Goal: Task Accomplishment & Management: Use online tool/utility

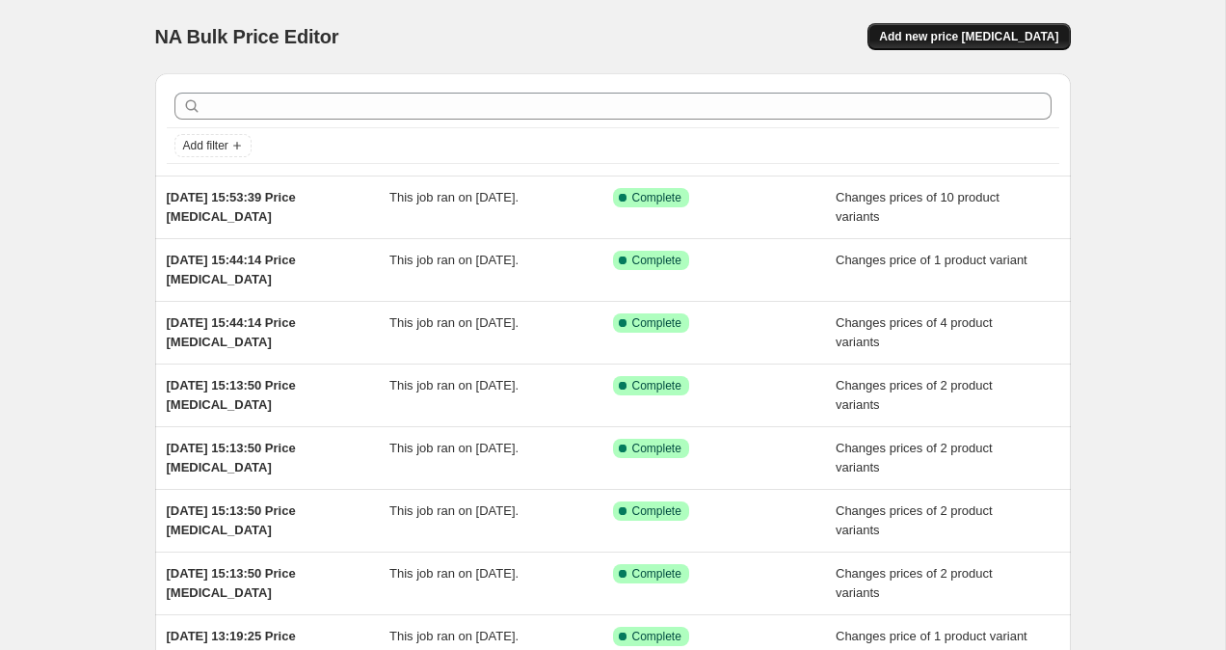
click at [940, 30] on span "Add new price [MEDICAL_DATA]" at bounding box center [968, 36] width 179 height 15
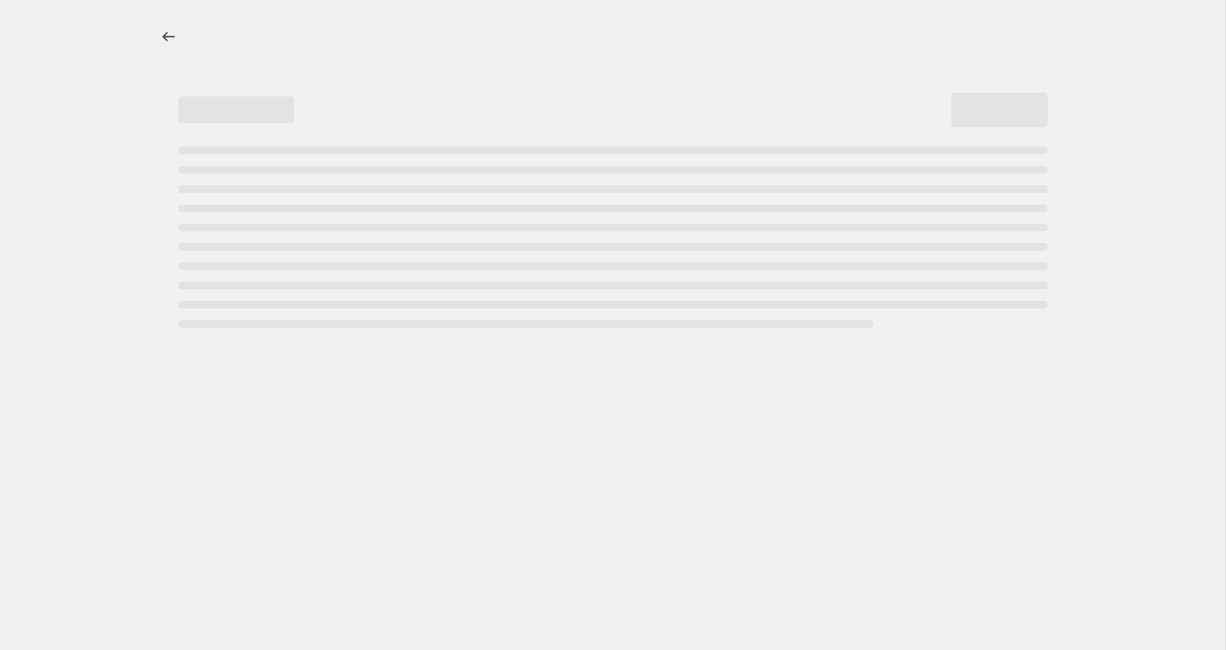
select select "percentage"
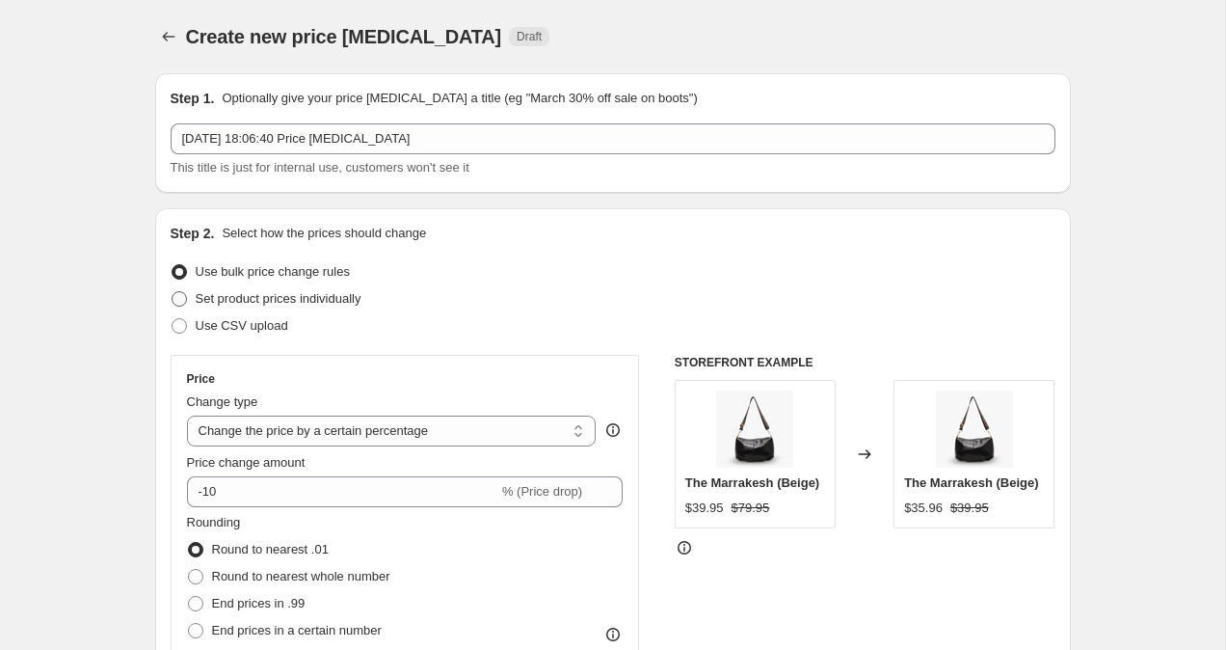
click at [175, 305] on span at bounding box center [179, 298] width 15 height 15
click at [173, 292] on input "Set product prices individually" at bounding box center [172, 291] width 1 height 1
radio input "true"
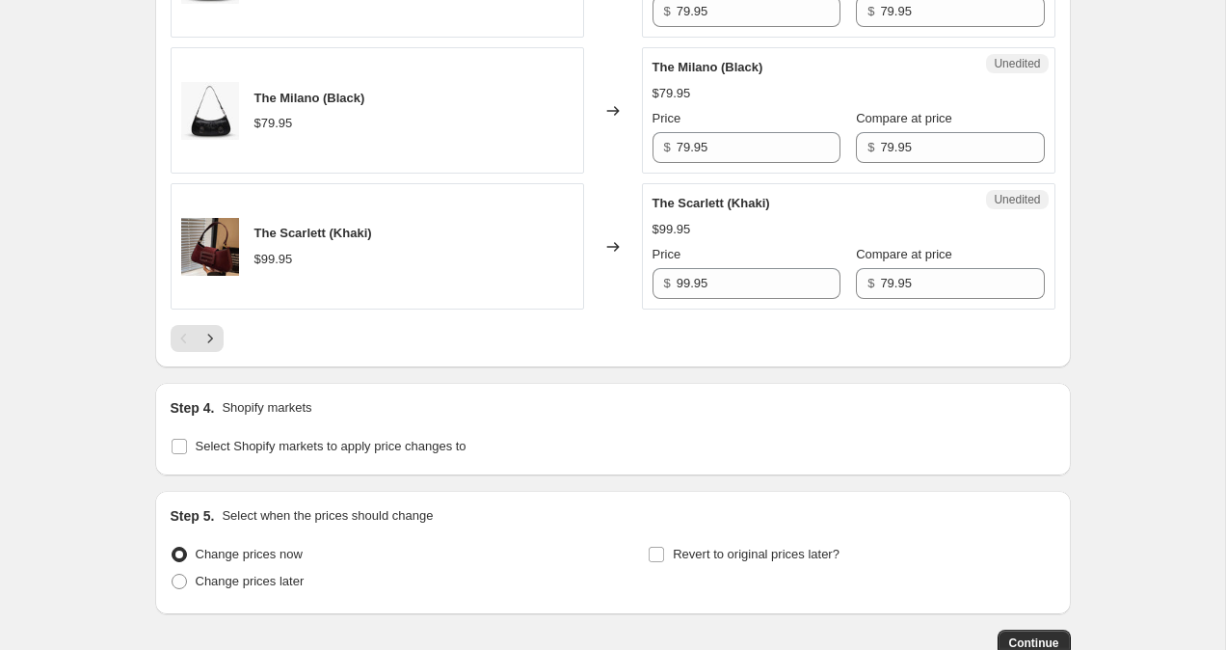
scroll to position [3169, 0]
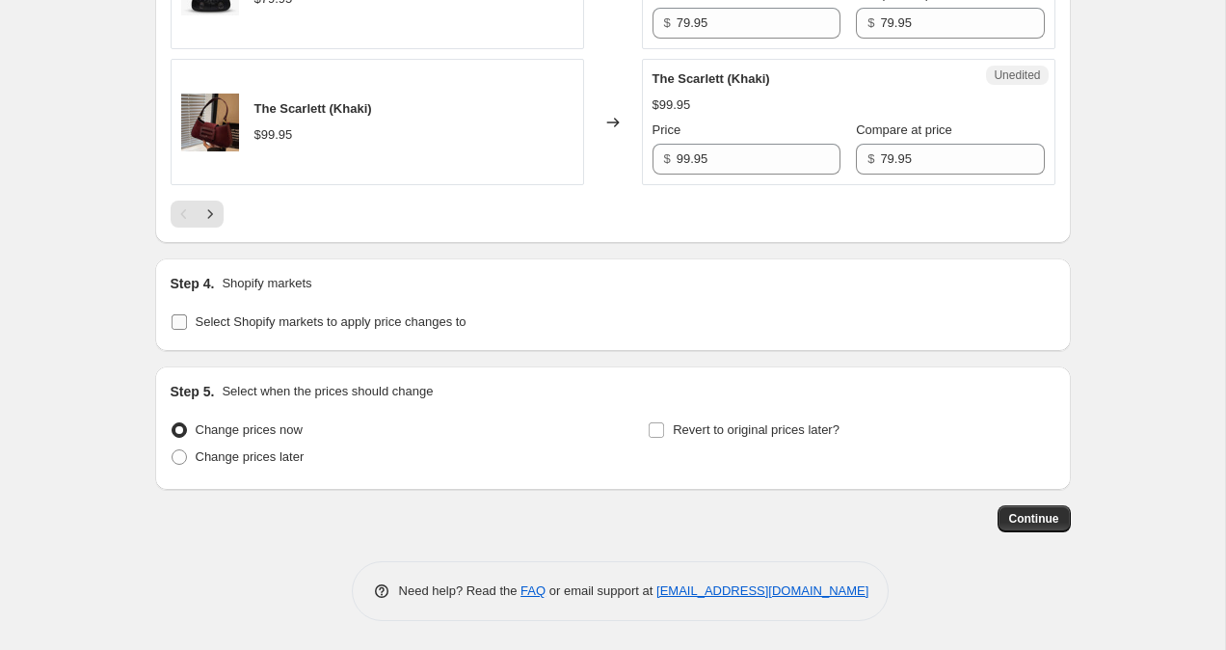
click at [178, 316] on input "Select Shopify markets to apply price changes to" at bounding box center [179, 321] width 15 height 15
checkbox input "true"
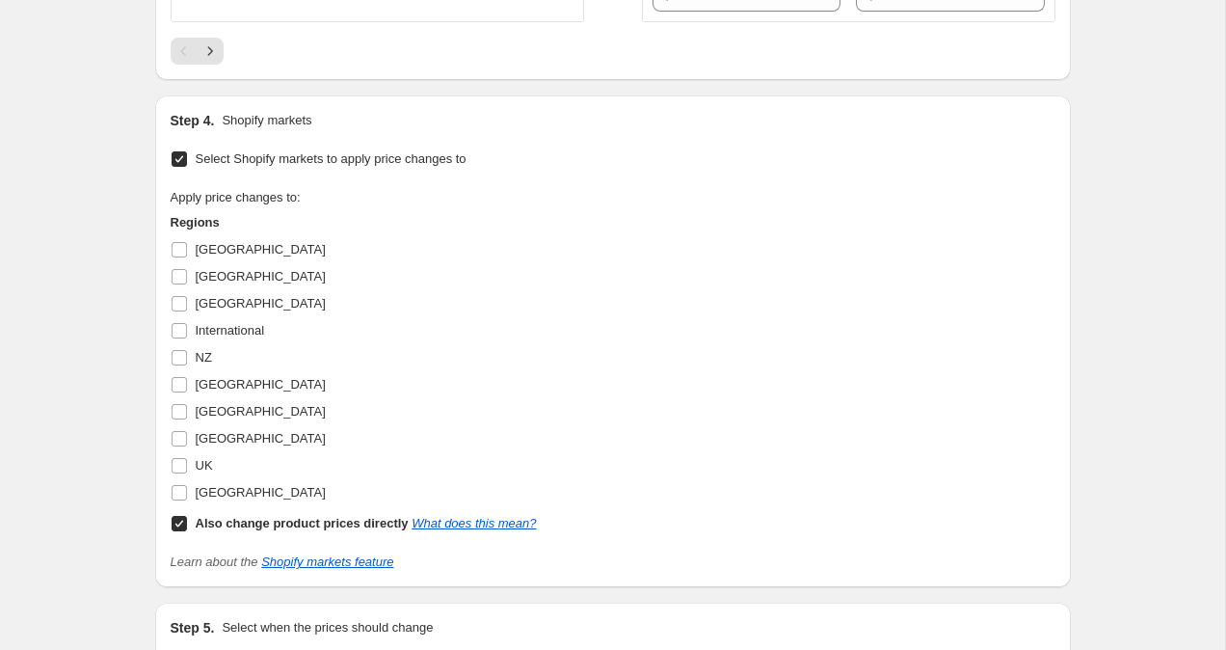
scroll to position [3341, 0]
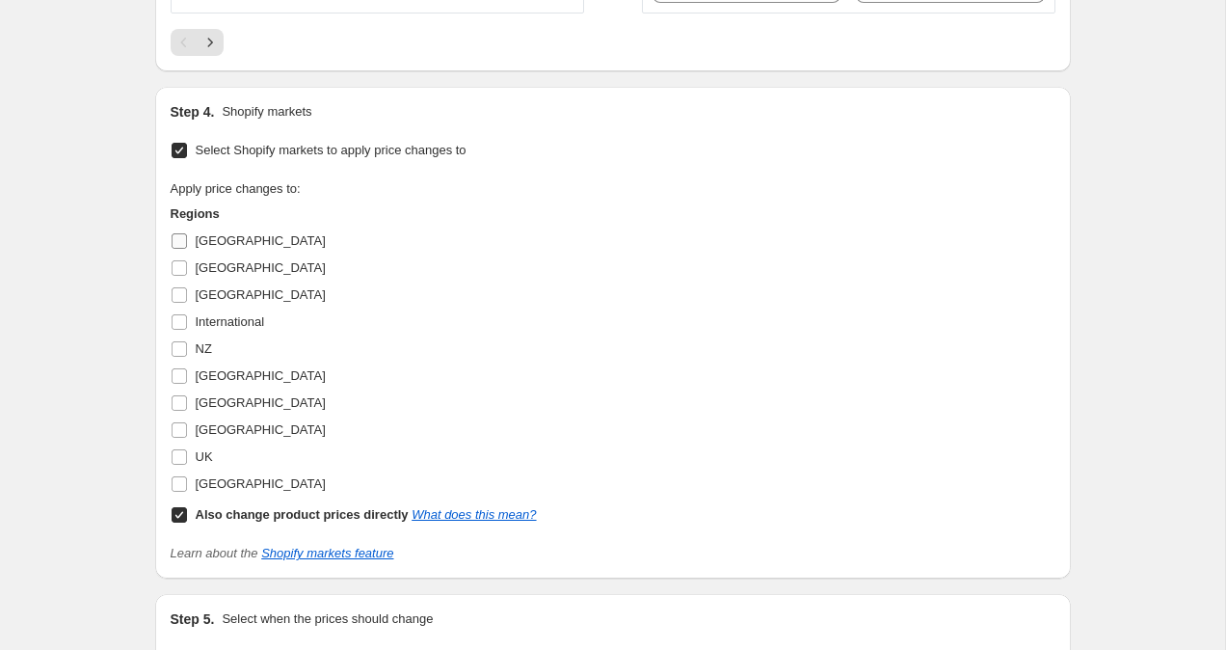
click at [179, 241] on input "[GEOGRAPHIC_DATA]" at bounding box center [179, 240] width 15 height 15
checkbox input "true"
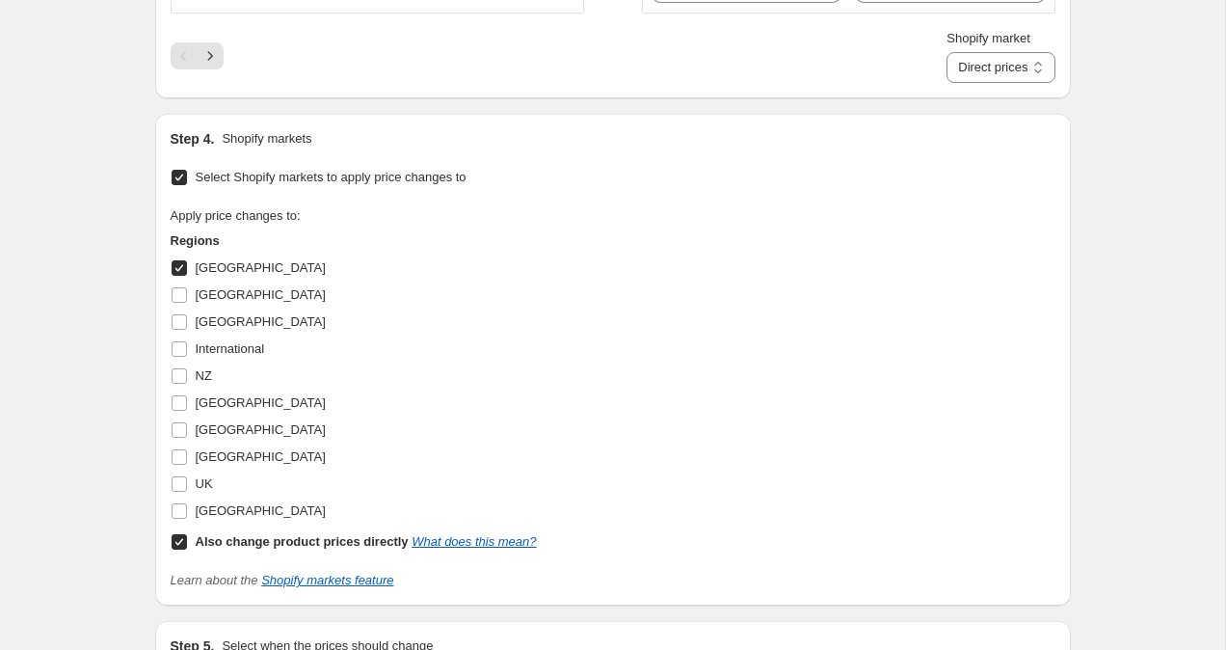
click at [182, 550] on span at bounding box center [179, 541] width 17 height 17
click at [182, 550] on input "Also change product prices directly What does this mean?" at bounding box center [179, 541] width 15 height 15
checkbox input "false"
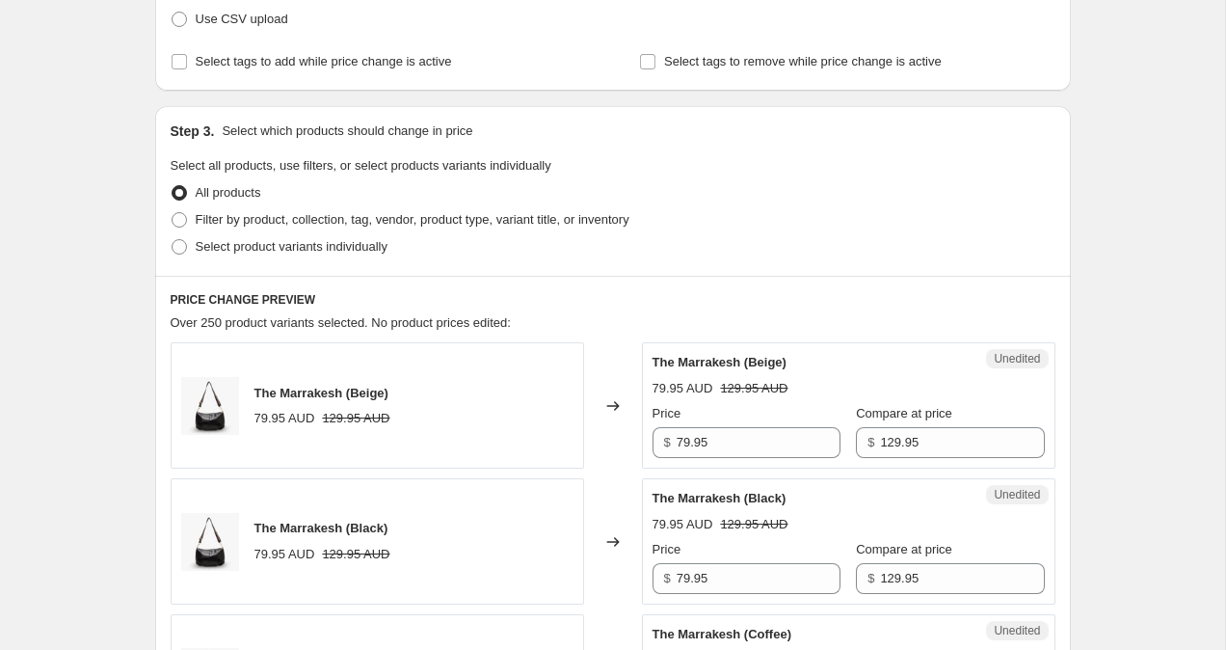
scroll to position [255, 0]
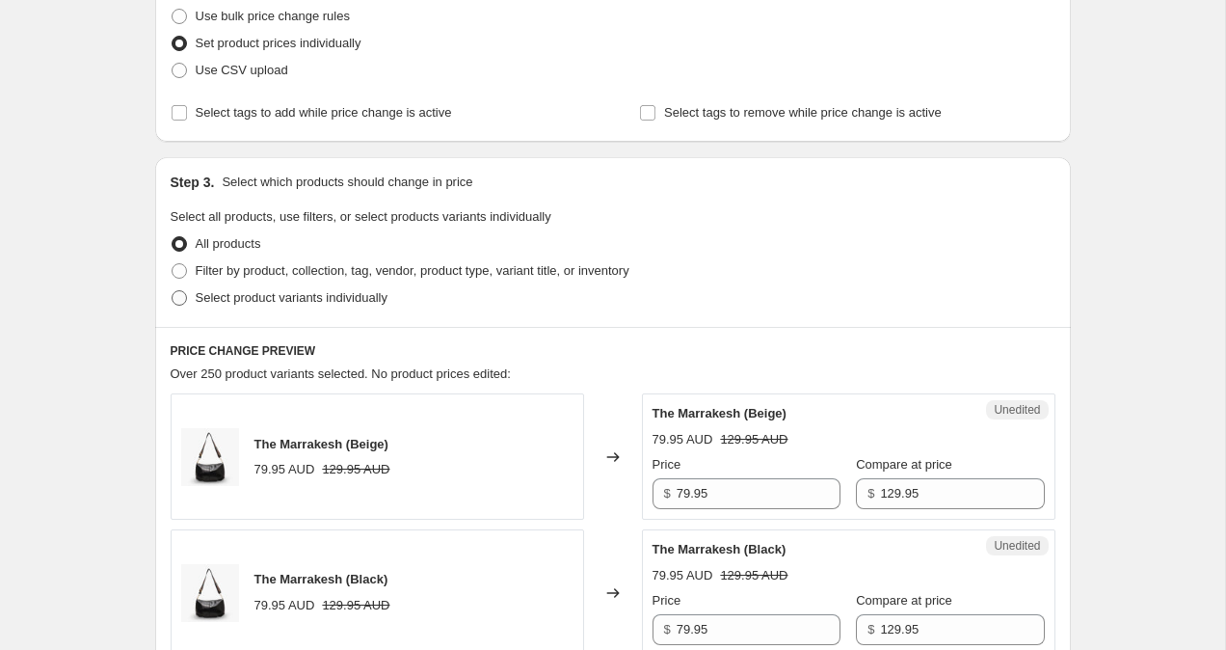
click at [180, 296] on span at bounding box center [179, 297] width 15 height 15
click at [173, 291] on input "Select product variants individually" at bounding box center [172, 290] width 1 height 1
radio input "true"
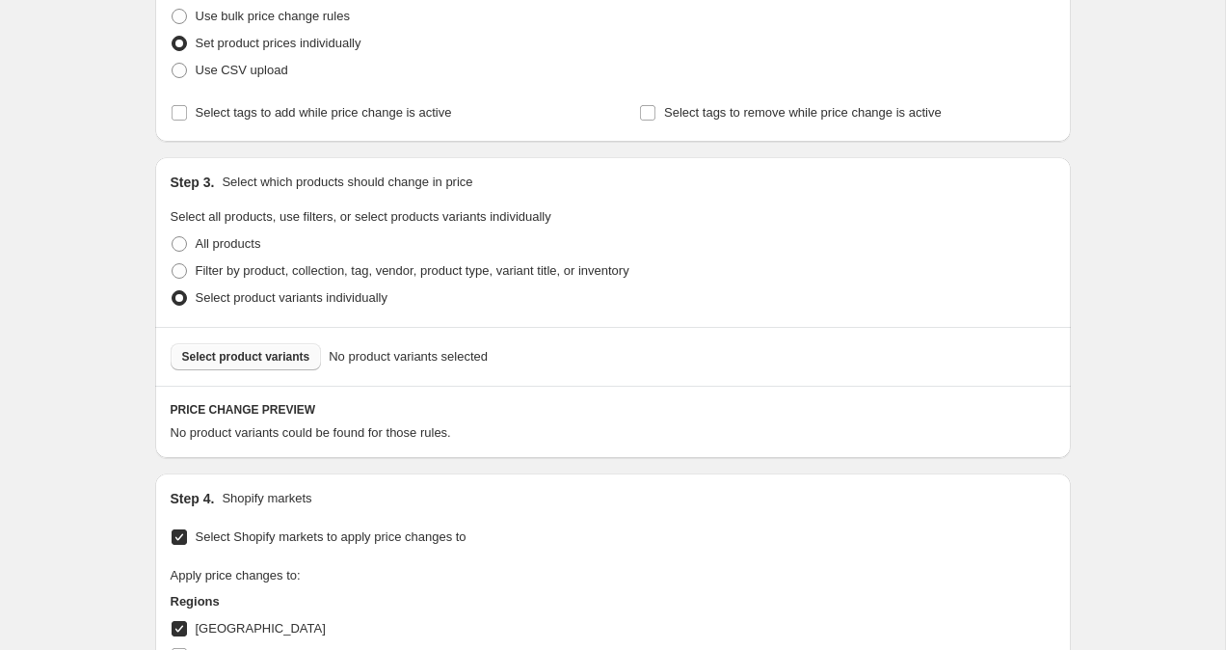
click at [220, 355] on span "Select product variants" at bounding box center [246, 356] width 128 height 15
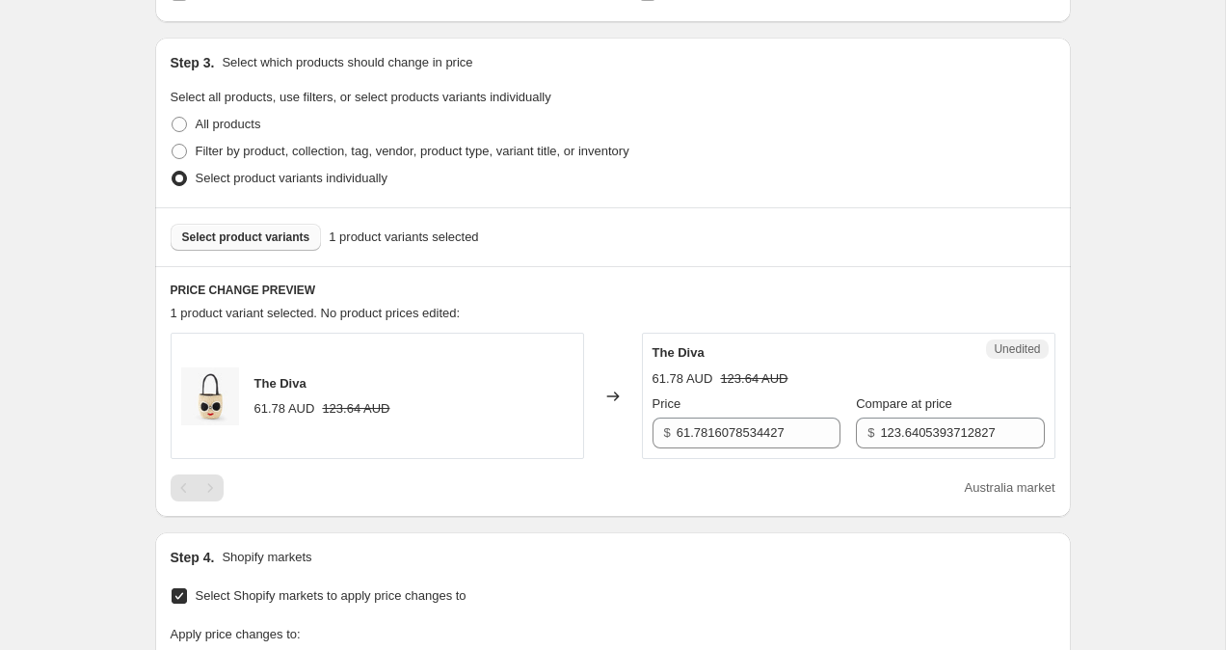
scroll to position [376, 0]
drag, startPoint x: 794, startPoint y: 434, endPoint x: 624, endPoint y: 386, distance: 177.3
click at [622, 387] on div "The Diva 61.78 AUD 123.64 AUD Changed to Unedited The Diva 61.78 AUD 123.64 AUD…" at bounding box center [613, 395] width 885 height 126
type input "59.95"
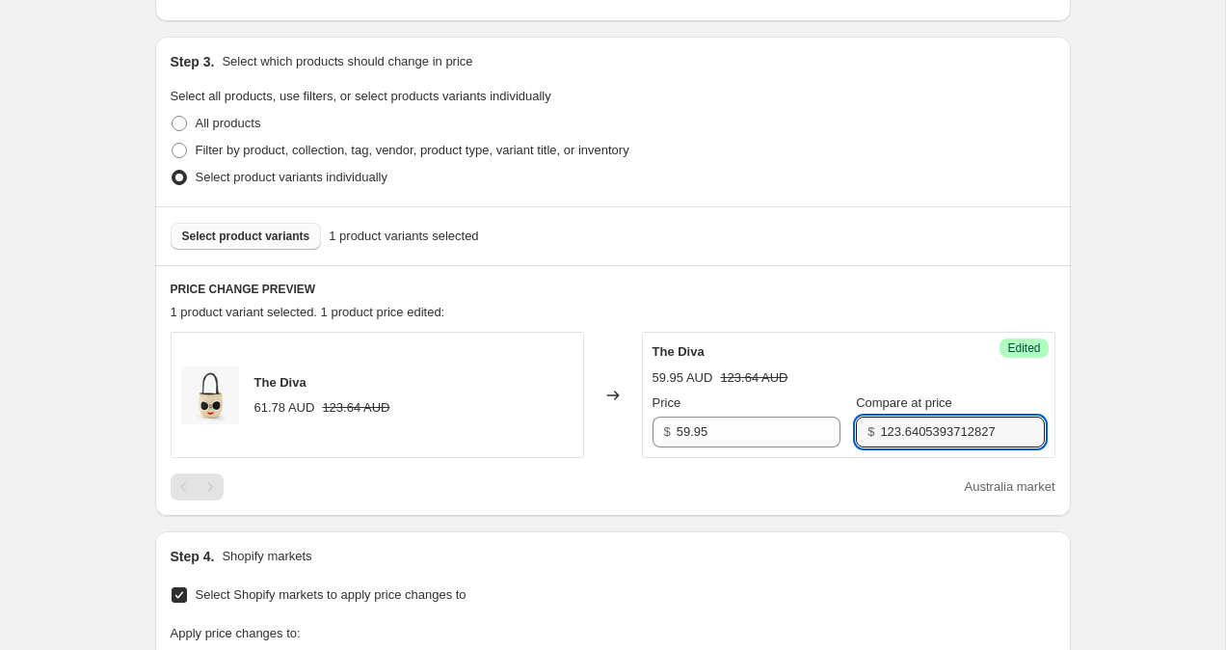
drag, startPoint x: 996, startPoint y: 431, endPoint x: 788, endPoint y: 409, distance: 209.4
click at [788, 409] on div "Price $ 59.95 Compare at price $ 123.6405393712827" at bounding box center [849, 420] width 392 height 54
type input "99.95"
click at [1109, 346] on div "Create new price [MEDICAL_DATA]. This page is ready Create new price [MEDICAL_D…" at bounding box center [612, 473] width 1225 height 1699
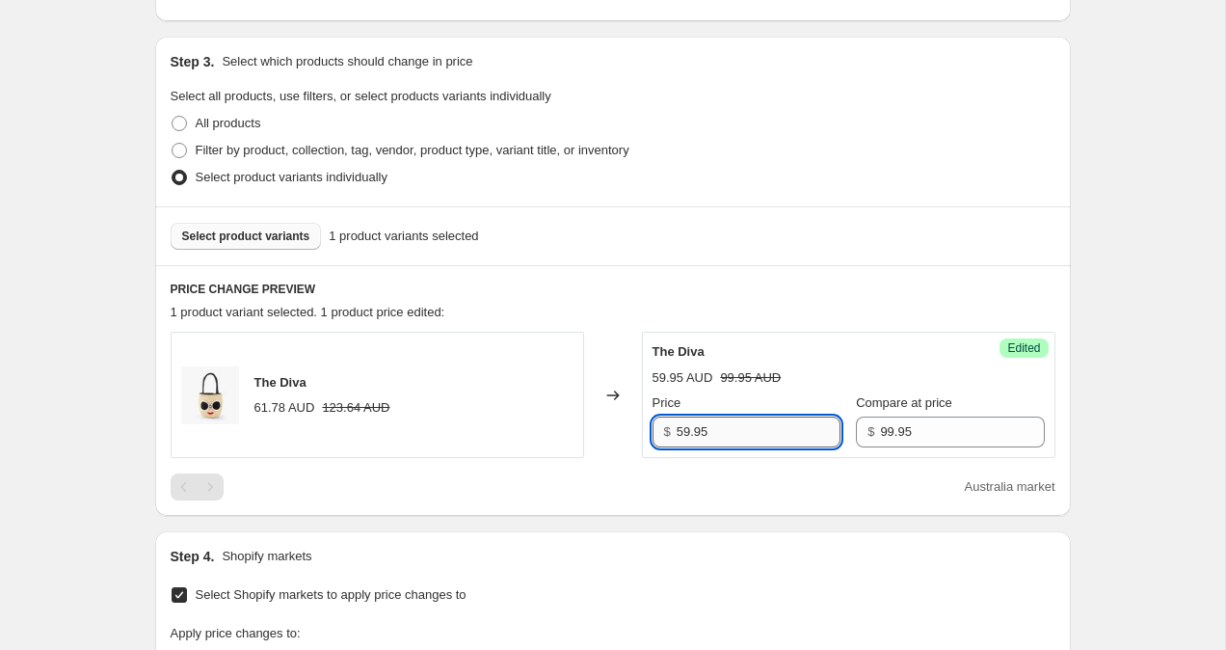
click at [684, 431] on input "59.95" at bounding box center [759, 431] width 164 height 31
type input "79.95"
click at [1127, 276] on div "Create new price [MEDICAL_DATA]. This page is ready Create new price [MEDICAL_D…" at bounding box center [612, 473] width 1225 height 1699
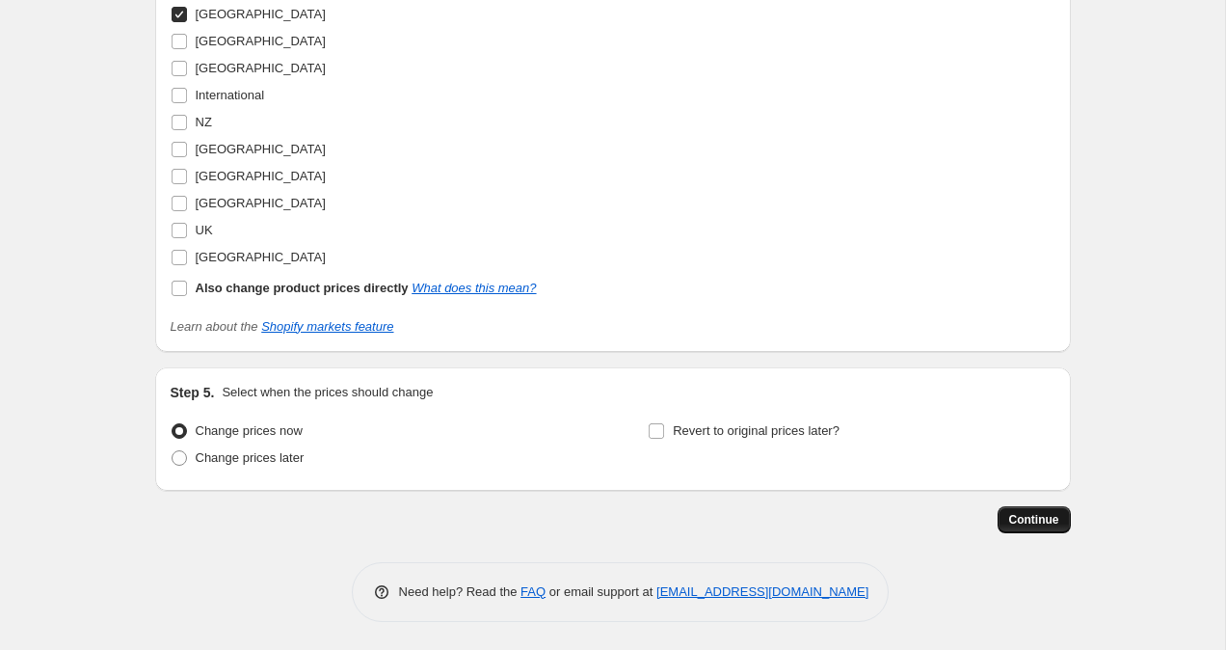
click at [1044, 525] on span "Continue" at bounding box center [1034, 519] width 50 height 15
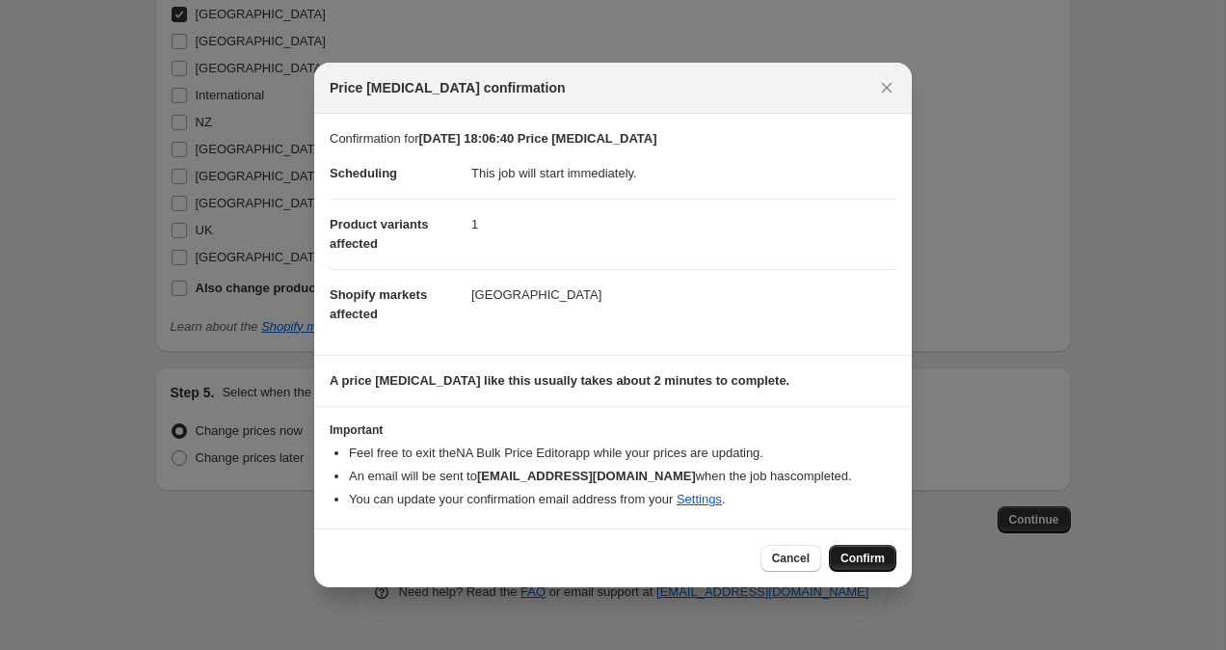
click at [861, 562] on span "Confirm" at bounding box center [863, 557] width 44 height 15
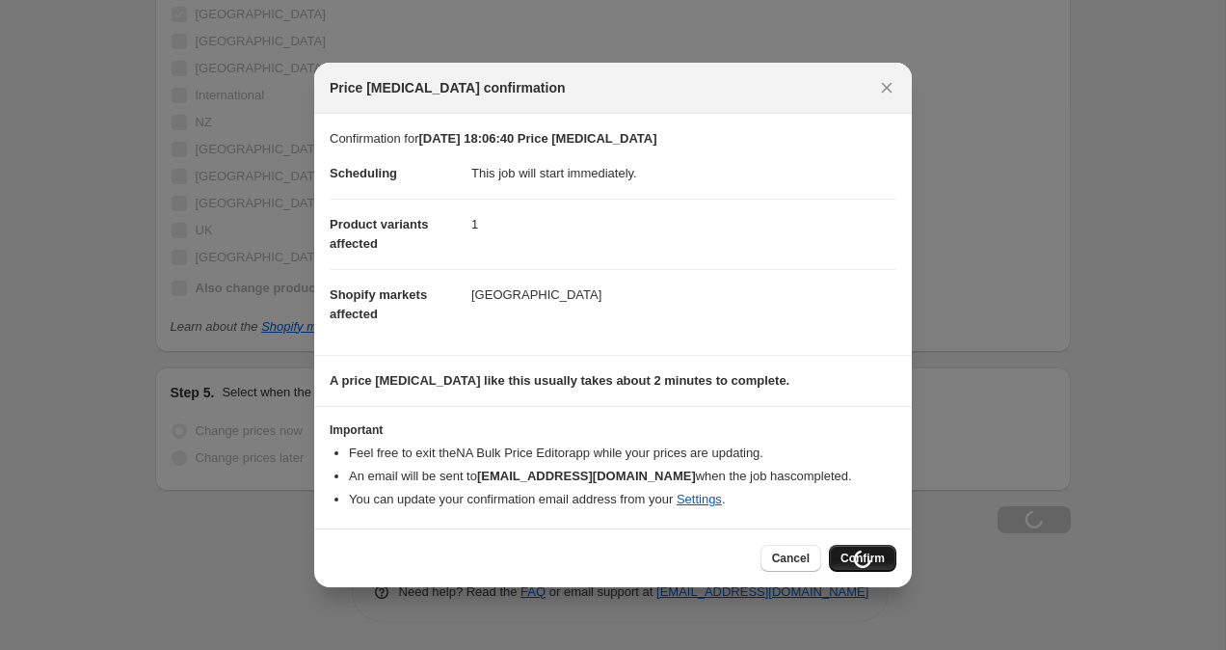
scroll to position [1114, 0]
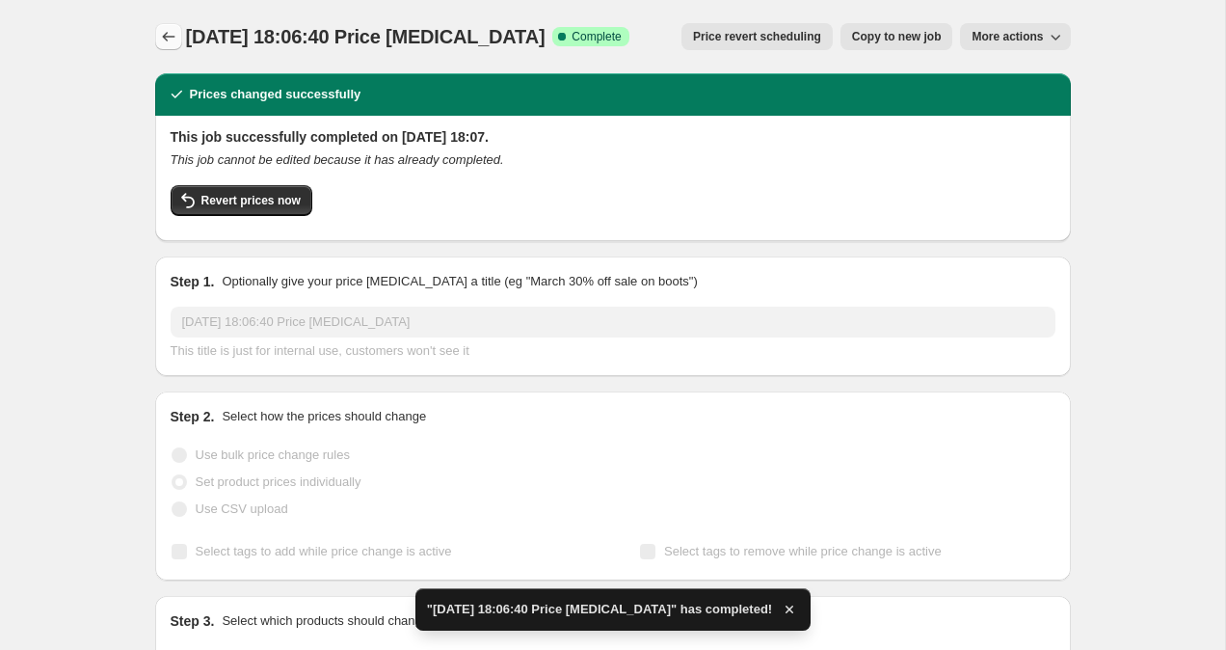
click at [168, 33] on icon "Price change jobs" at bounding box center [168, 36] width 19 height 19
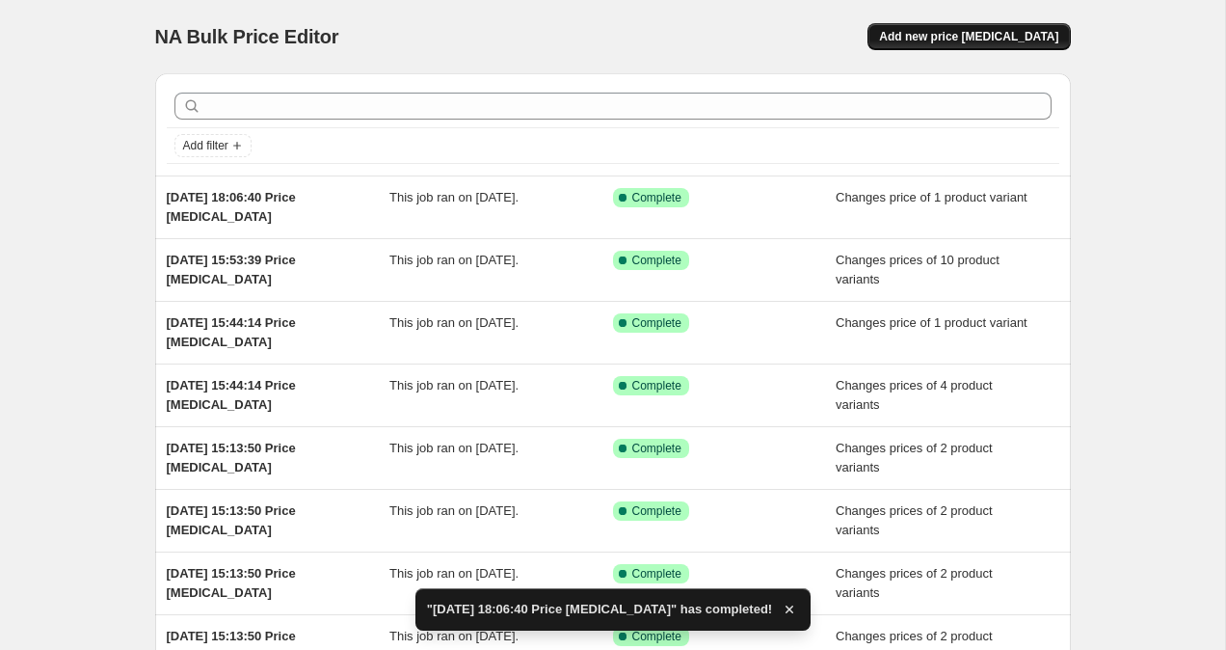
click at [1001, 32] on span "Add new price [MEDICAL_DATA]" at bounding box center [968, 36] width 179 height 15
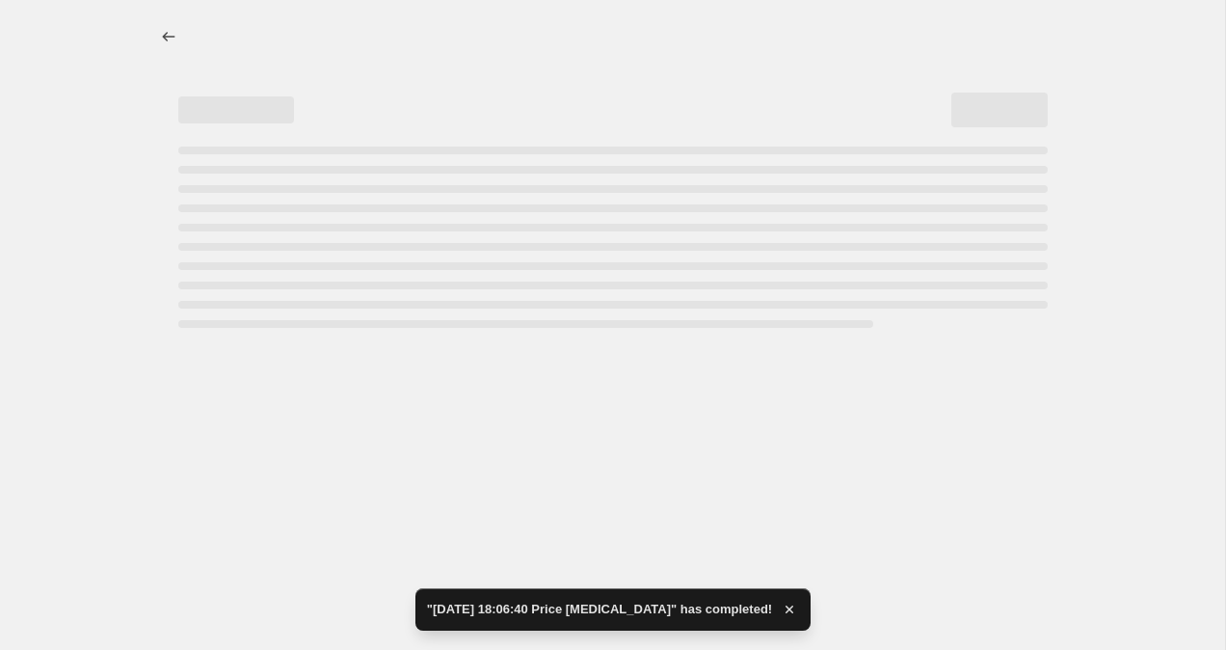
select select "percentage"
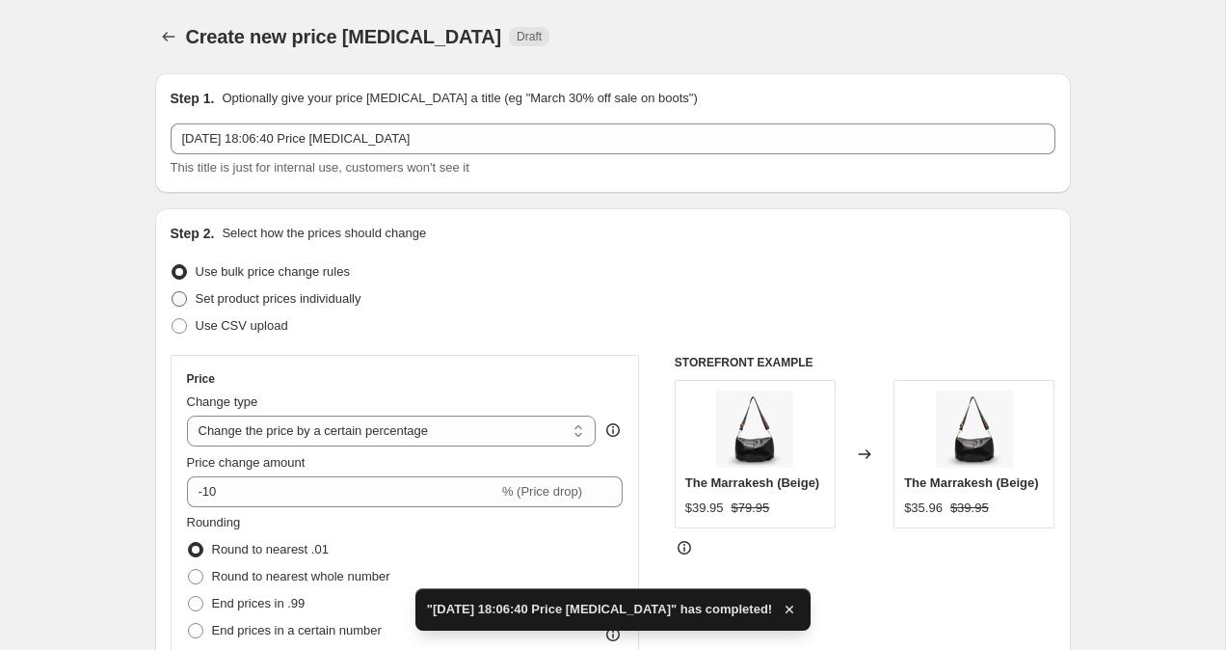
click at [187, 302] on label "Set product prices individually" at bounding box center [266, 298] width 191 height 27
click at [173, 292] on input "Set product prices individually" at bounding box center [172, 291] width 1 height 1
radio input "true"
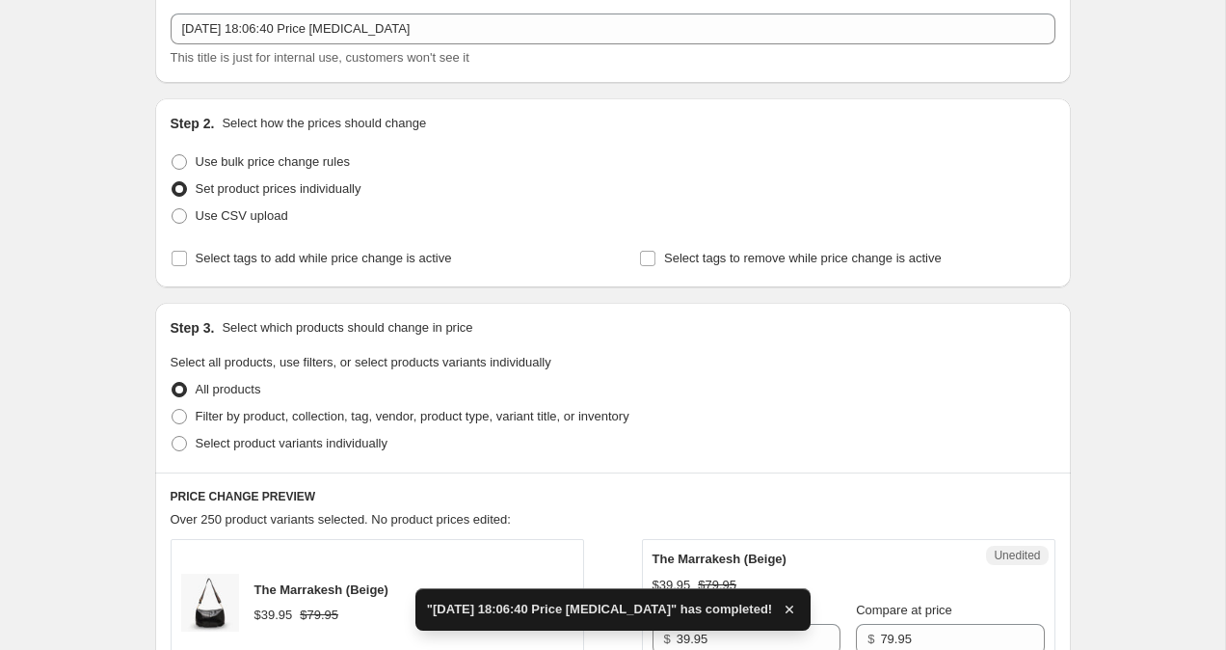
scroll to position [124, 0]
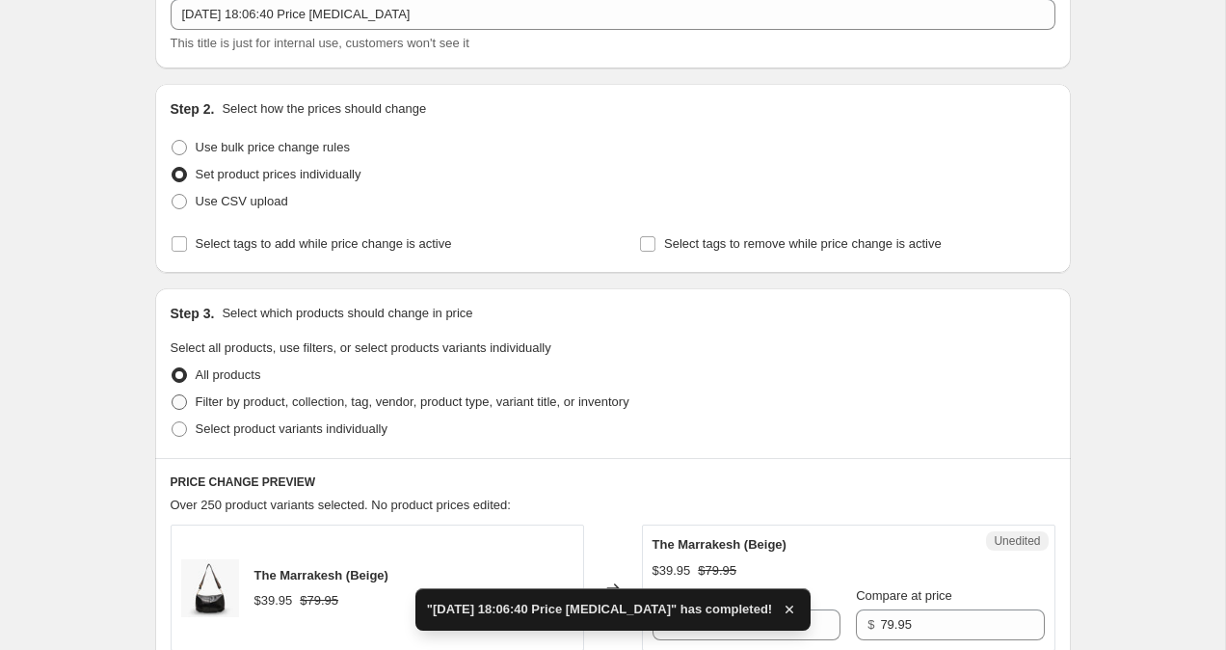
click at [181, 399] on span at bounding box center [179, 401] width 15 height 15
click at [173, 395] on input "Filter by product, collection, tag, vendor, product type, variant title, or inv…" at bounding box center [172, 394] width 1 height 1
radio input "true"
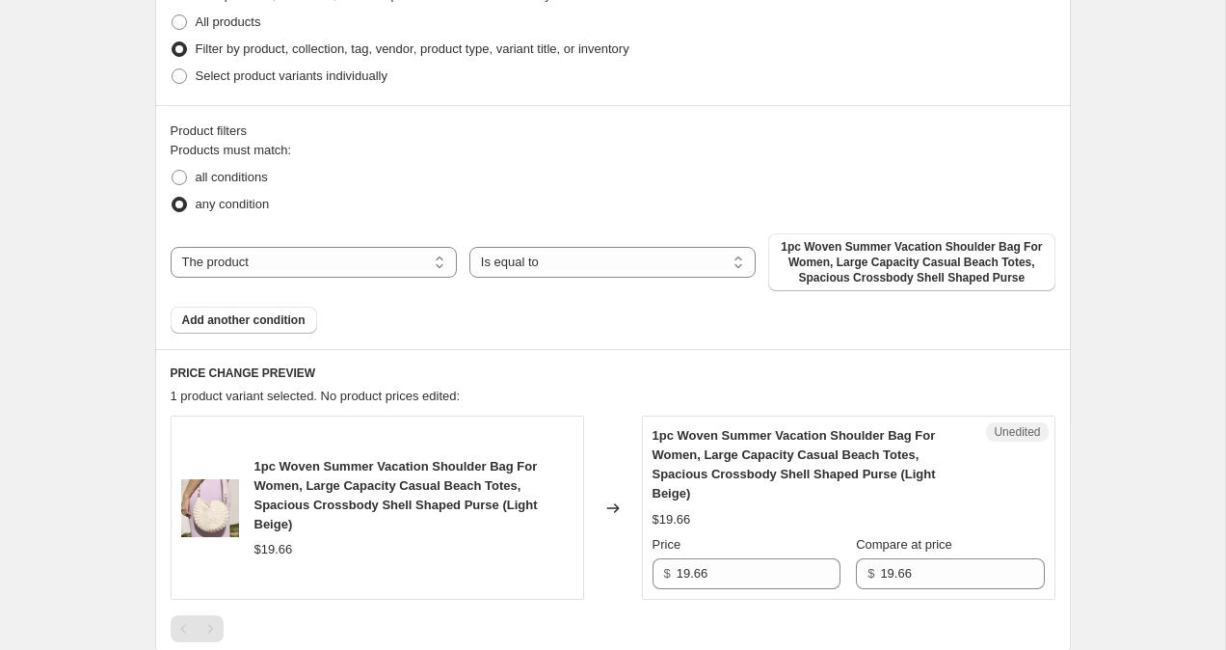
scroll to position [482, 0]
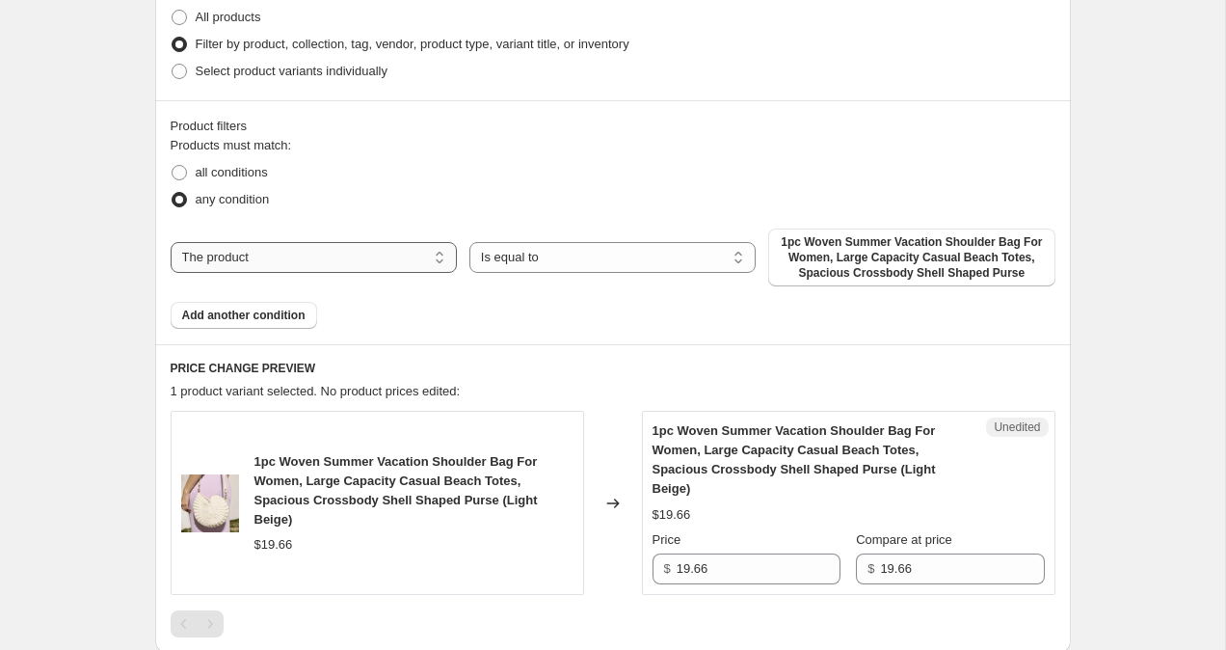
click at [376, 260] on select "The product The product's collection The product's tag The product's vendor The…" at bounding box center [314, 257] width 286 height 31
select select "collection"
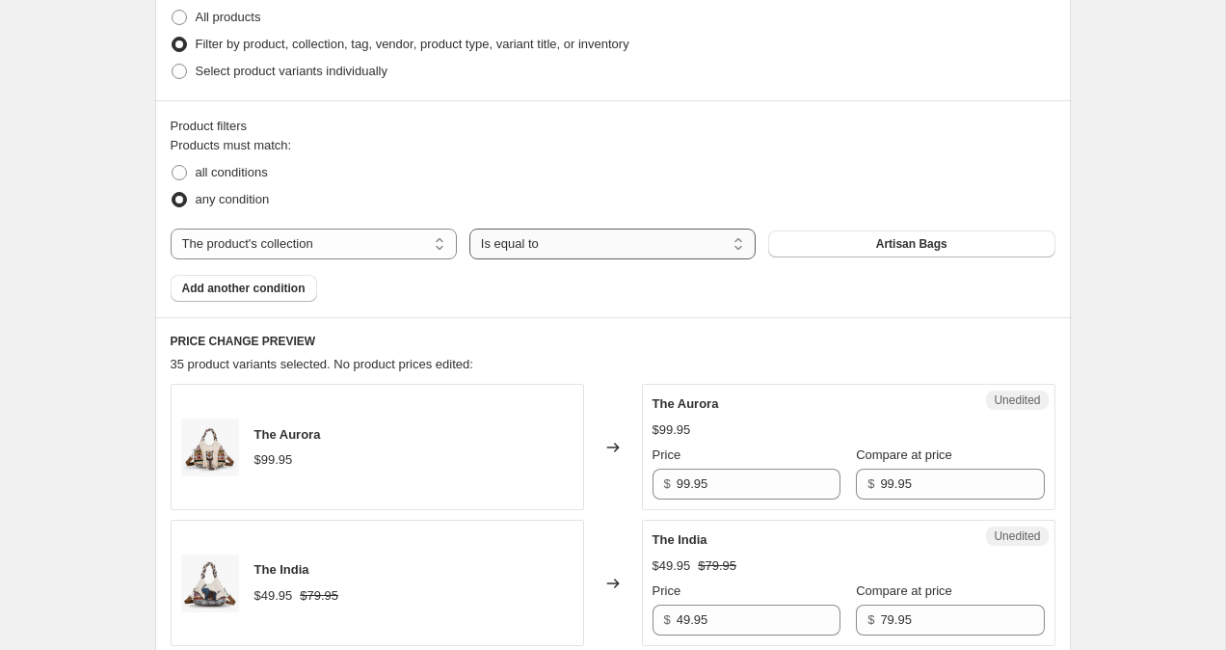
click at [621, 251] on select "Is equal to Is not equal to" at bounding box center [613, 243] width 286 height 31
click at [880, 250] on span "Artisan Bags" at bounding box center [911, 243] width 71 height 15
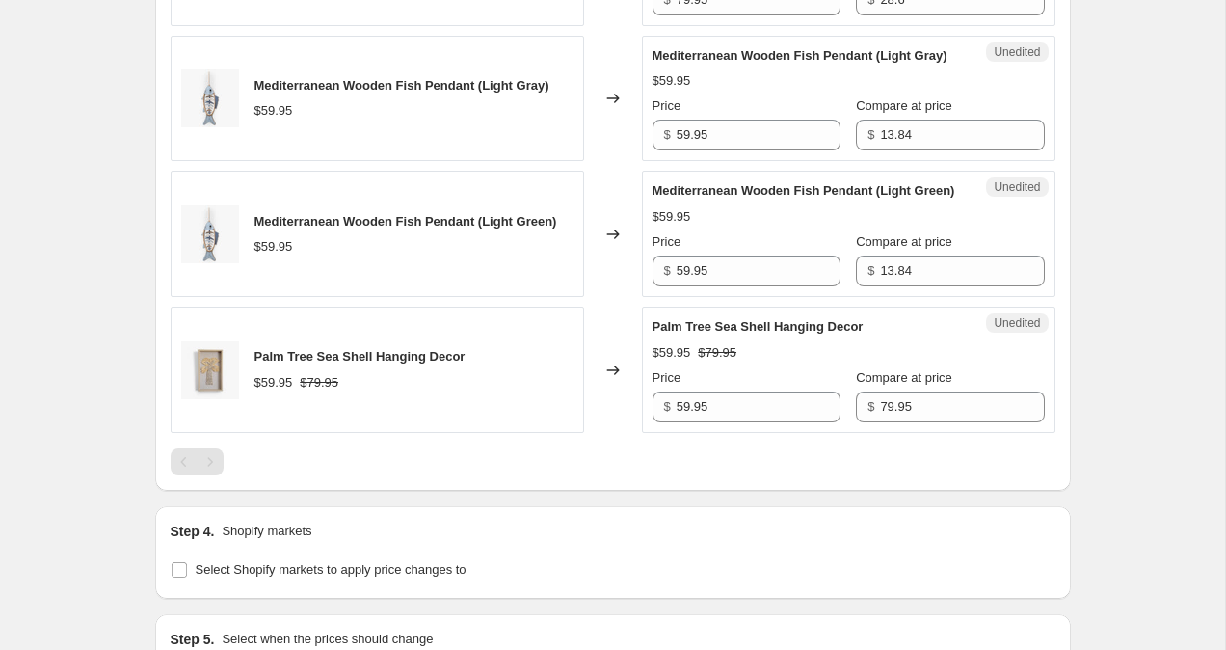
scroll to position [1997, 0]
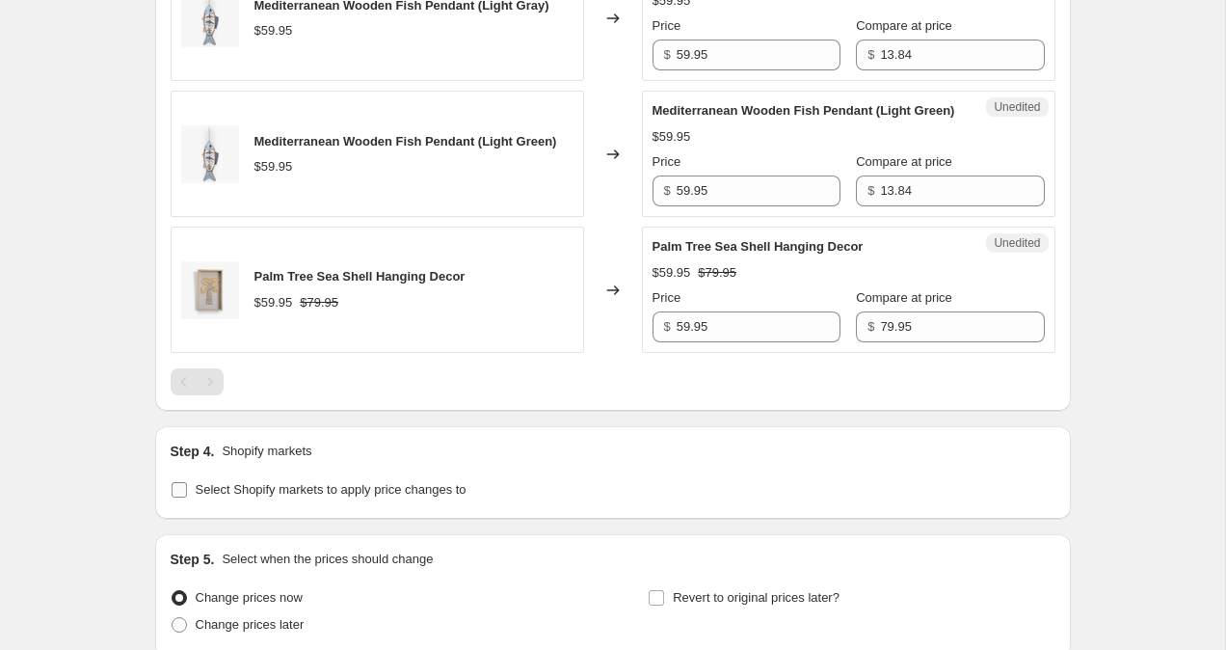
click at [178, 503] on label "Select Shopify markets to apply price changes to" at bounding box center [319, 489] width 296 height 27
click at [178, 497] on input "Select Shopify markets to apply price changes to" at bounding box center [179, 489] width 15 height 15
checkbox input "true"
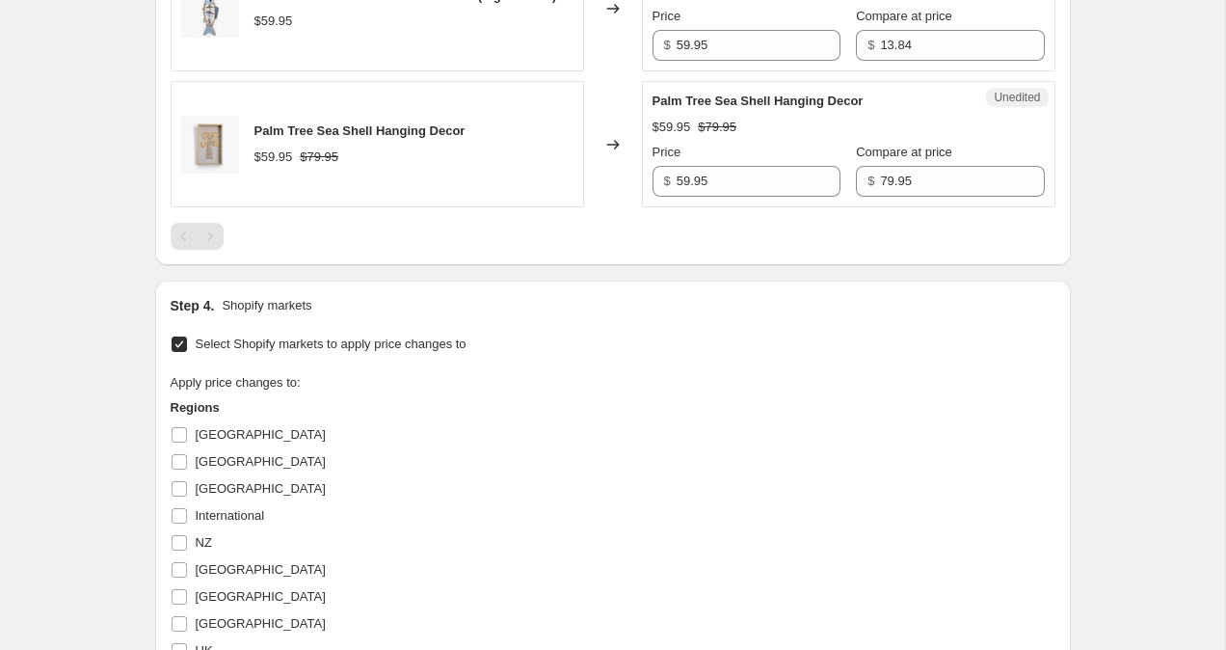
scroll to position [2161, 0]
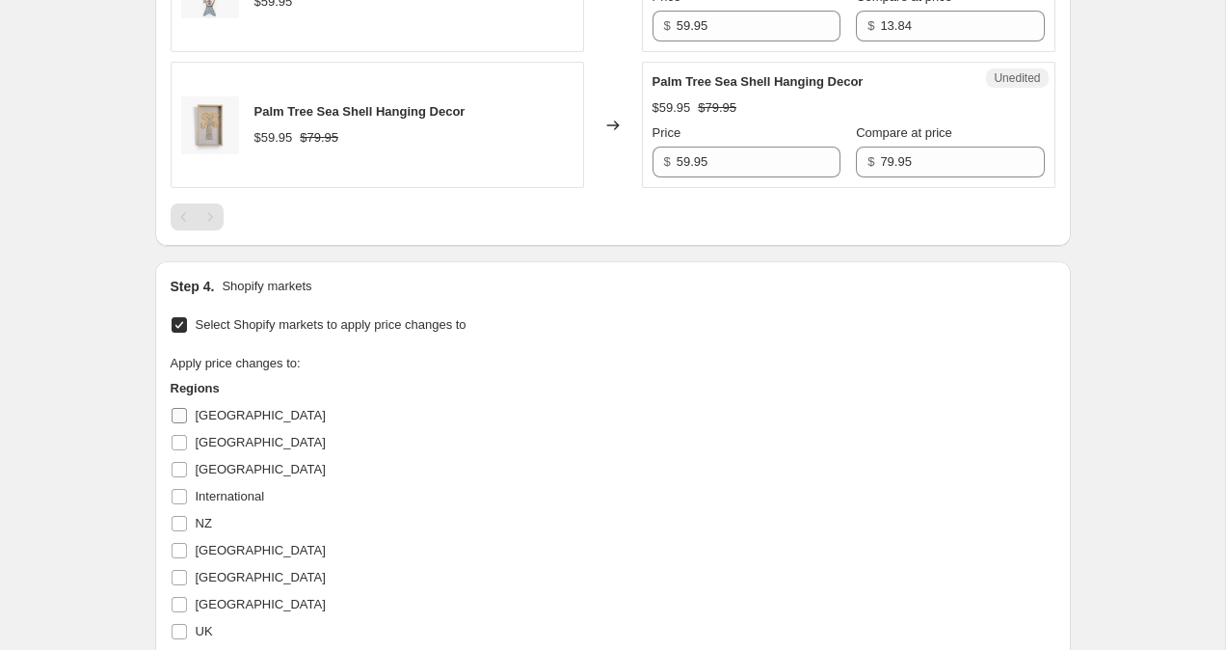
click at [183, 423] on input "[GEOGRAPHIC_DATA]" at bounding box center [179, 415] width 15 height 15
checkbox input "true"
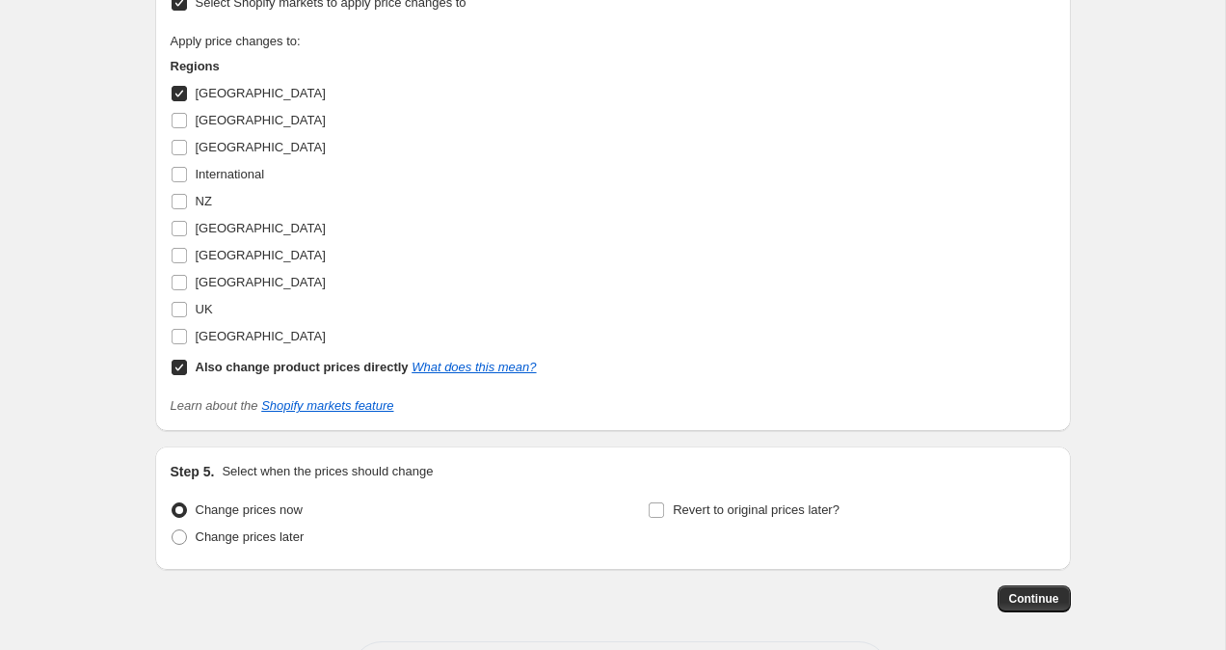
click at [185, 375] on input "Also change product prices directly What does this mean?" at bounding box center [179, 367] width 15 height 15
checkbox input "false"
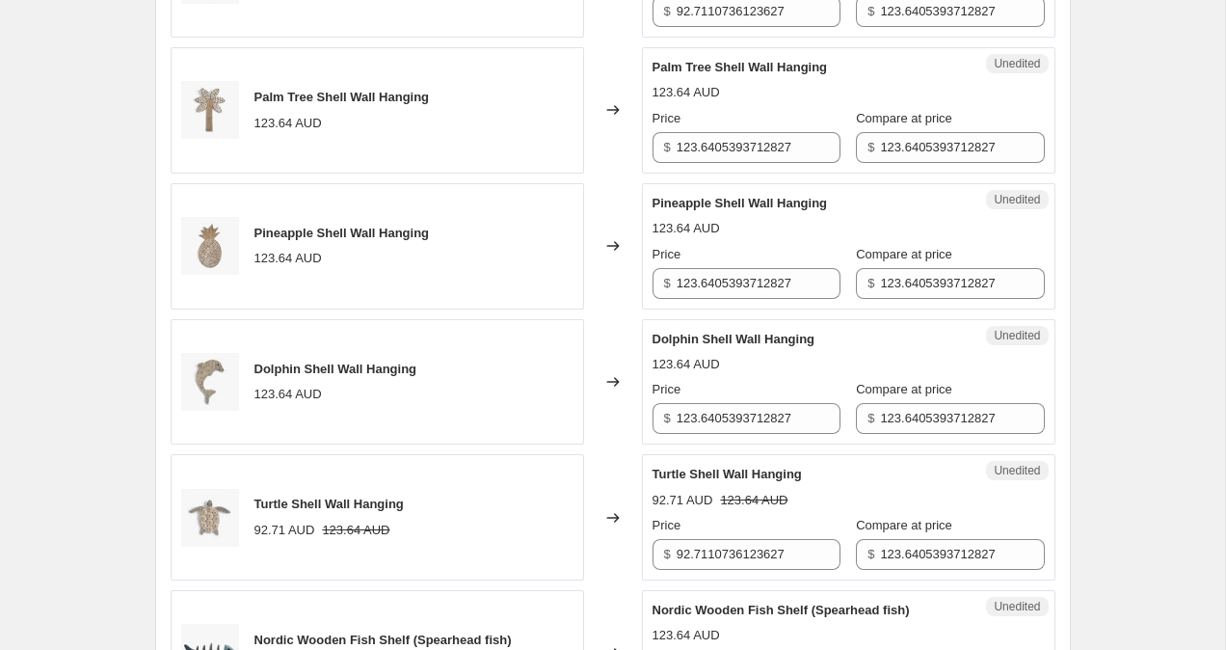
scroll to position [663, 0]
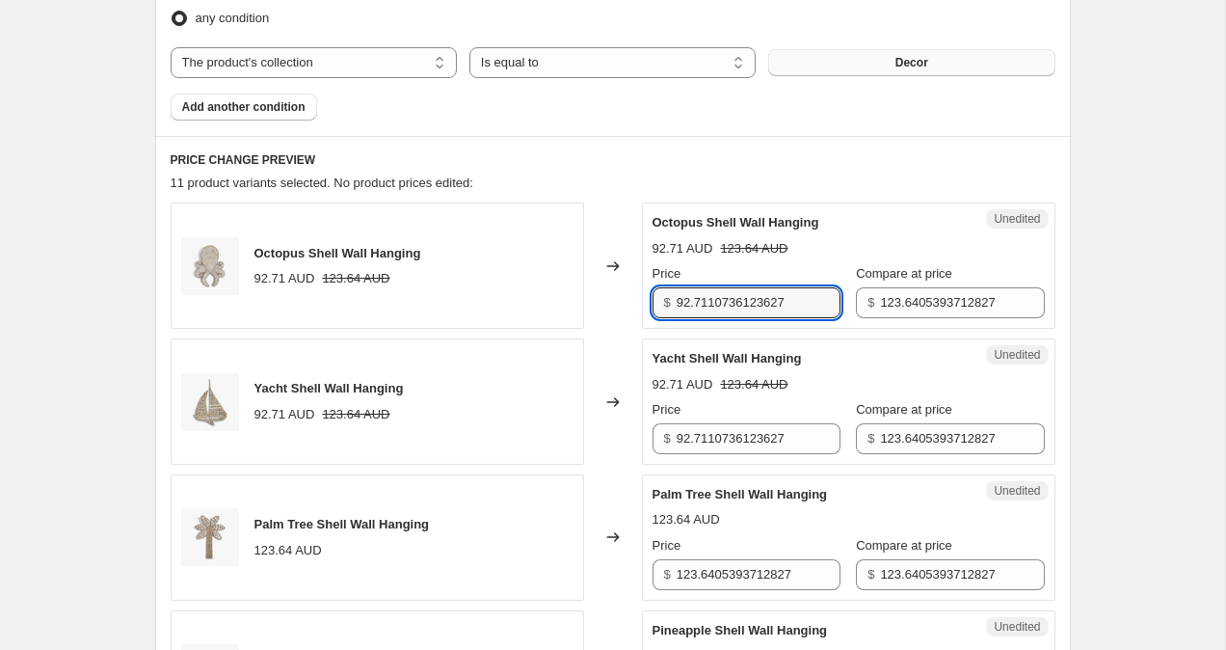
drag, startPoint x: 799, startPoint y: 304, endPoint x: 449, endPoint y: 295, distance: 350.1
click at [449, 295] on div "Octopus Shell Wall Hanging 92.71 AUD 123.64 AUD Changed to Unedited Octopus She…" at bounding box center [613, 265] width 885 height 126
drag, startPoint x: 731, startPoint y: 296, endPoint x: 620, endPoint y: 296, distance: 110.9
click at [620, 296] on div "Octopus Shell Wall Hanging 92.71 AUD 123.64 AUD Changed to Unedited Octopus She…" at bounding box center [613, 265] width 885 height 126
type input "99.95"
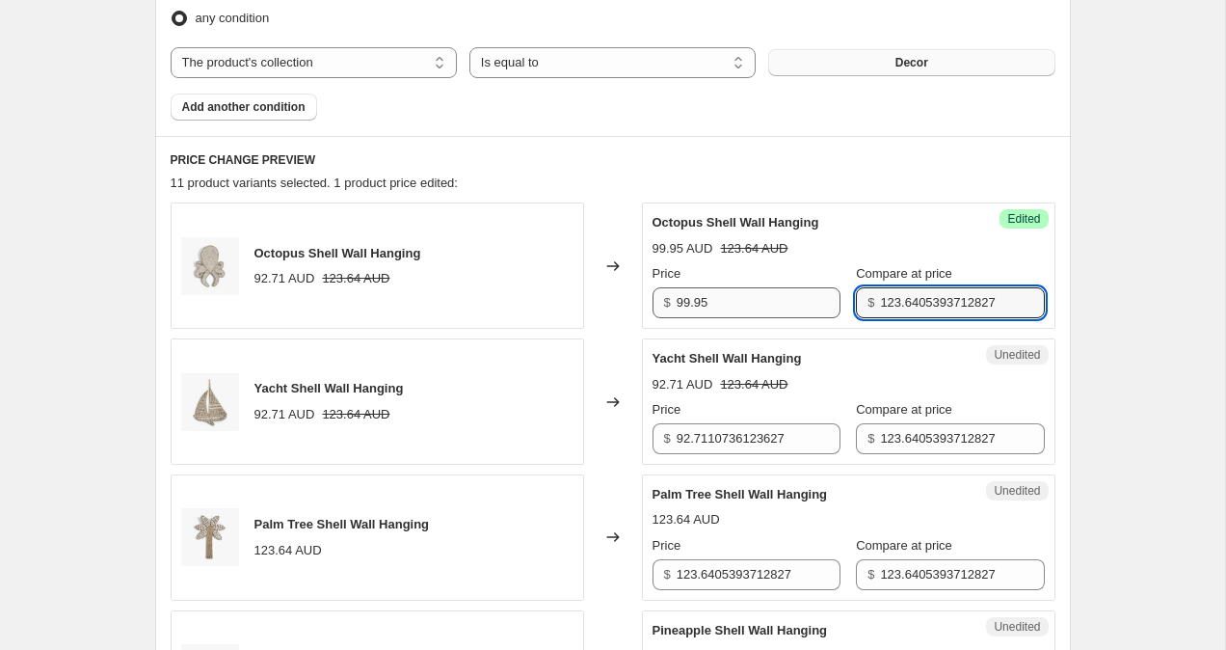
drag, startPoint x: 997, startPoint y: 307, endPoint x: 819, endPoint y: 288, distance: 178.3
click at [819, 288] on div "Price $ 99.95 Compare at price $ 123.6405393712827" at bounding box center [849, 291] width 392 height 54
paste input "99.95"
type input "99.95"
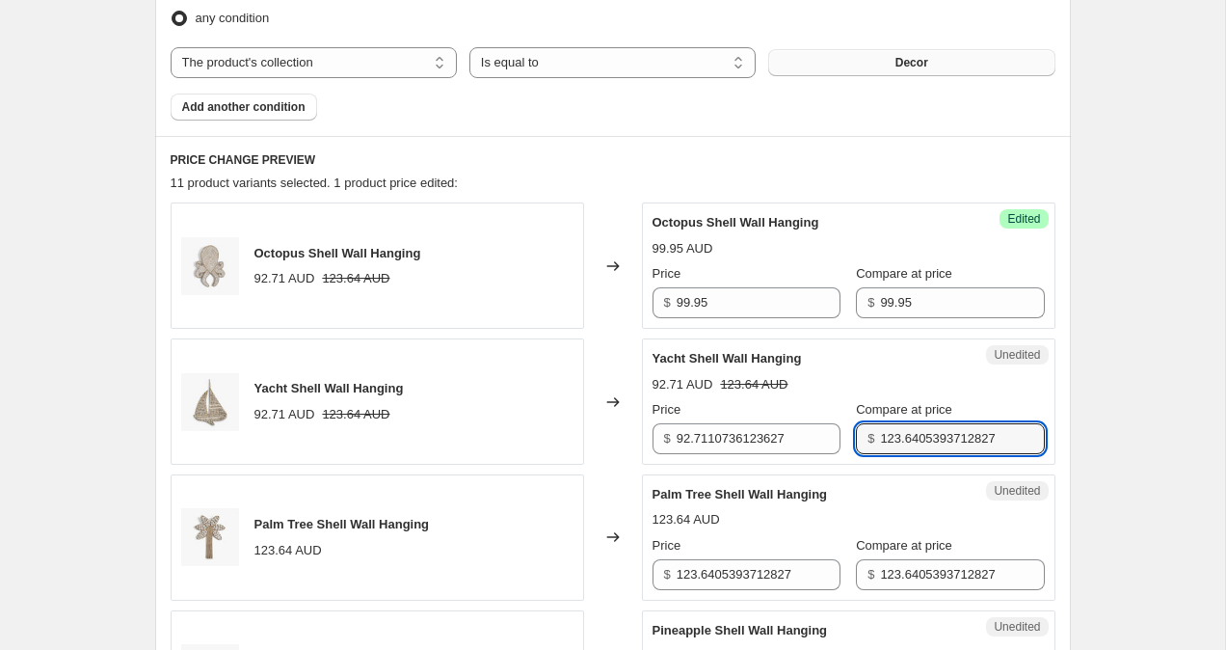
drag, startPoint x: 995, startPoint y: 438, endPoint x: 755, endPoint y: 415, distance: 241.2
click at [755, 415] on div "Price $ 92.7110736123627 Compare at price $ 123.6405393712827" at bounding box center [849, 427] width 392 height 54
paste input "99.95"
type input "123.6405393712827"
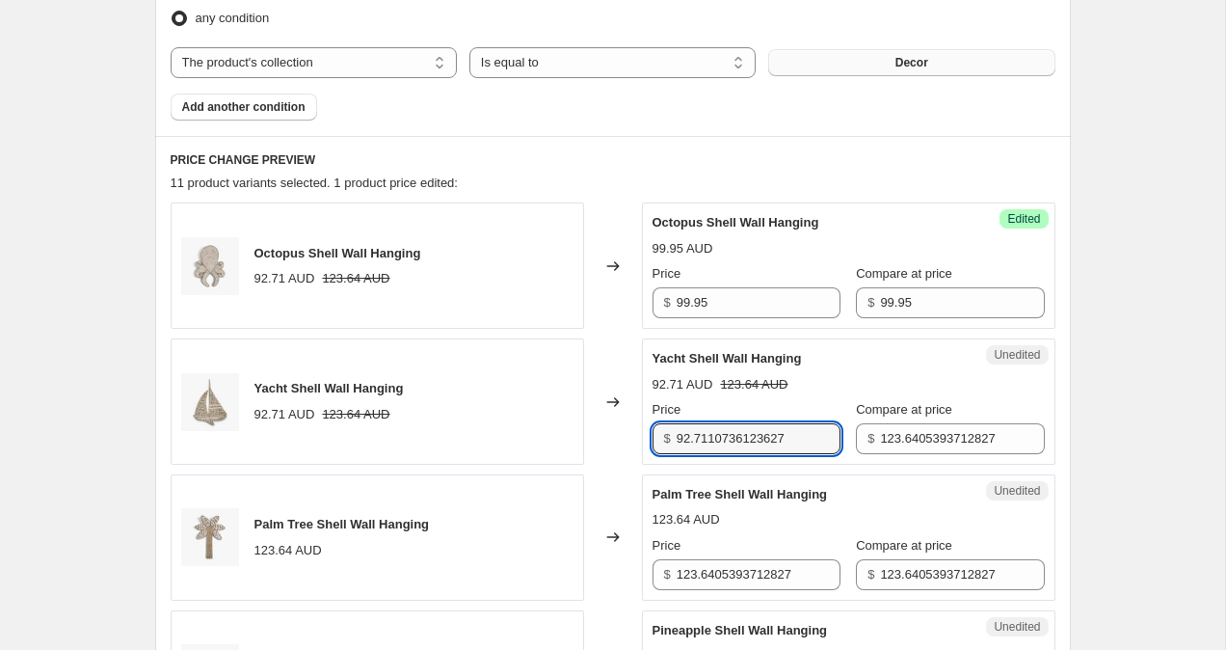
drag, startPoint x: 810, startPoint y: 434, endPoint x: 570, endPoint y: 385, distance: 245.0
click at [570, 385] on div "Yacht Shell Wall Hanging 92.71 AUD 123.64 AUD Changed to Unedited Yacht Shell W…" at bounding box center [613, 401] width 885 height 126
paste input "9.95"
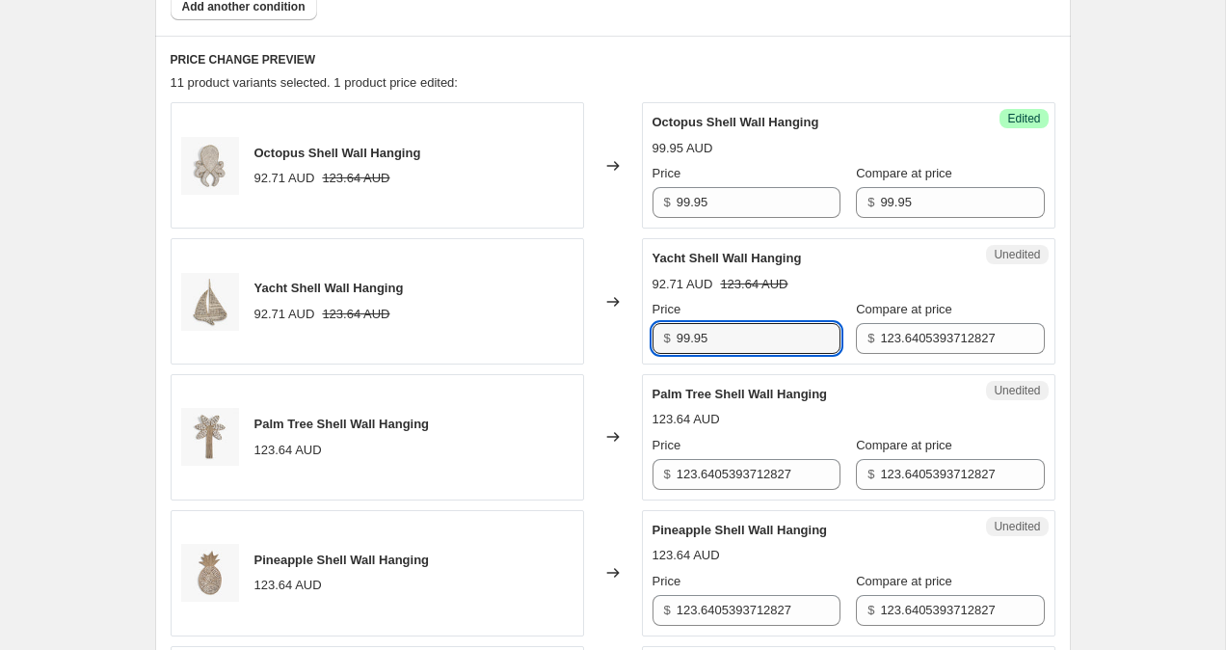
scroll to position [859, 0]
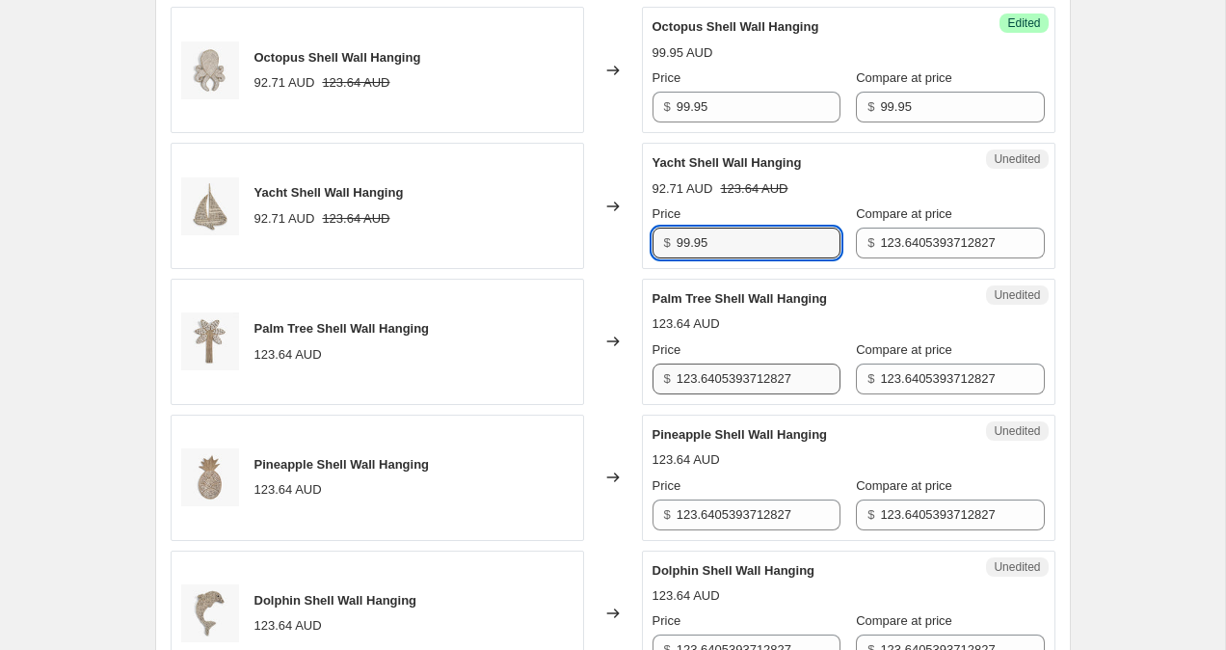
type input "99.95"
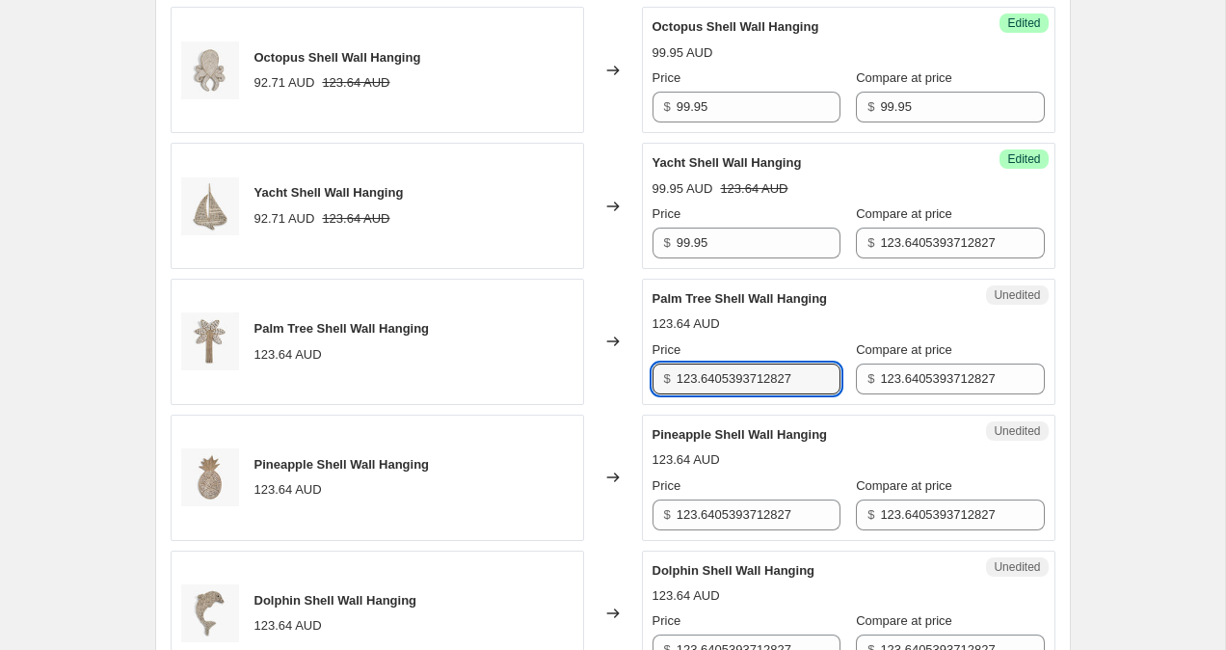
drag, startPoint x: 814, startPoint y: 380, endPoint x: 586, endPoint y: 346, distance: 230.0
click at [589, 346] on div "Palm Tree Shell Wall Hanging 123.64 AUD Changed to Unedited Palm Tree Shell Wal…" at bounding box center [613, 342] width 885 height 126
paste input "99.95"
type input "99.95"
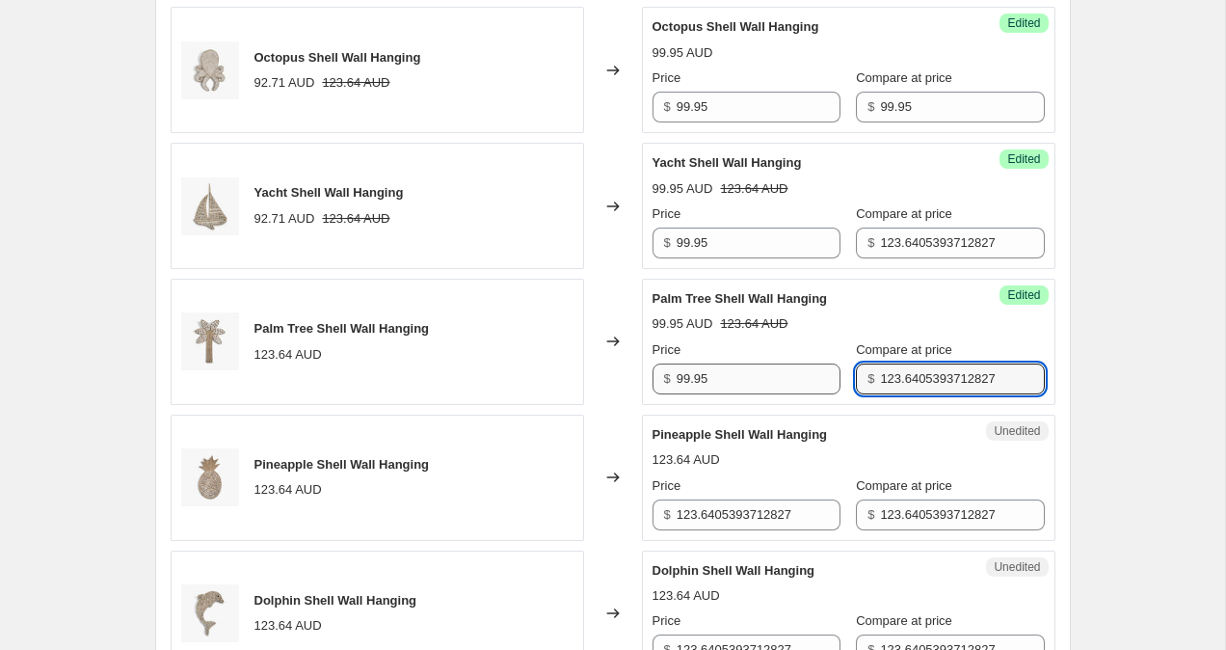
drag, startPoint x: 987, startPoint y: 385, endPoint x: 713, endPoint y: 378, distance: 273.9
click at [713, 378] on div "Price $ 99.95 Compare at price $ 123.6405393712827" at bounding box center [849, 367] width 392 height 54
paste input "99.95"
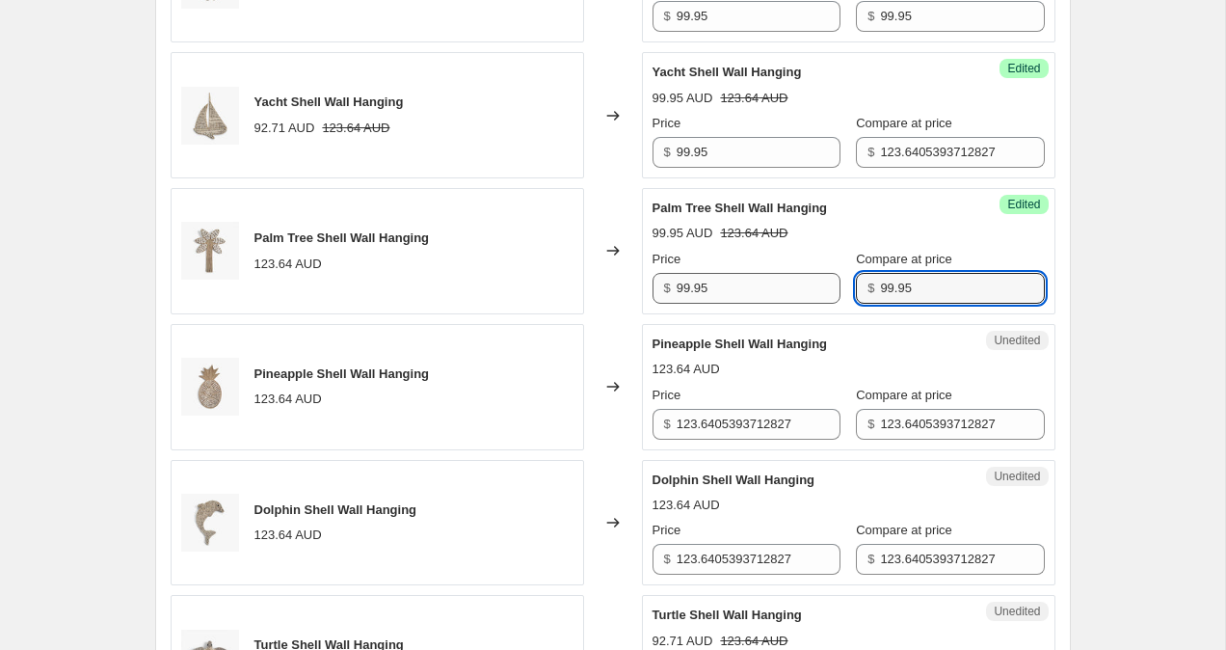
scroll to position [959, 0]
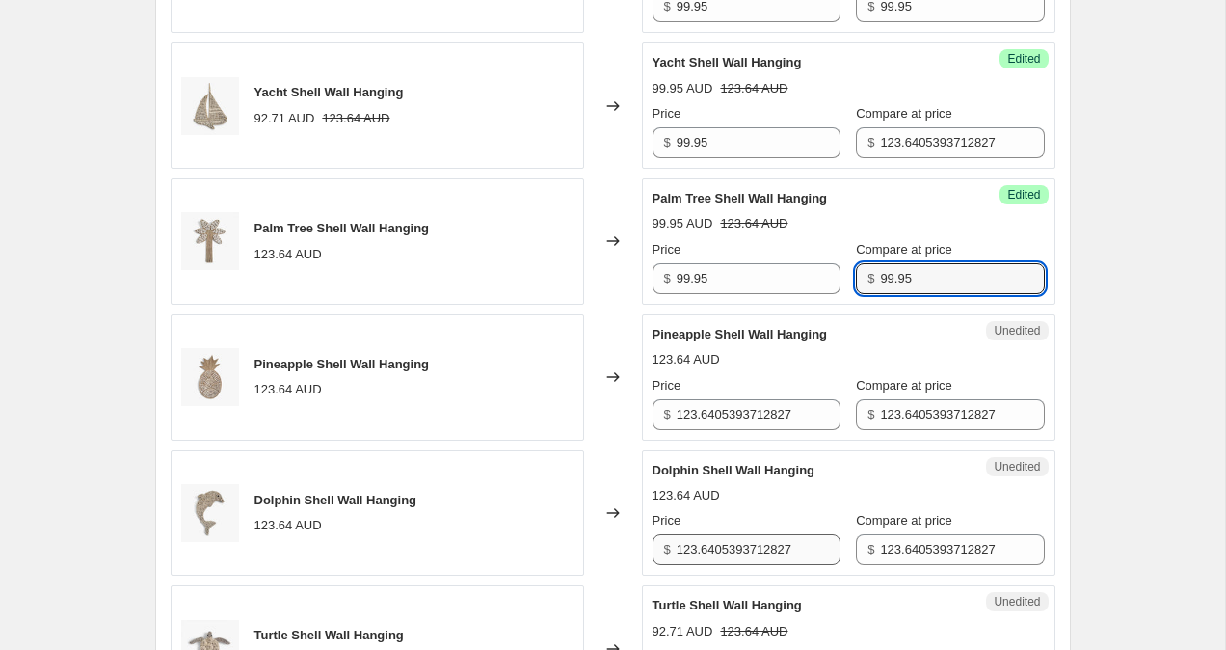
type input "99.95"
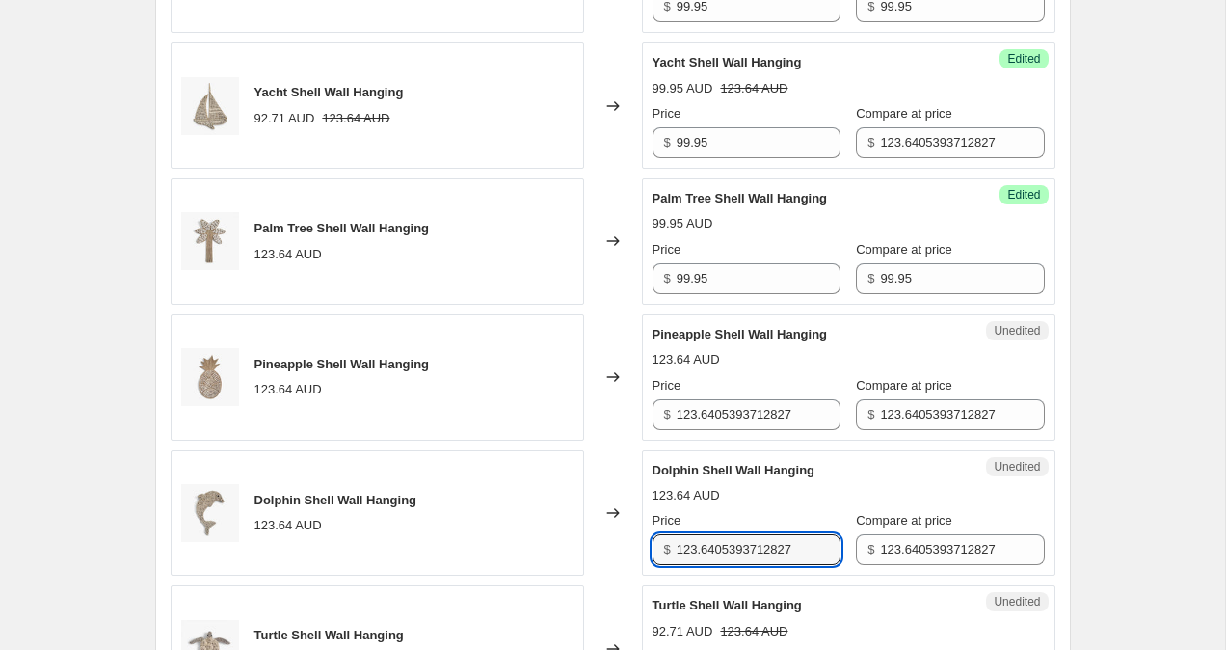
drag, startPoint x: 813, startPoint y: 550, endPoint x: 616, endPoint y: 531, distance: 197.6
click at [616, 531] on div "Dolphin Shell Wall Hanging 123.64 AUD Changed to Unedited Dolphin Shell Wall Ha…" at bounding box center [613, 513] width 885 height 126
type input "79.95"
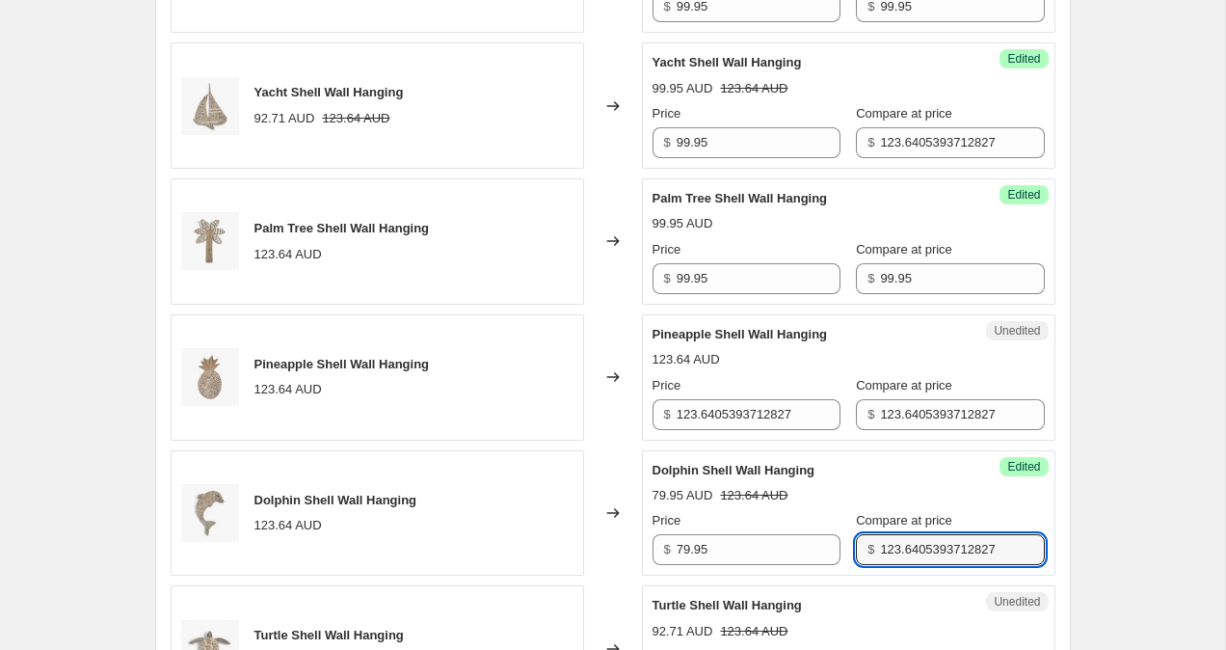
drag, startPoint x: 993, startPoint y: 545, endPoint x: 776, endPoint y: 521, distance: 218.3
click at [781, 522] on div "Price $ 79.95 Compare at price $ 123.6405393712827" at bounding box center [849, 538] width 392 height 54
paste input "99.95"
type input "99.95"
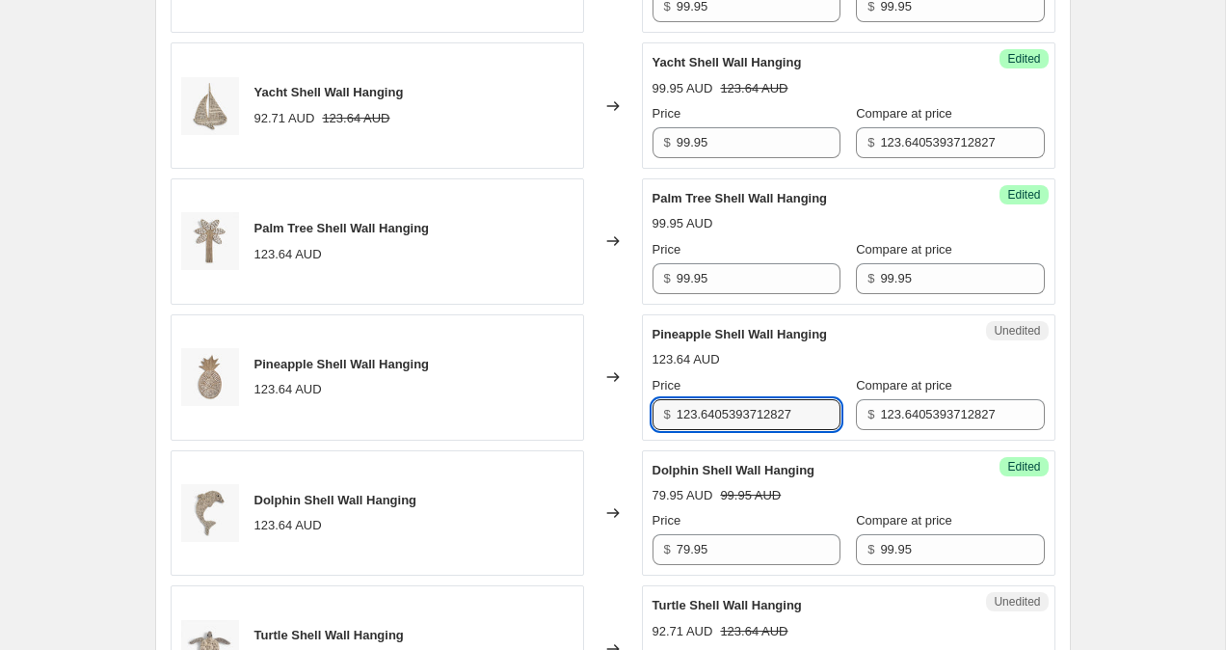
drag, startPoint x: 803, startPoint y: 416, endPoint x: 631, endPoint y: 396, distance: 172.8
click at [631, 396] on div "Pineapple Shell Wall Hanging 123.64 AUD Changed to Unedited Pineapple Shell Wal…" at bounding box center [613, 377] width 885 height 126
paste input "99.95"
type input "99.95"
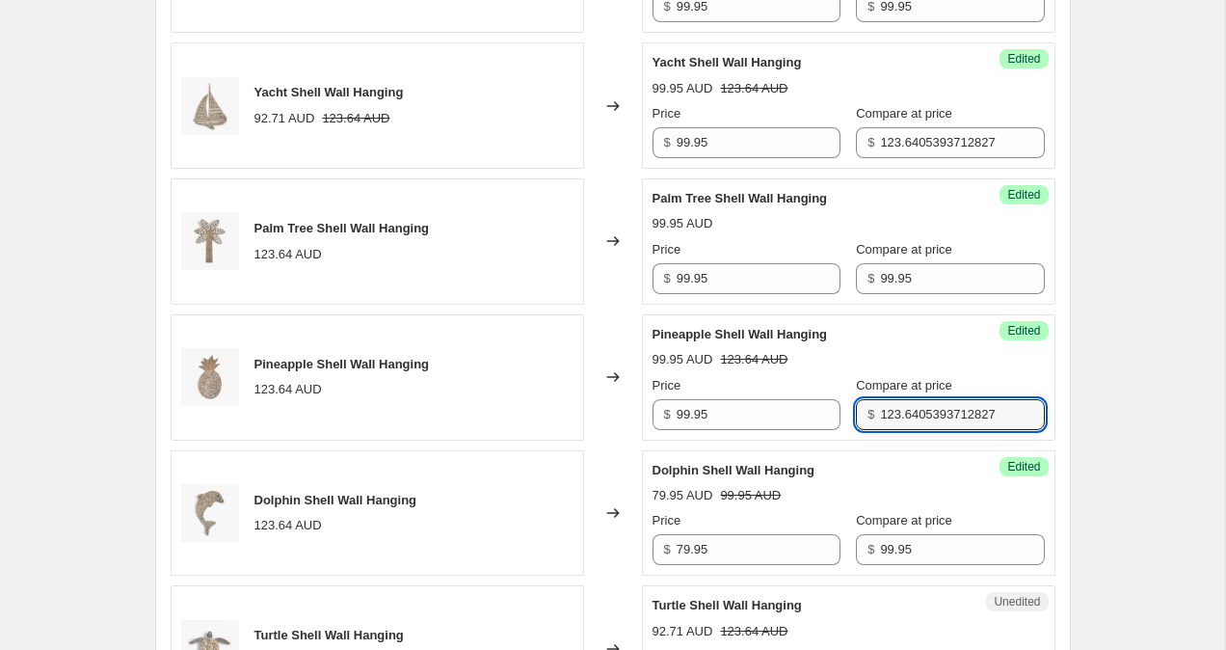
drag, startPoint x: 989, startPoint y: 412, endPoint x: 827, endPoint y: 412, distance: 162.0
click at [827, 412] on div "Price $ 99.95 Compare at price $ 123.6405393712827" at bounding box center [849, 403] width 392 height 54
paste input "99.95"
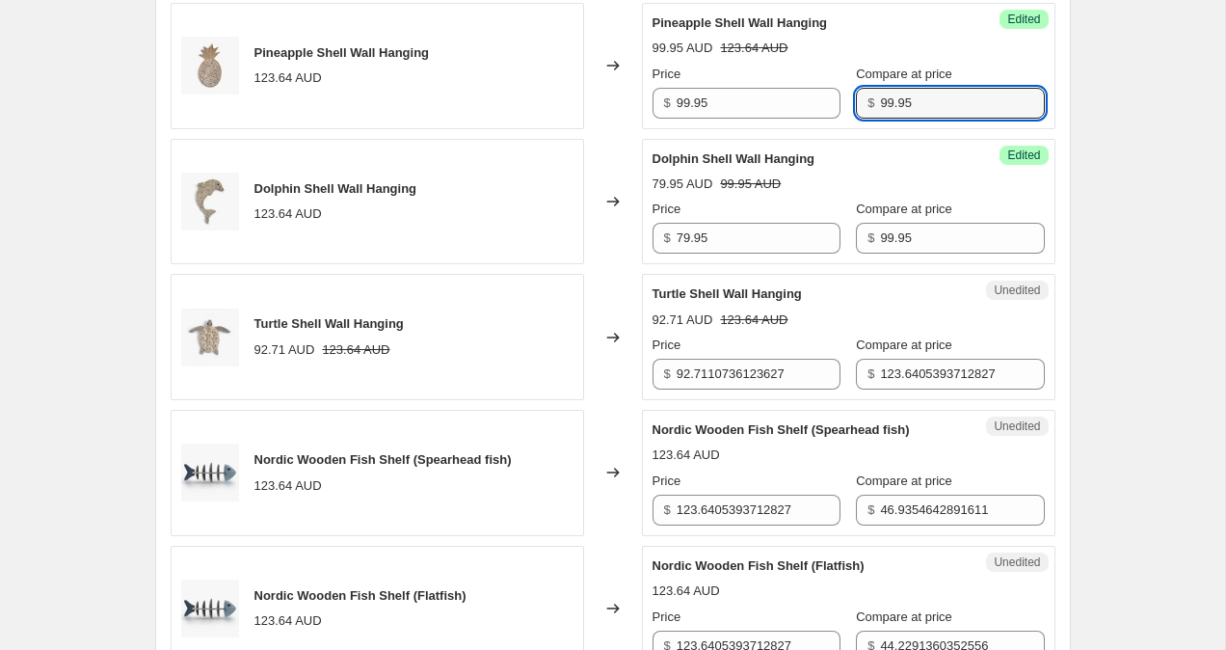
scroll to position [1279, 0]
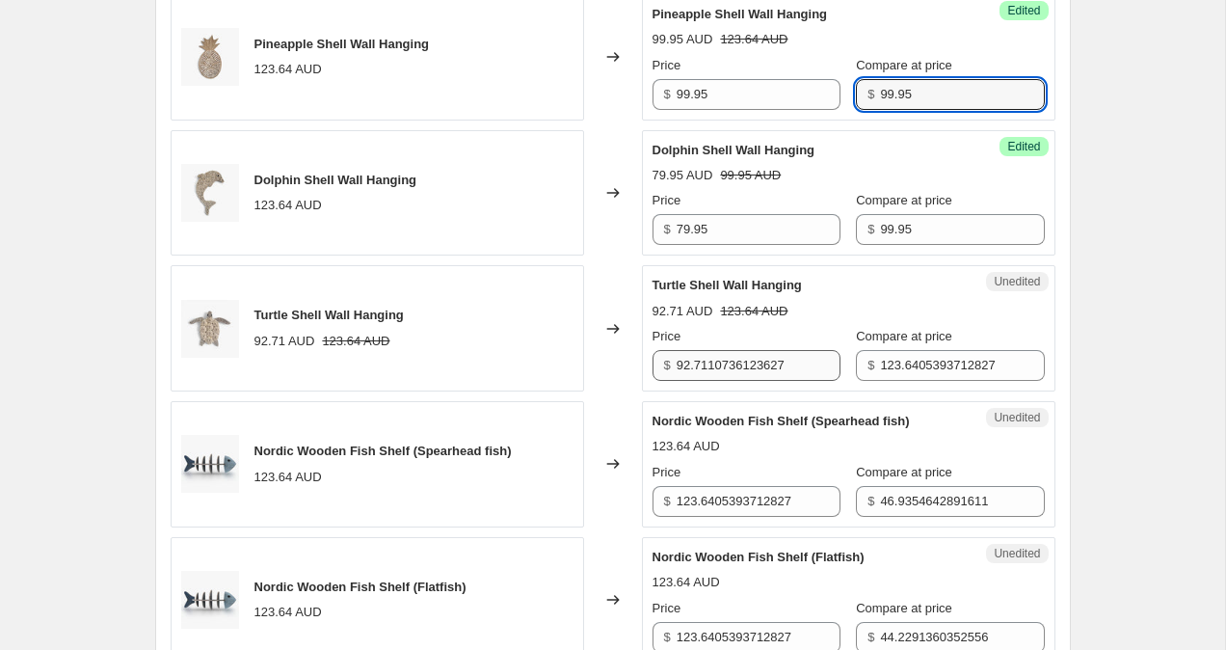
type input "99.95"
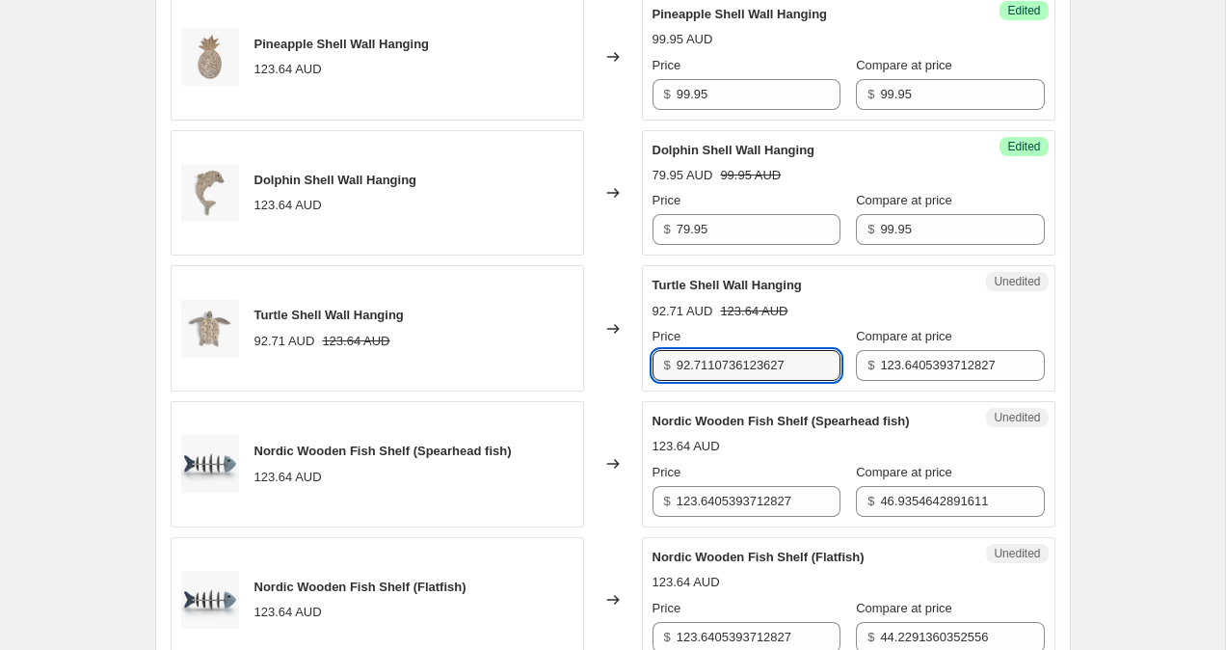
drag, startPoint x: 805, startPoint y: 366, endPoint x: 651, endPoint y: 343, distance: 156.0
click at [651, 343] on div "Unedited Turtle Shell Wall Hanging 92.71 AUD 123.64 AUD Price $ 92.711073612362…" at bounding box center [849, 328] width 414 height 126
type input "79.95"
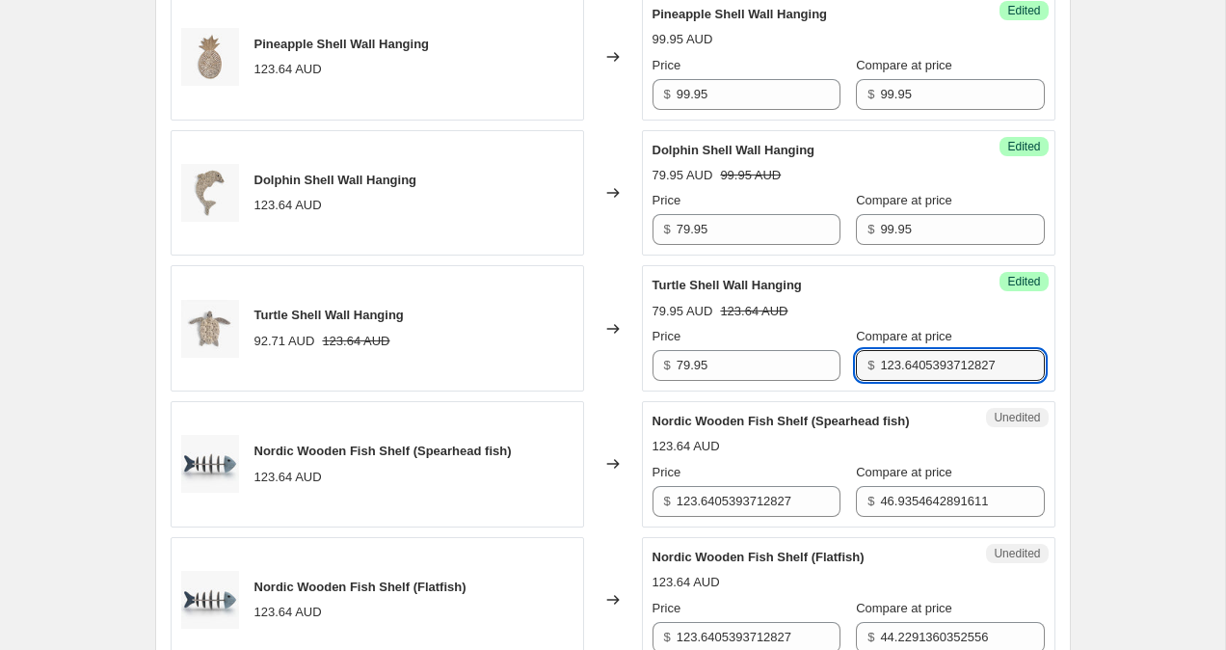
drag, startPoint x: 992, startPoint y: 370, endPoint x: 783, endPoint y: 328, distance: 213.5
click at [783, 328] on div "Price $ 79.95 Compare at price $ 123.6405393712827" at bounding box center [849, 354] width 392 height 54
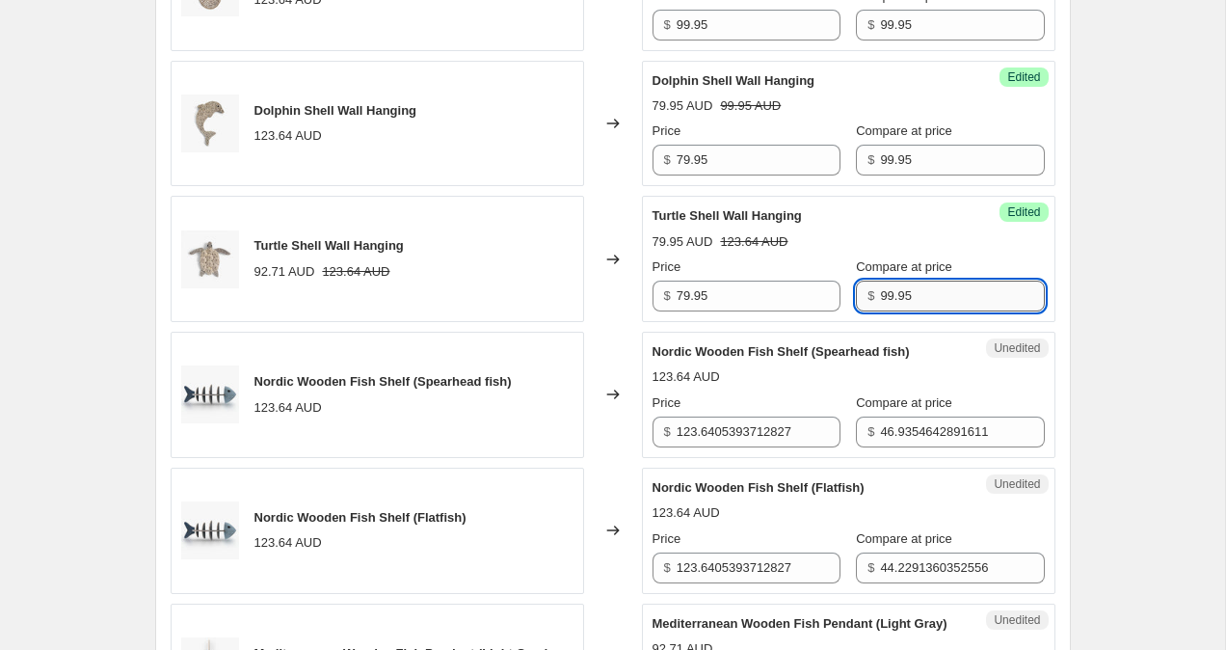
scroll to position [1363, 0]
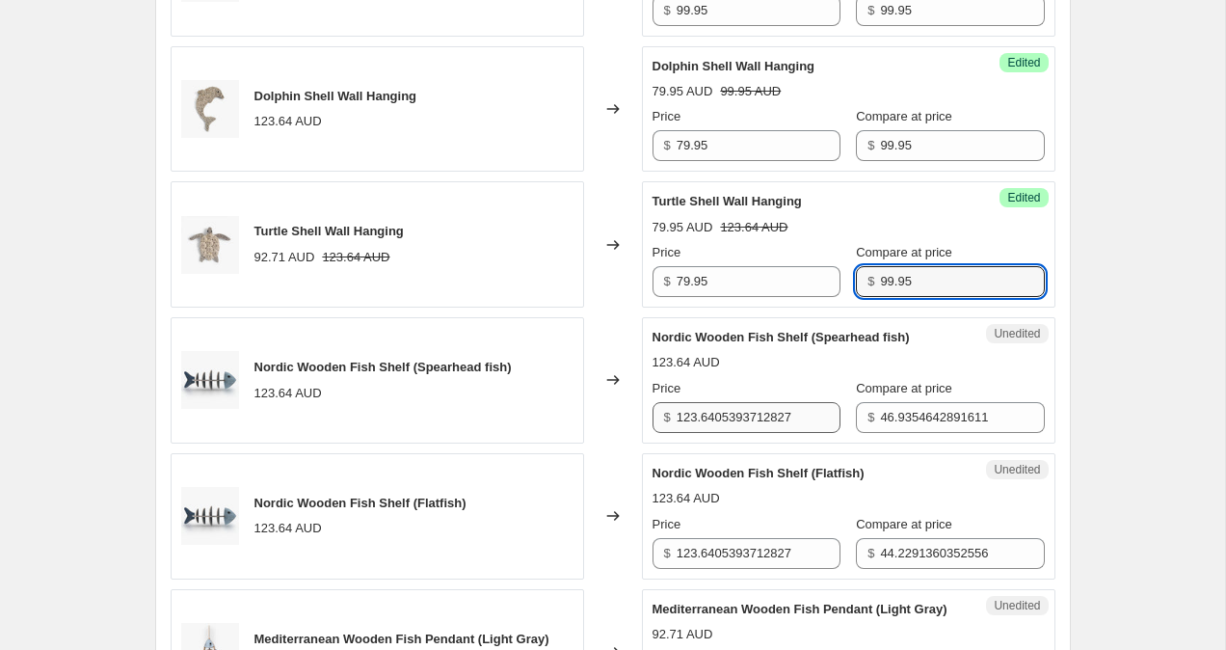
type input "99.95"
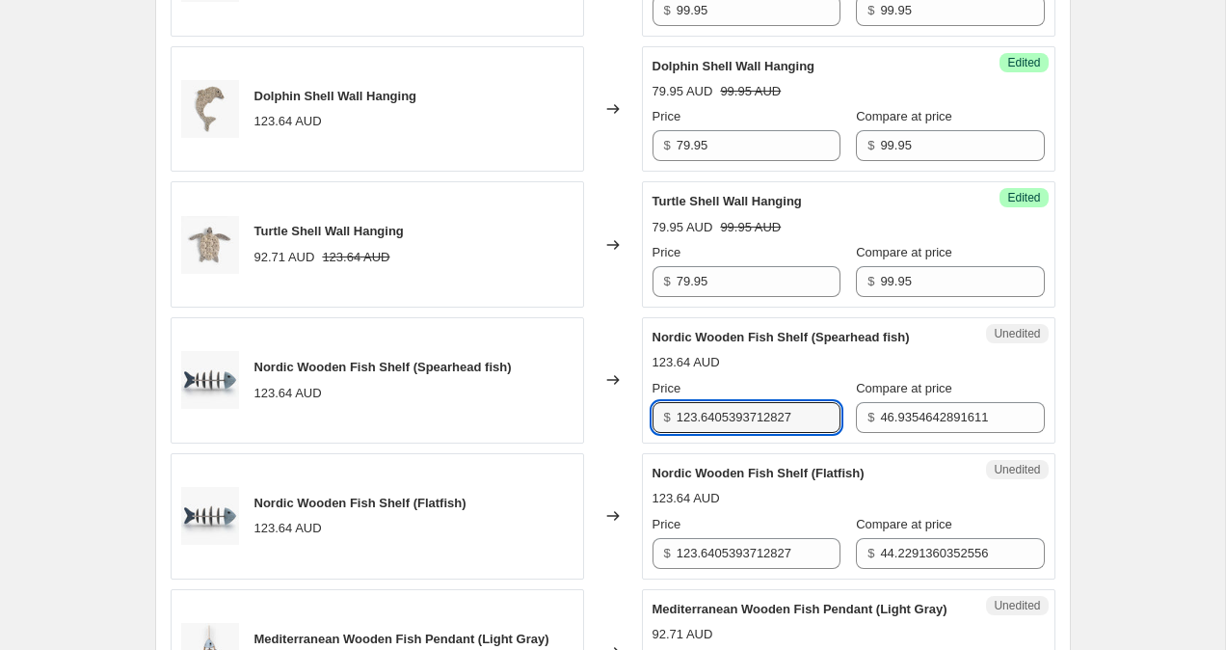
drag, startPoint x: 809, startPoint y: 418, endPoint x: 688, endPoint y: 398, distance: 122.2
click at [691, 400] on div "Price $ 123.6405393712827" at bounding box center [747, 406] width 188 height 54
type input "119.95"
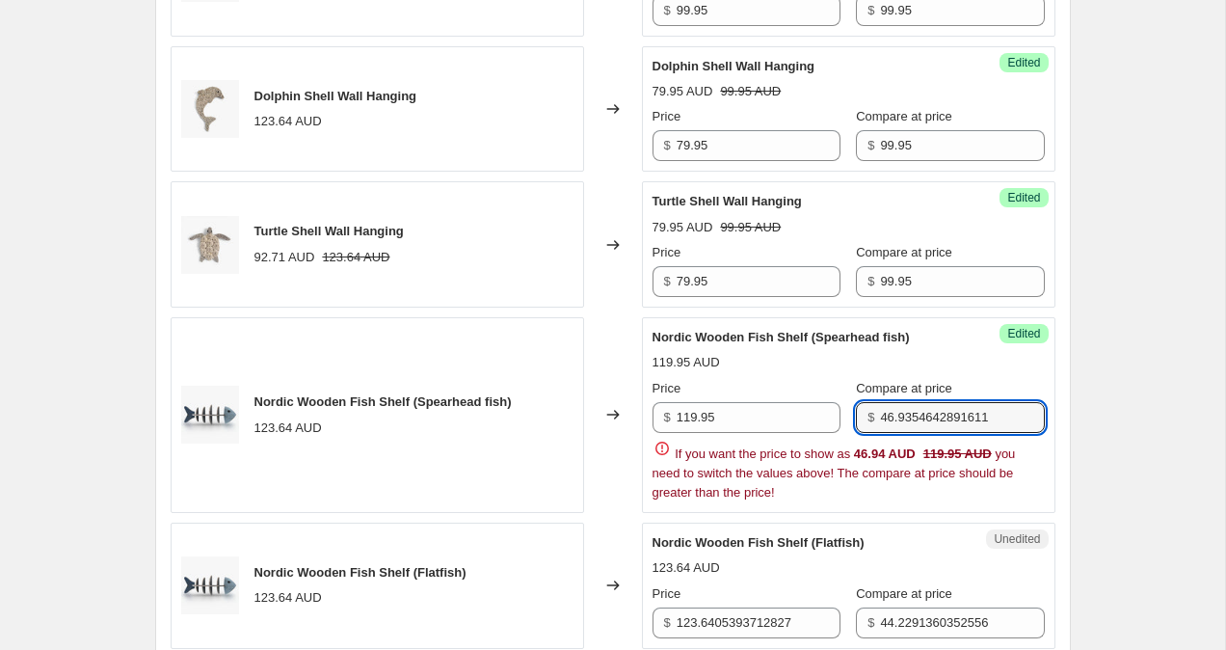
drag, startPoint x: 989, startPoint y: 416, endPoint x: 604, endPoint y: 396, distance: 386.2
click at [604, 396] on div "Nordic Wooden Fish Shelf (Spearhead fish) 123.64 AUD Changed to Success Edited …" at bounding box center [613, 415] width 885 height 196
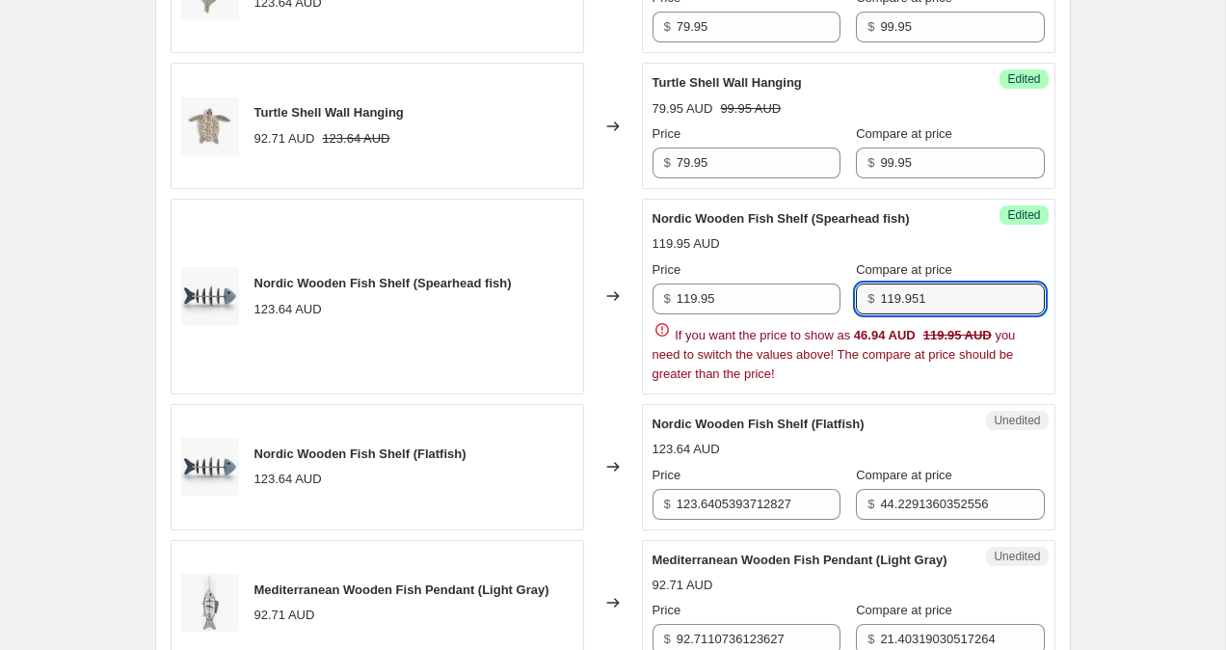
scroll to position [1483, 0]
click at [983, 294] on input "119.951" at bounding box center [962, 297] width 164 height 31
type input "119.95"
drag, startPoint x: 805, startPoint y: 503, endPoint x: 525, endPoint y: 497, distance: 279.7
click at [541, 497] on div "Octopus Shell Wall Hanging 92.71 AUD 123.64 AUD Changed to Success Edited Octop…" at bounding box center [613, 159] width 885 height 1553
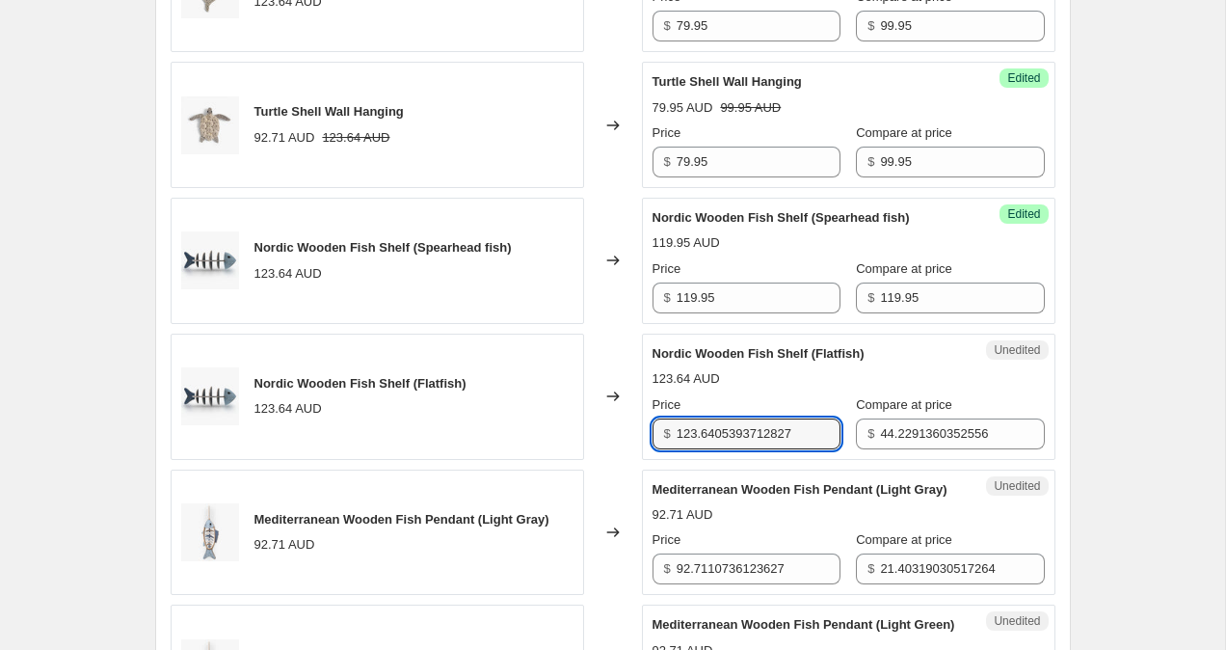
drag, startPoint x: 810, startPoint y: 436, endPoint x: 553, endPoint y: 418, distance: 257.0
click at [553, 418] on div "Nordic Wooden Fish Shelf (Flatfish) 123.64 AUD Changed to Unedited Nordic Woode…" at bounding box center [613, 397] width 885 height 126
type input "119.95"
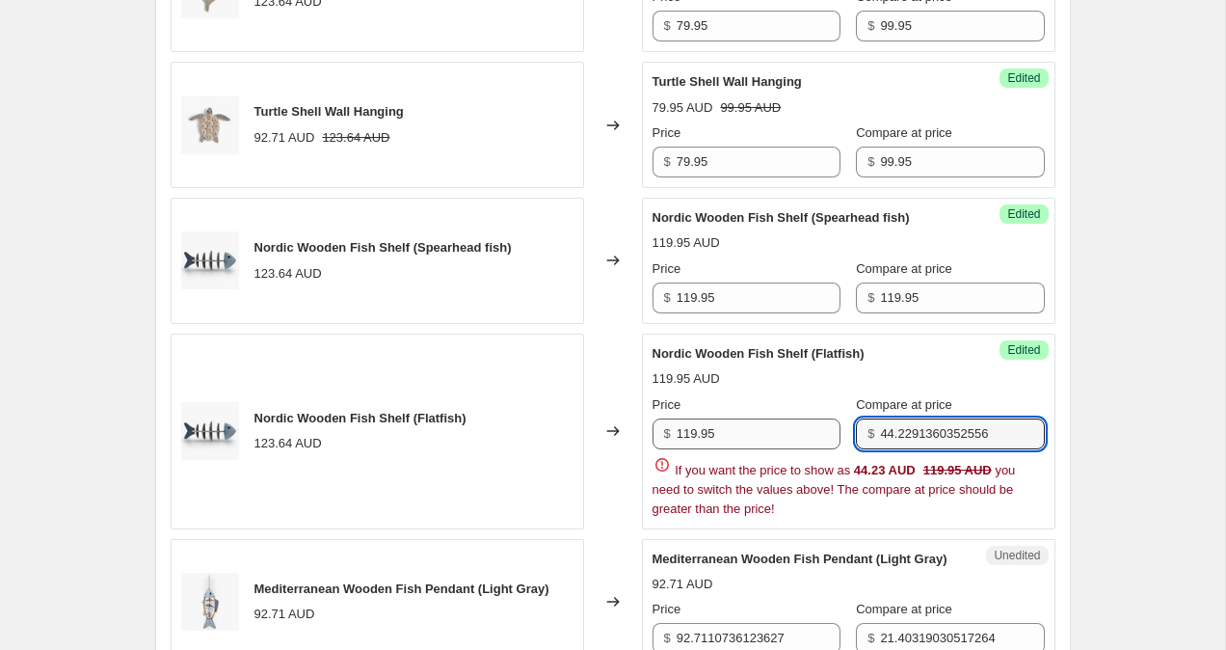
drag, startPoint x: 992, startPoint y: 426, endPoint x: 733, endPoint y: 420, distance: 259.4
click at [736, 421] on div "Price $ 119.95 Compare at price $ 44.2291360352556" at bounding box center [849, 422] width 392 height 54
type input "6"
type input "119.95"
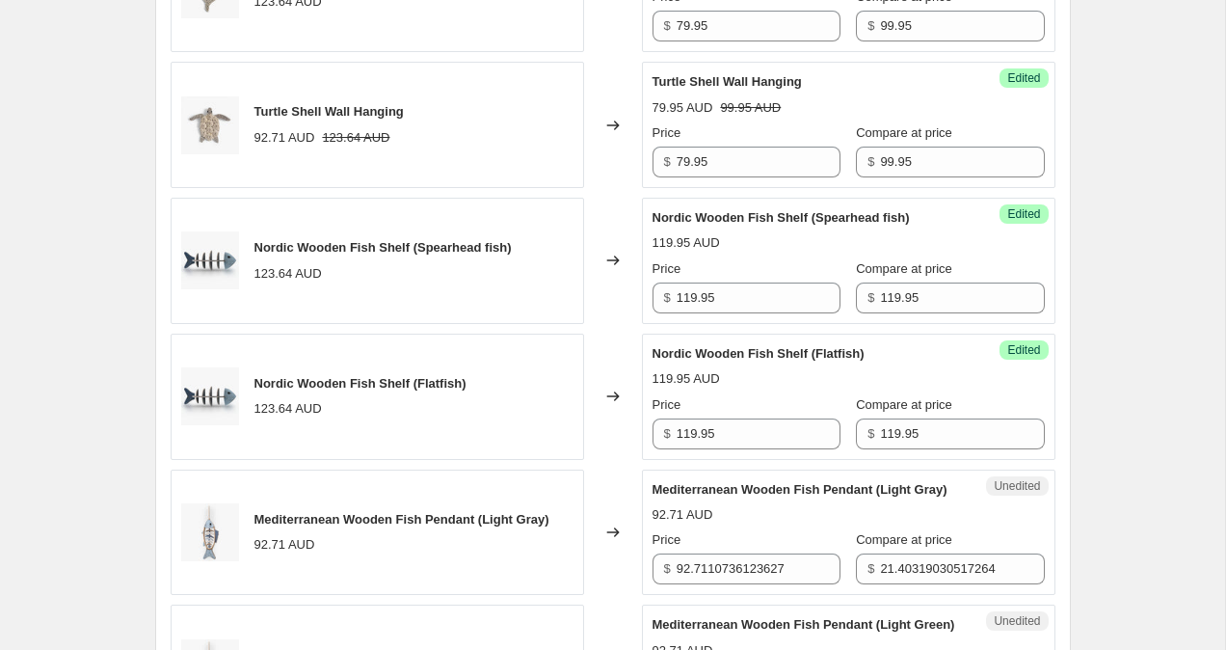
click at [1132, 452] on div "Create new price [MEDICAL_DATA]. This page is ready Create new price [MEDICAL_D…" at bounding box center [612, 123] width 1225 height 3213
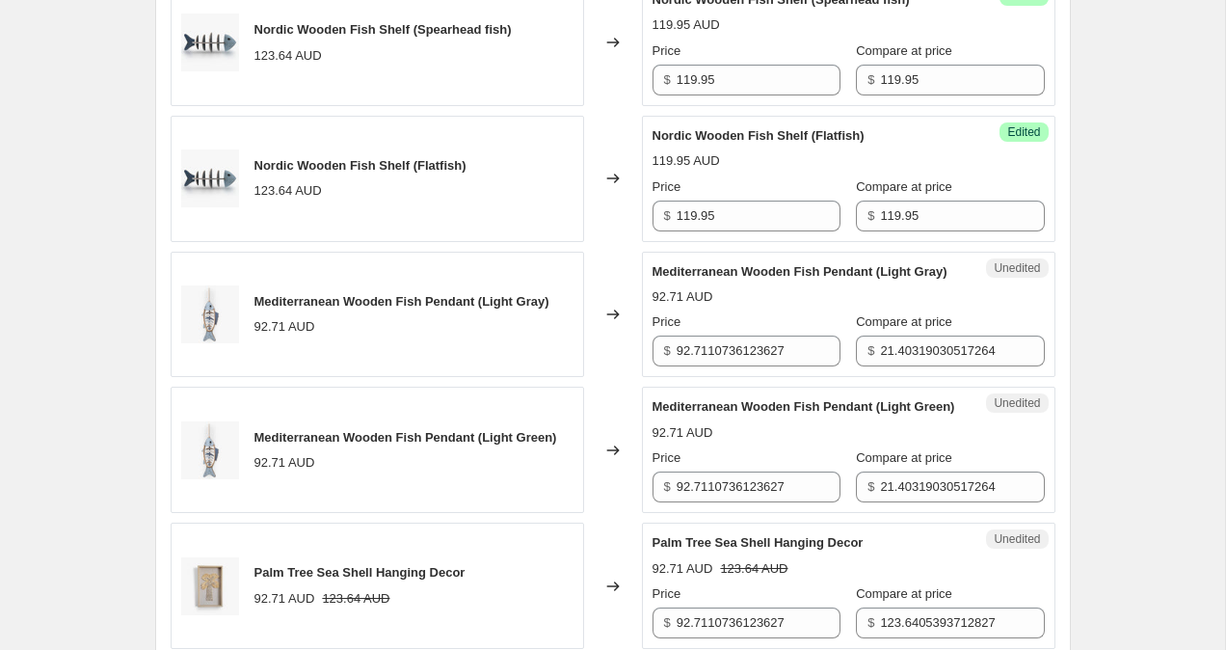
scroll to position [1708, 0]
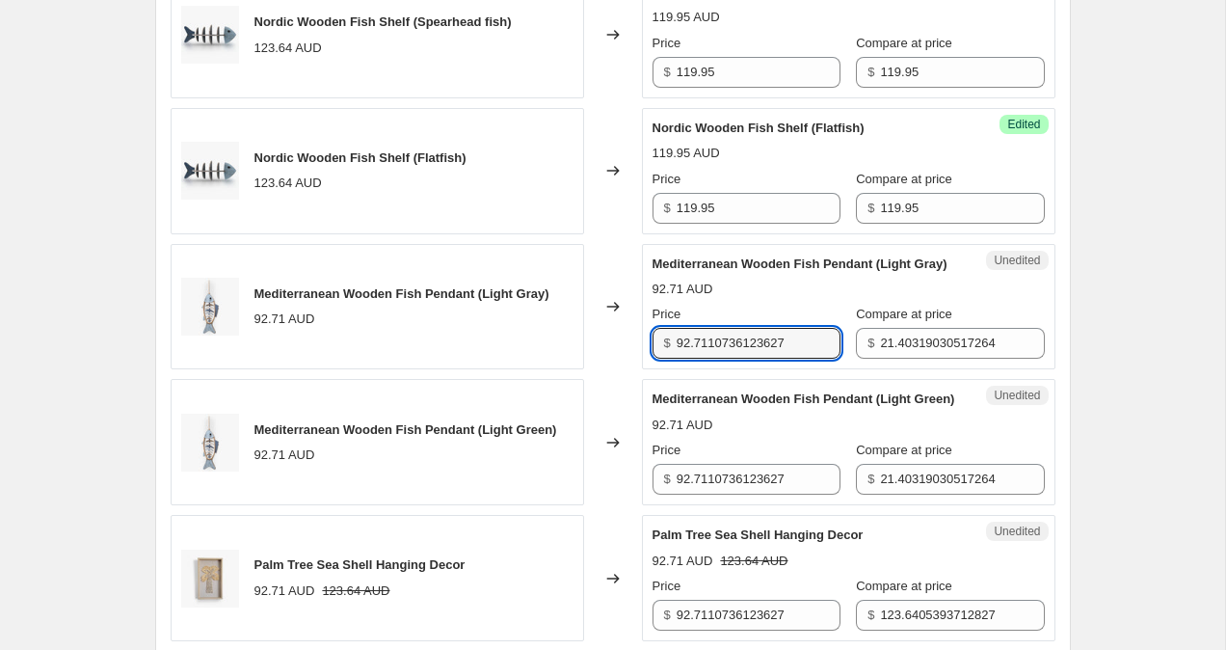
drag, startPoint x: 804, startPoint y: 361, endPoint x: 559, endPoint y: 357, distance: 244.9
click at [564, 357] on div "Mediterranean Wooden Fish Pendant (Light Gray) 92.71 AUD Changed to Unedited Me…" at bounding box center [613, 307] width 885 height 126
type input "99.95"
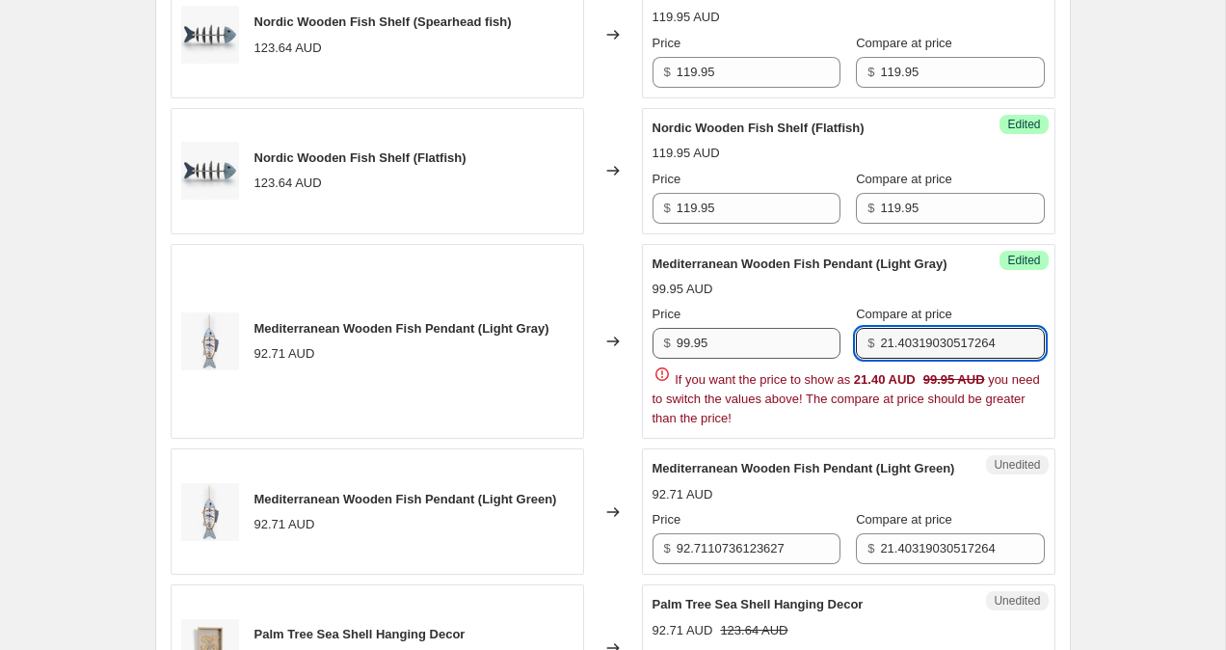
drag, startPoint x: 984, startPoint y: 359, endPoint x: 688, endPoint y: 333, distance: 297.1
click at [696, 334] on div "Price $ 99.95 Compare at price $ 21.40319030517264" at bounding box center [849, 332] width 392 height 54
type input "99.95"
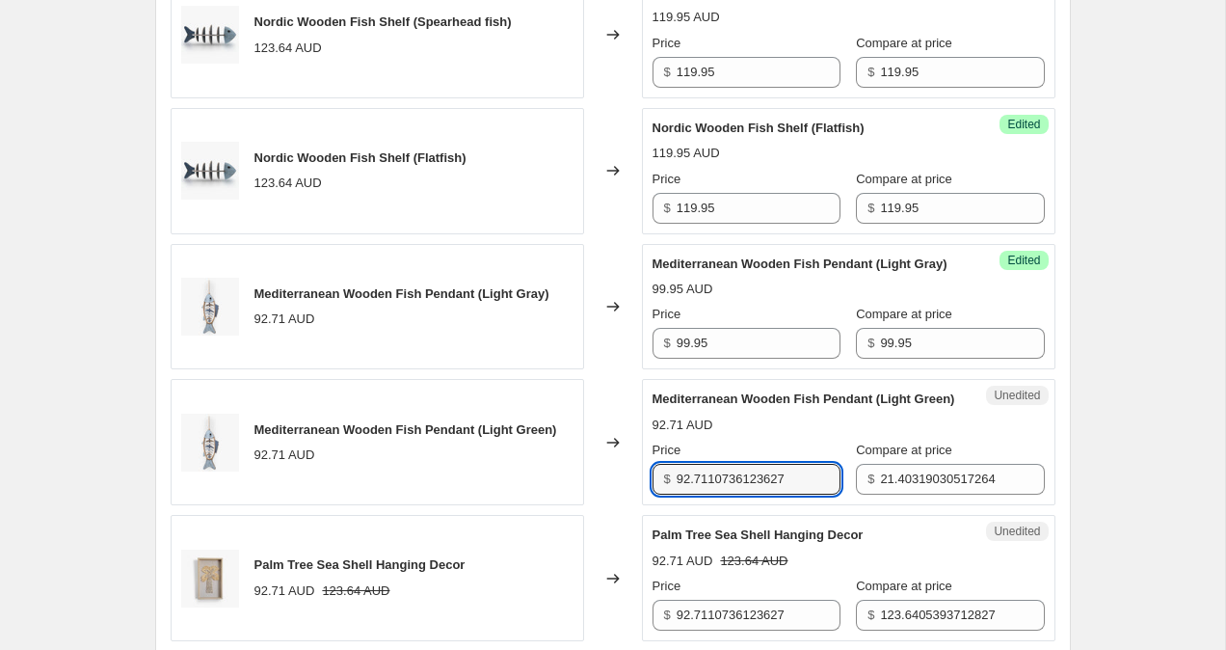
drag, startPoint x: 802, startPoint y: 567, endPoint x: 535, endPoint y: 503, distance: 274.5
click at [538, 503] on div "Mediterranean Wooden Fish Pendant (Light Green) 92.71 AUD Changed to Unedited M…" at bounding box center [613, 442] width 885 height 126
type input "99.95"
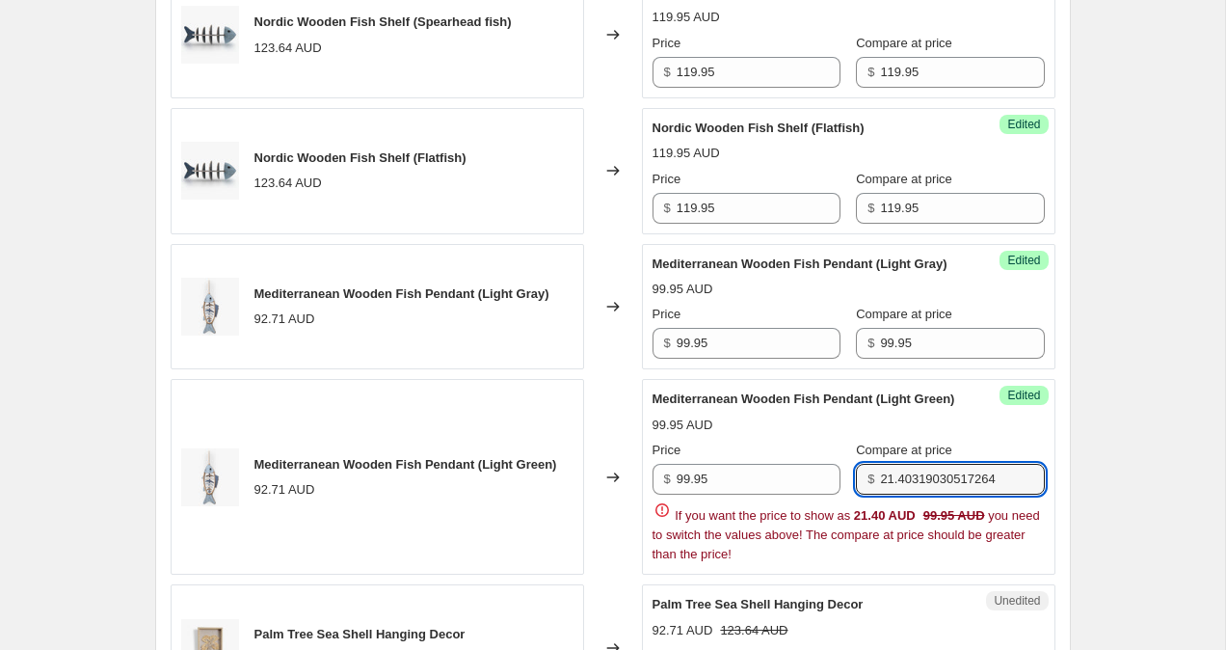
drag, startPoint x: 997, startPoint y: 521, endPoint x: 644, endPoint y: 440, distance: 362.0
click at [644, 440] on div "Success Edited Mediterranean Wooden Fish Pendant (Light Green) 99.95 AUD Price …" at bounding box center [849, 477] width 414 height 196
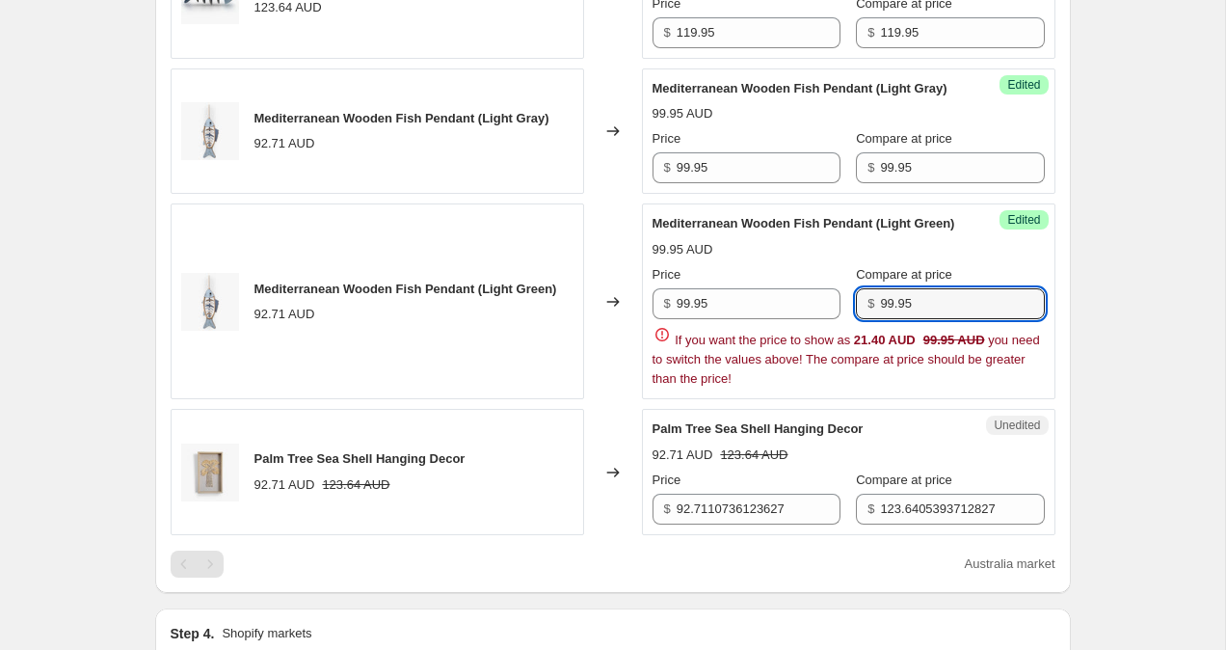
scroll to position [1894, 0]
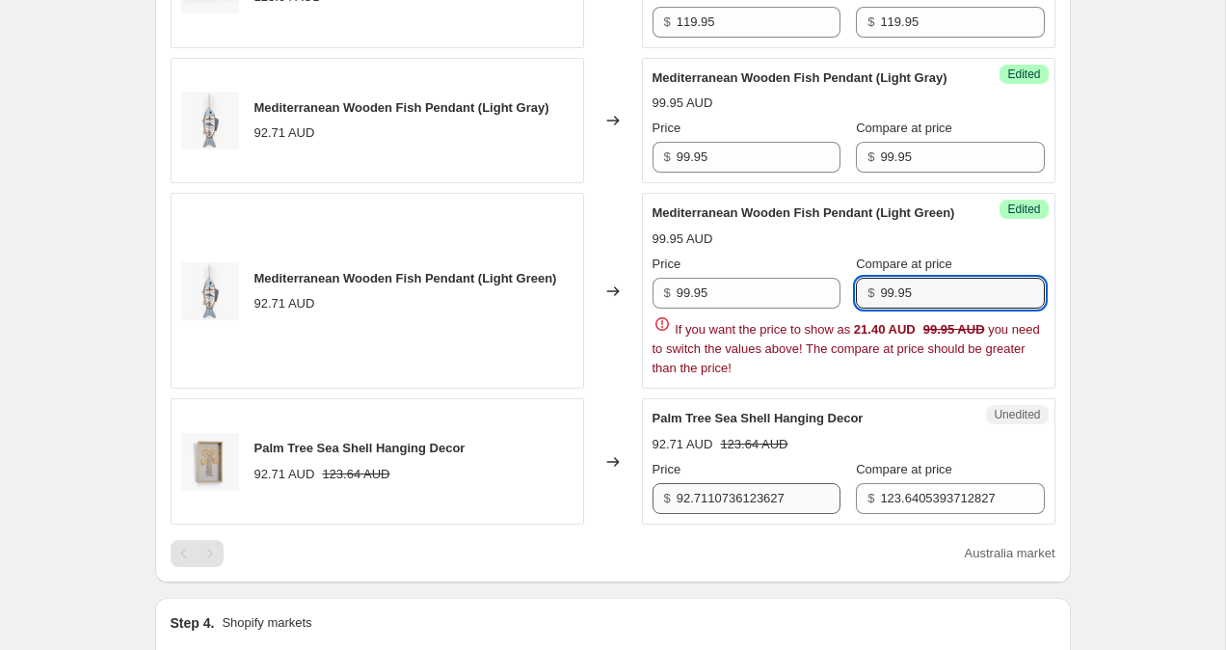
type input "99.95"
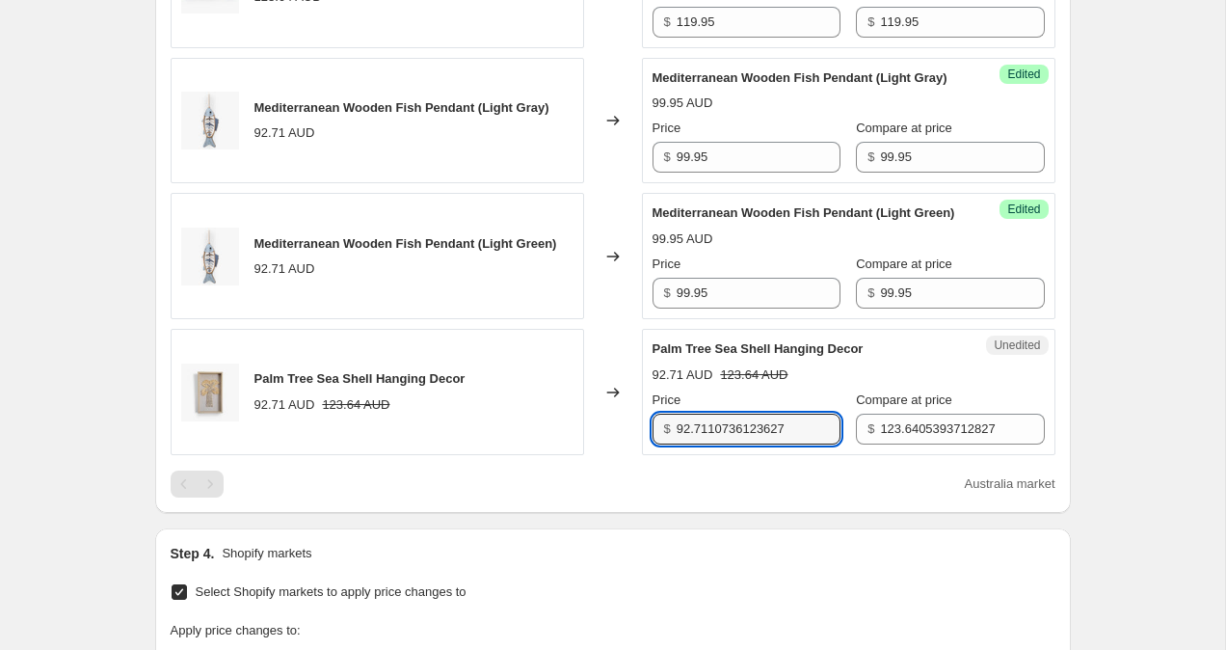
drag, startPoint x: 801, startPoint y: 522, endPoint x: 639, endPoint y: 473, distance: 169.0
click at [639, 455] on div "Palm Tree Sea Shell Hanging Decor 92.71 AUD 123.64 AUD Changed to Unedited Palm…" at bounding box center [613, 392] width 885 height 126
type input "79.95"
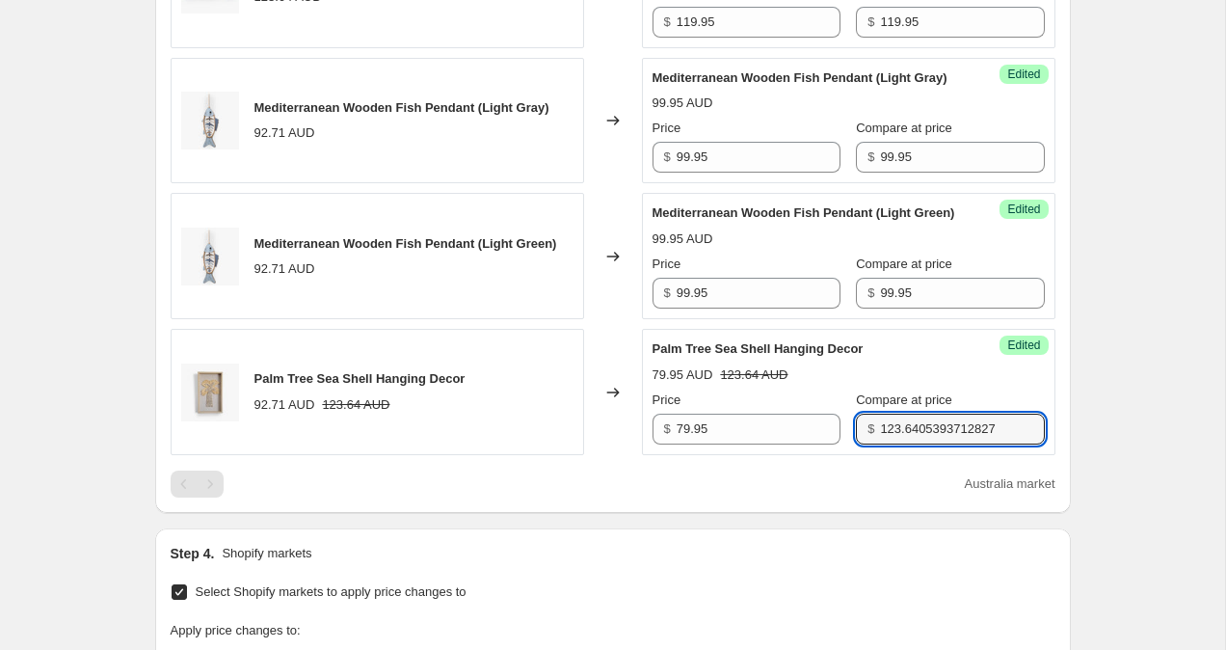
drag, startPoint x: 991, startPoint y: 464, endPoint x: 810, endPoint y: 435, distance: 183.5
click at [811, 435] on div "Price $ 79.95 Compare at price $ 123.6405393712827" at bounding box center [849, 417] width 392 height 54
type input "99.95"
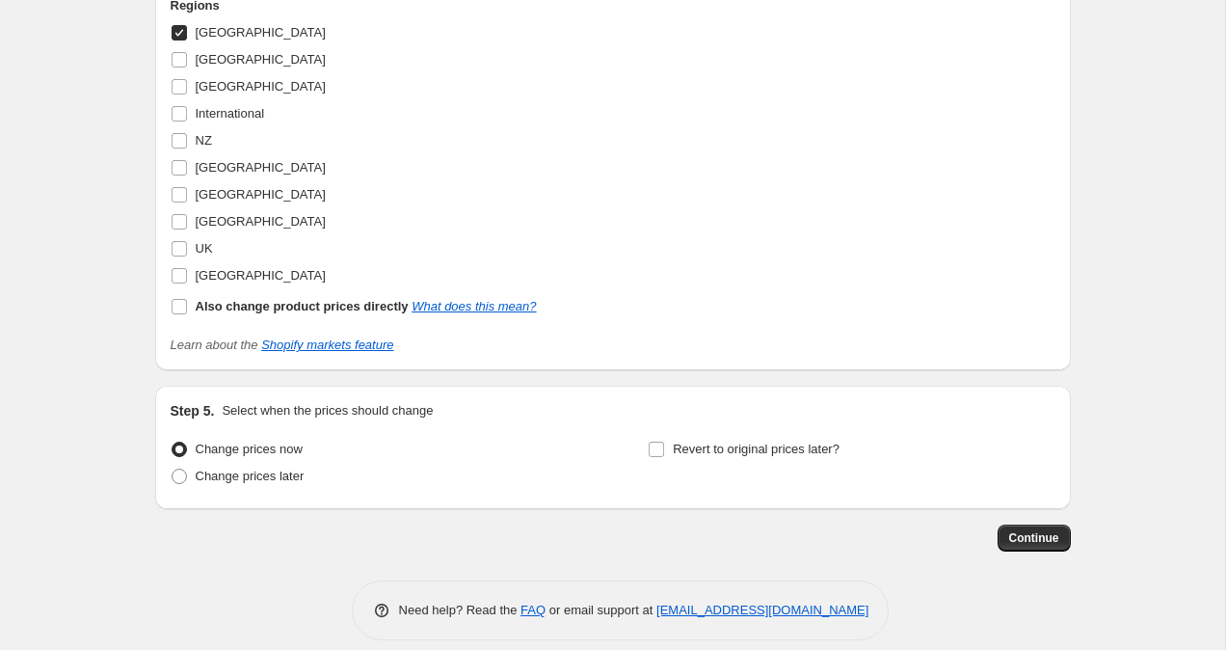
scroll to position [2602, 0]
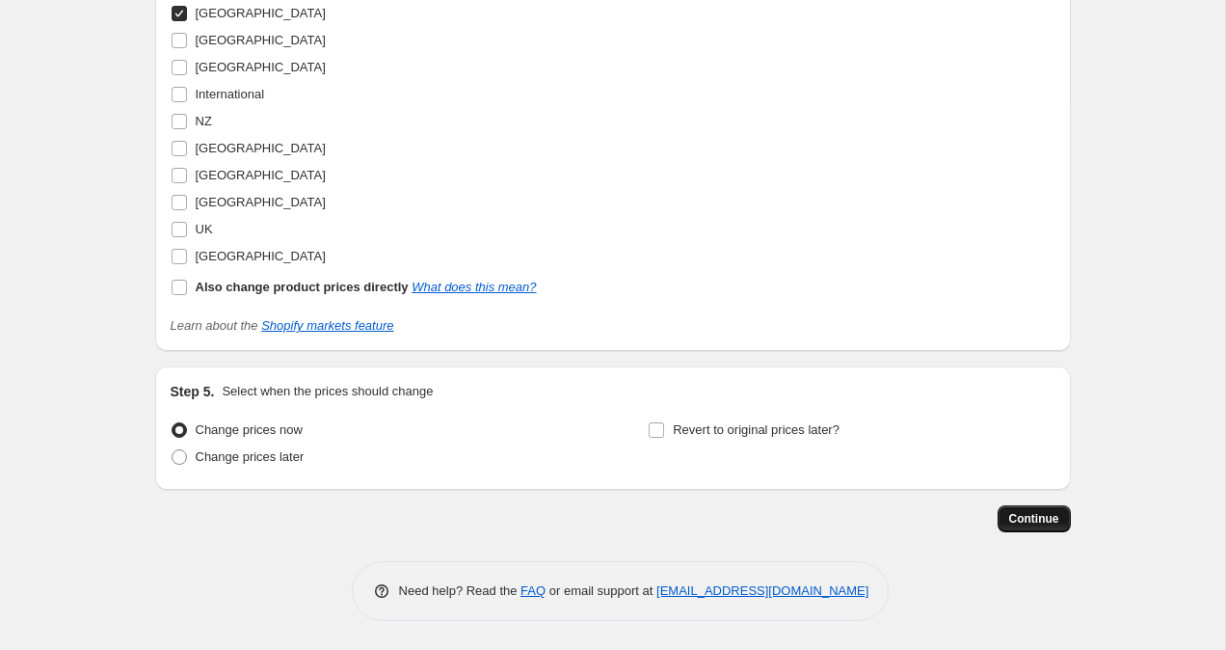
click at [1025, 524] on span "Continue" at bounding box center [1034, 518] width 50 height 15
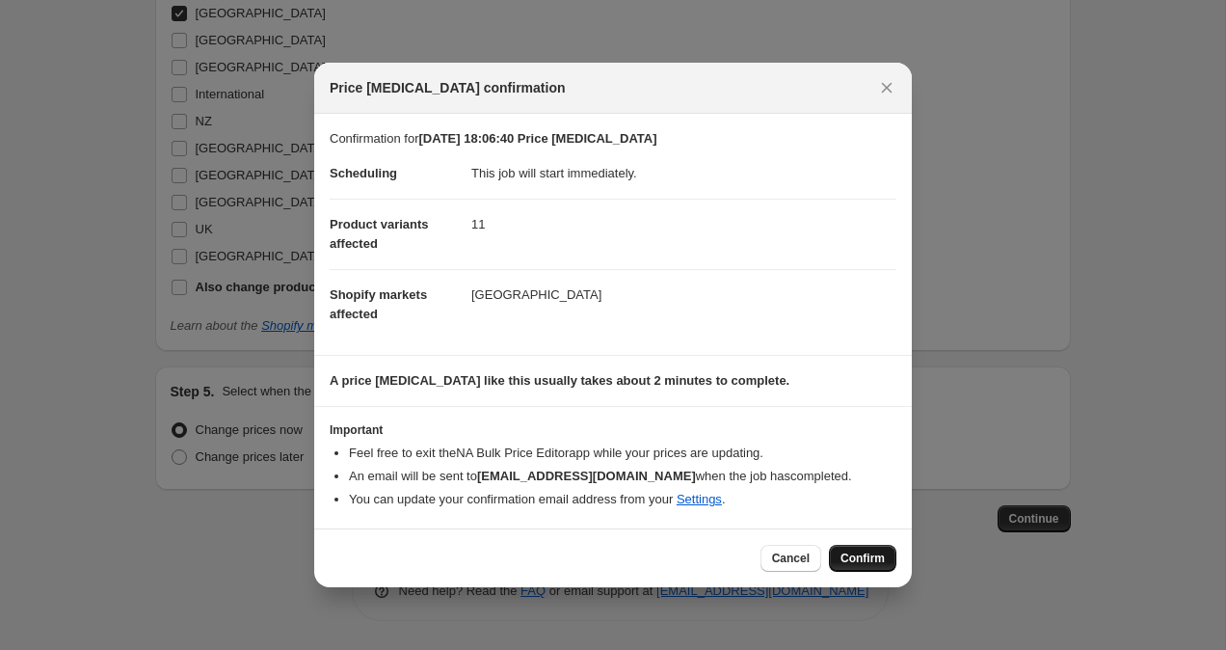
click at [857, 555] on span "Confirm" at bounding box center [863, 557] width 44 height 15
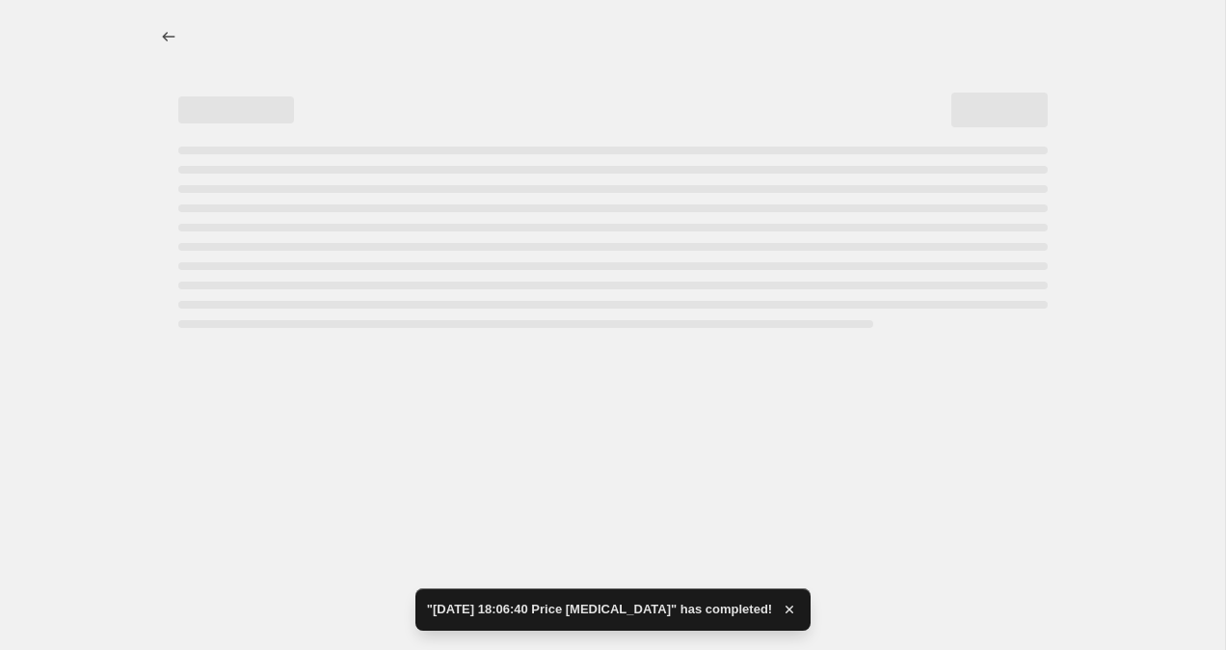
select select "collection"
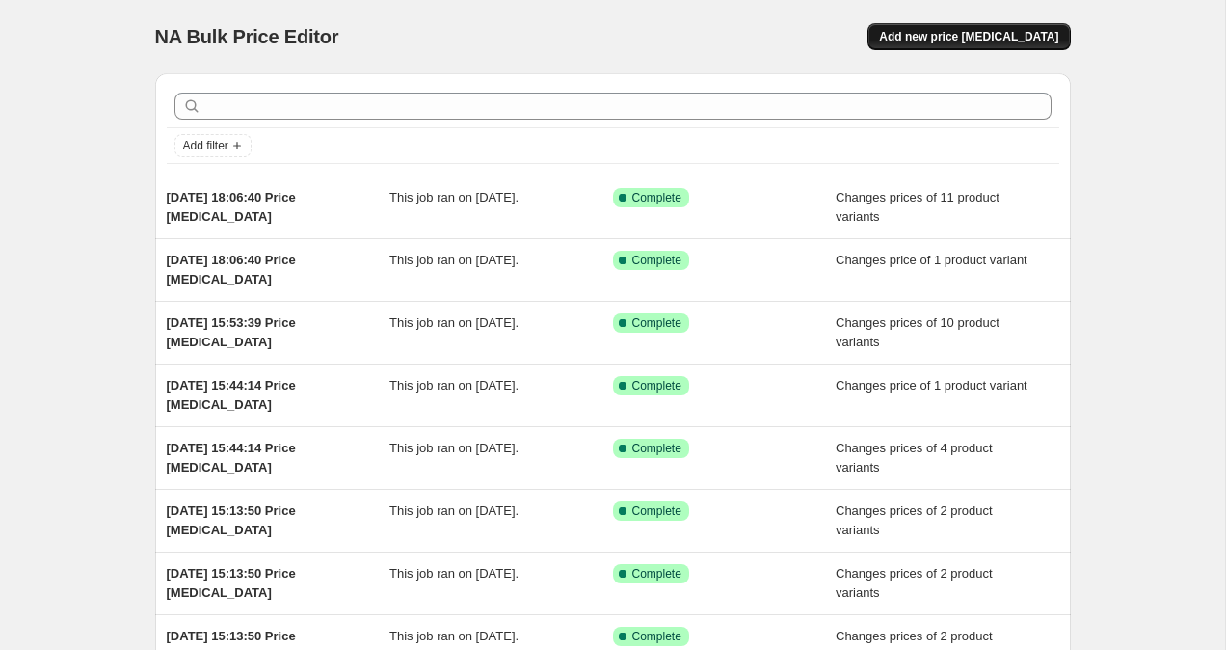
click at [973, 45] on button "Add new price change job" at bounding box center [969, 36] width 202 height 27
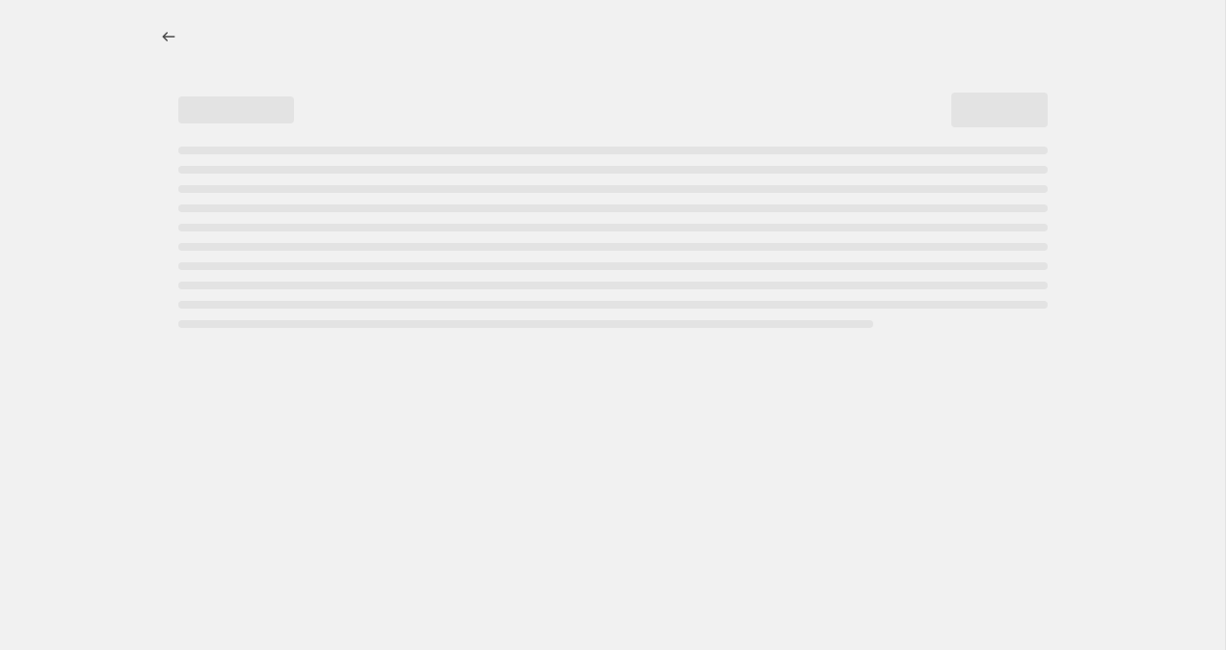
select select "percentage"
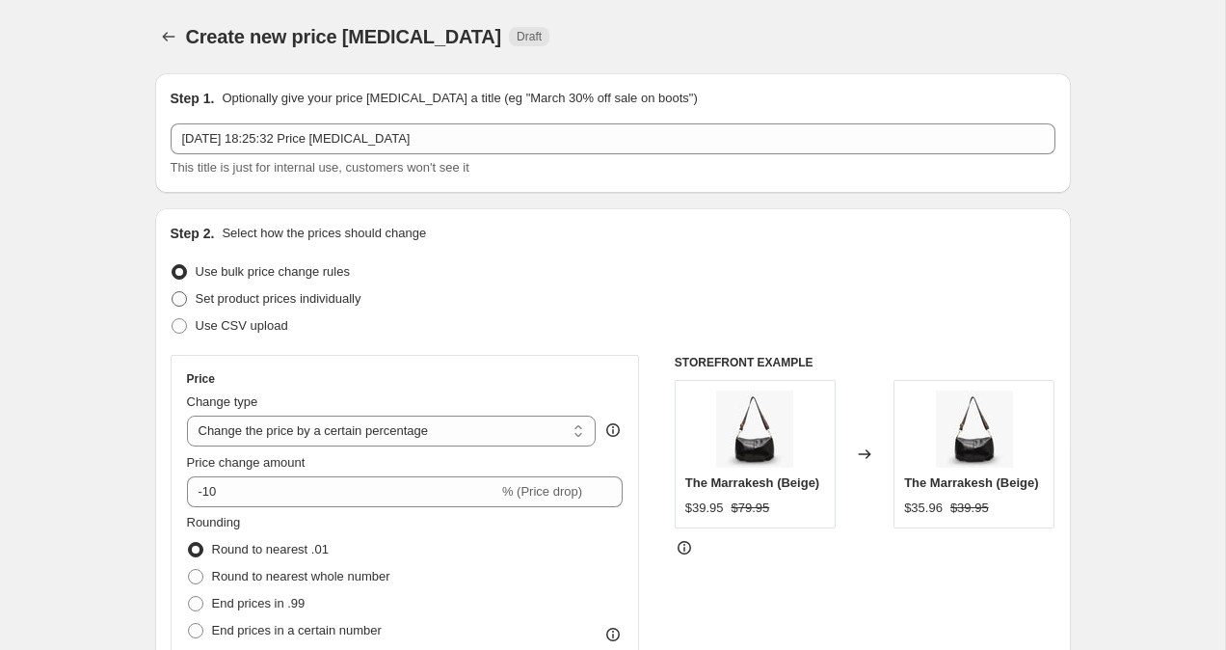
click at [177, 299] on span at bounding box center [179, 298] width 15 height 15
click at [173, 292] on input "Set product prices individually" at bounding box center [172, 291] width 1 height 1
radio input "true"
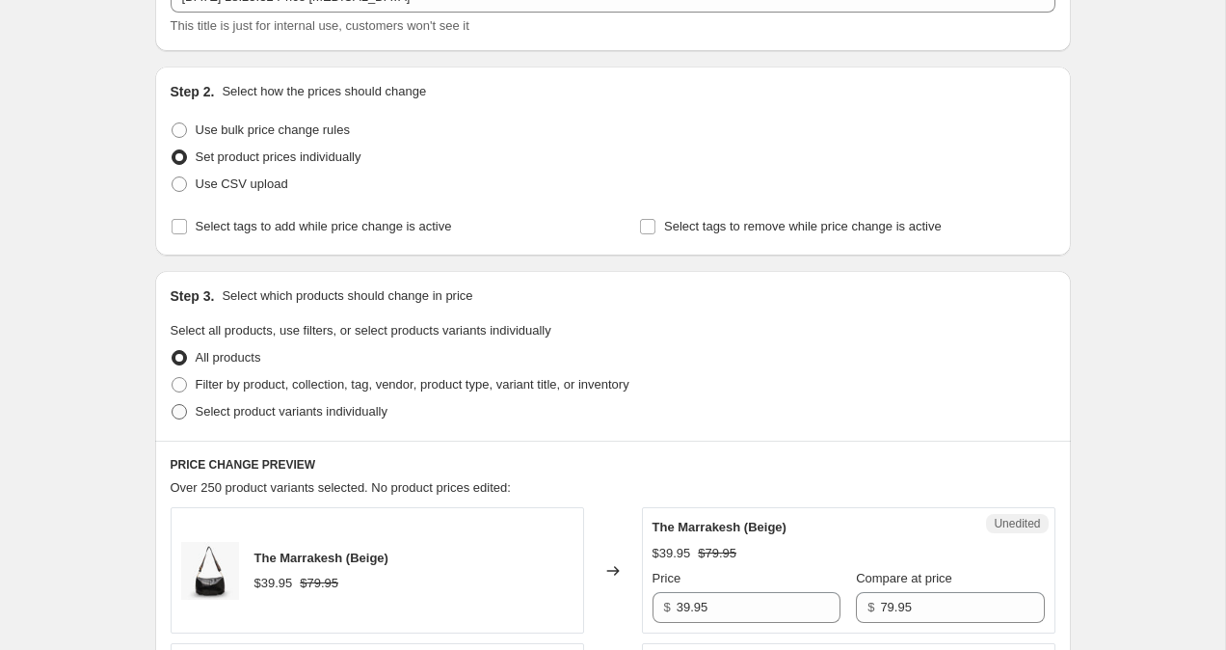
scroll to position [143, 0]
click at [182, 412] on span at bounding box center [179, 410] width 15 height 15
click at [173, 404] on input "Select product variants individually" at bounding box center [172, 403] width 1 height 1
radio input "true"
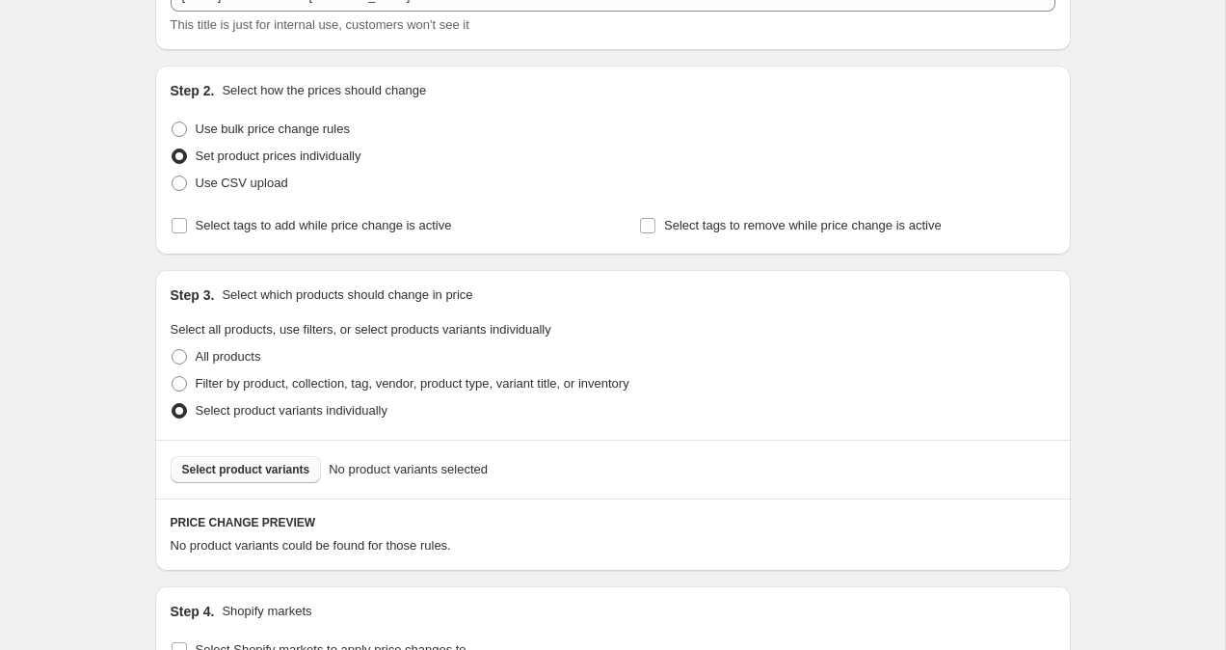
click at [228, 470] on span "Select product variants" at bounding box center [246, 469] width 128 height 15
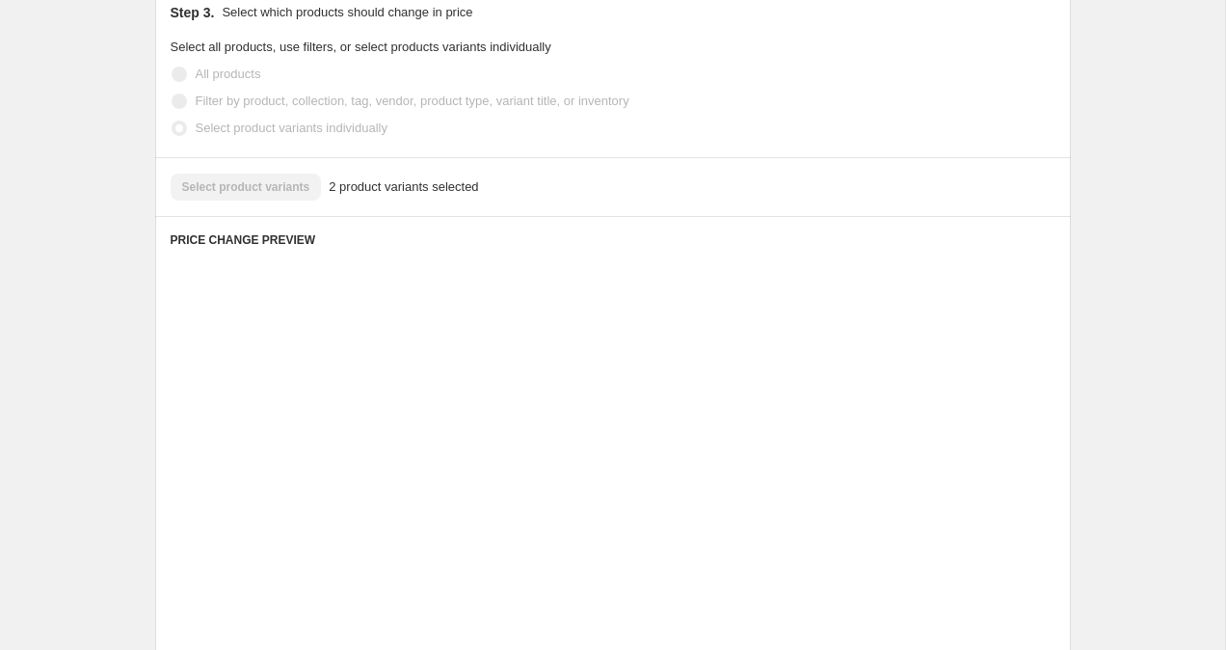
scroll to position [685, 0]
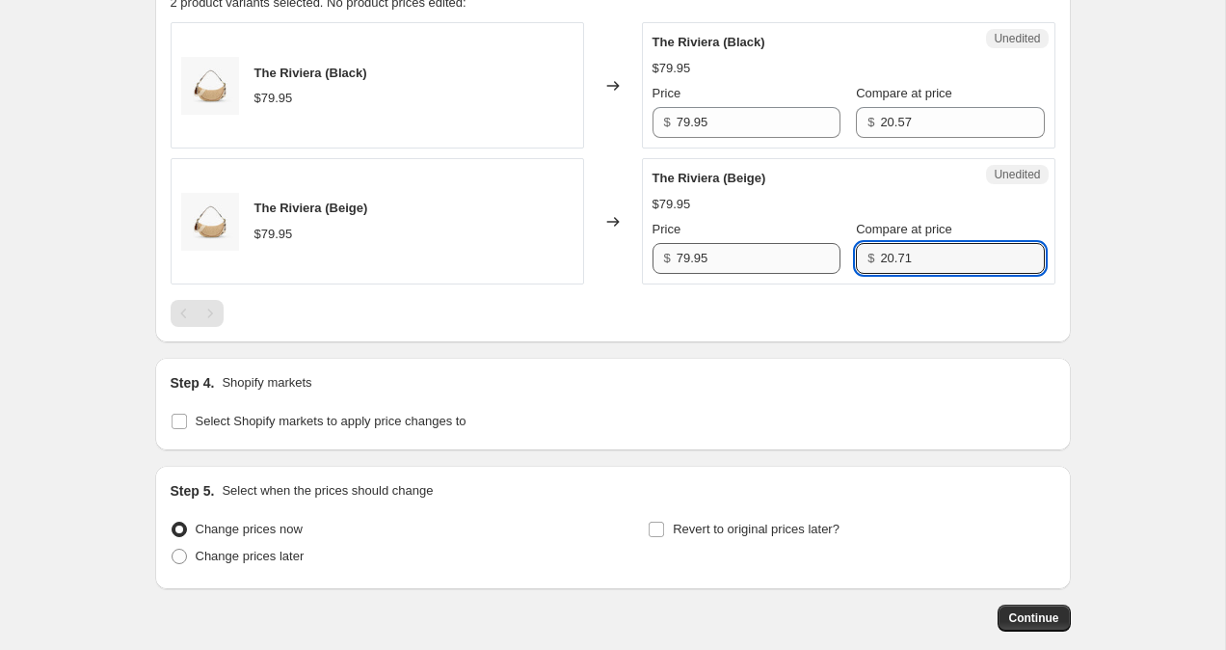
drag, startPoint x: 928, startPoint y: 262, endPoint x: 721, endPoint y: 245, distance: 208.0
click at [721, 245] on div "Price $ 79.95 Compare at price $ 20.71" at bounding box center [849, 247] width 392 height 54
click at [179, 410] on label "Select Shopify markets to apply price changes to" at bounding box center [319, 421] width 296 height 27
click at [179, 414] on input "Select Shopify markets to apply price changes to" at bounding box center [179, 421] width 15 height 15
checkbox input "true"
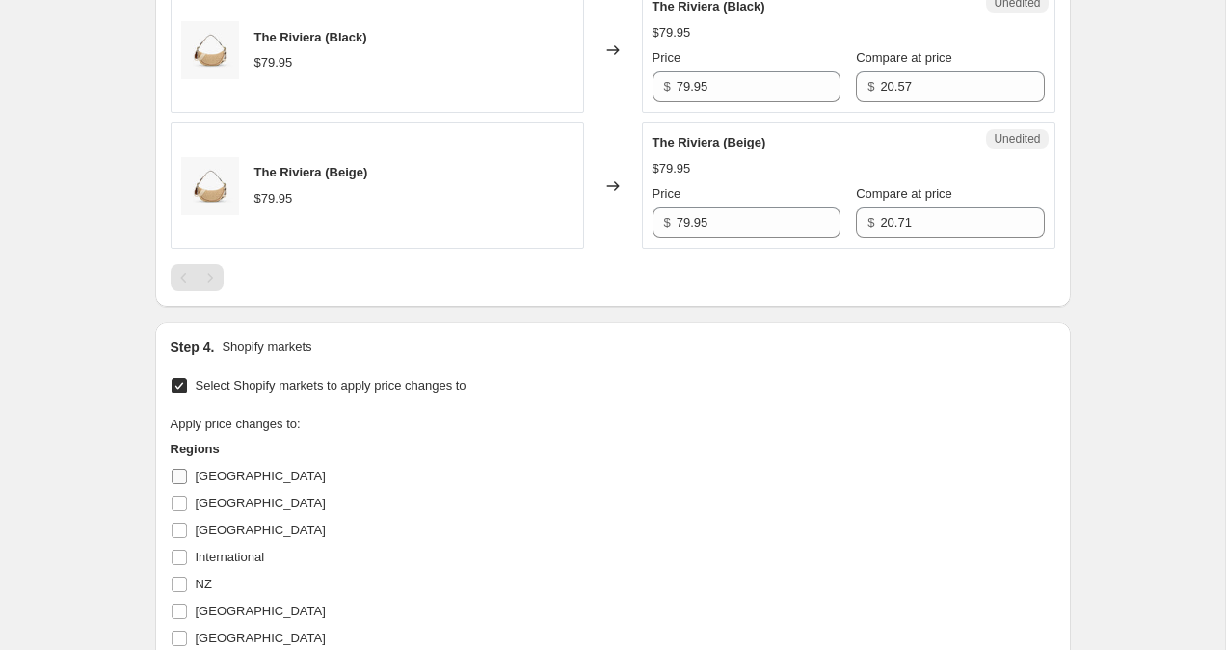
click at [182, 483] on input "Australia" at bounding box center [179, 476] width 15 height 15
checkbox input "true"
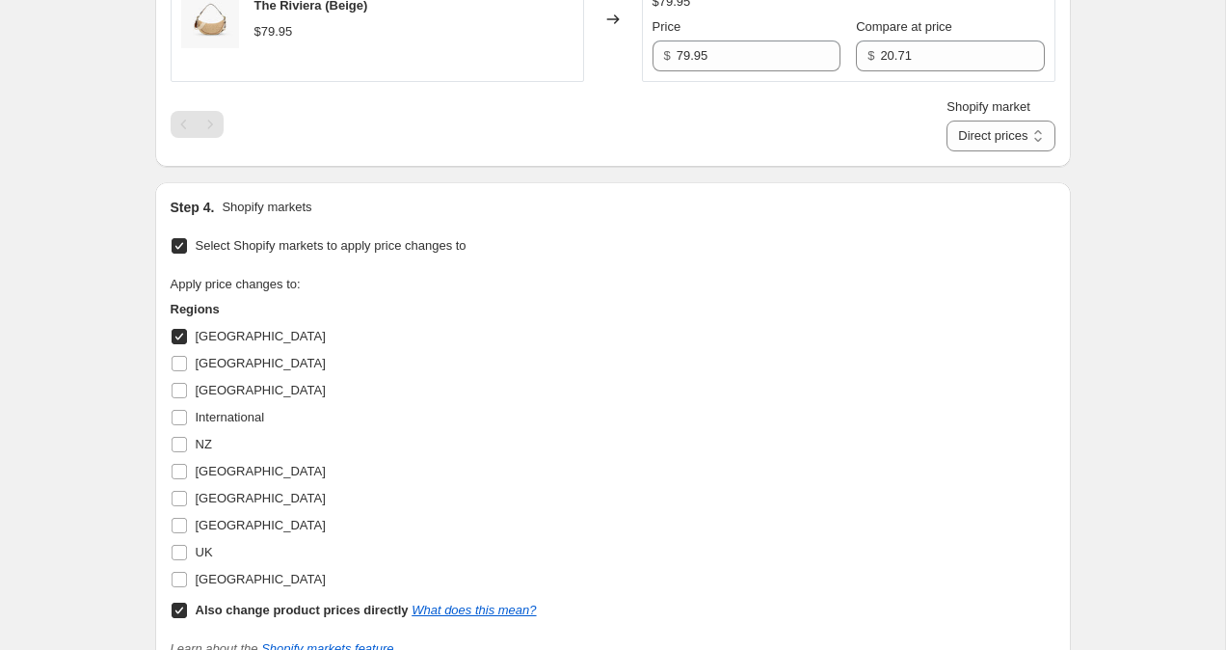
scroll to position [1029, 0]
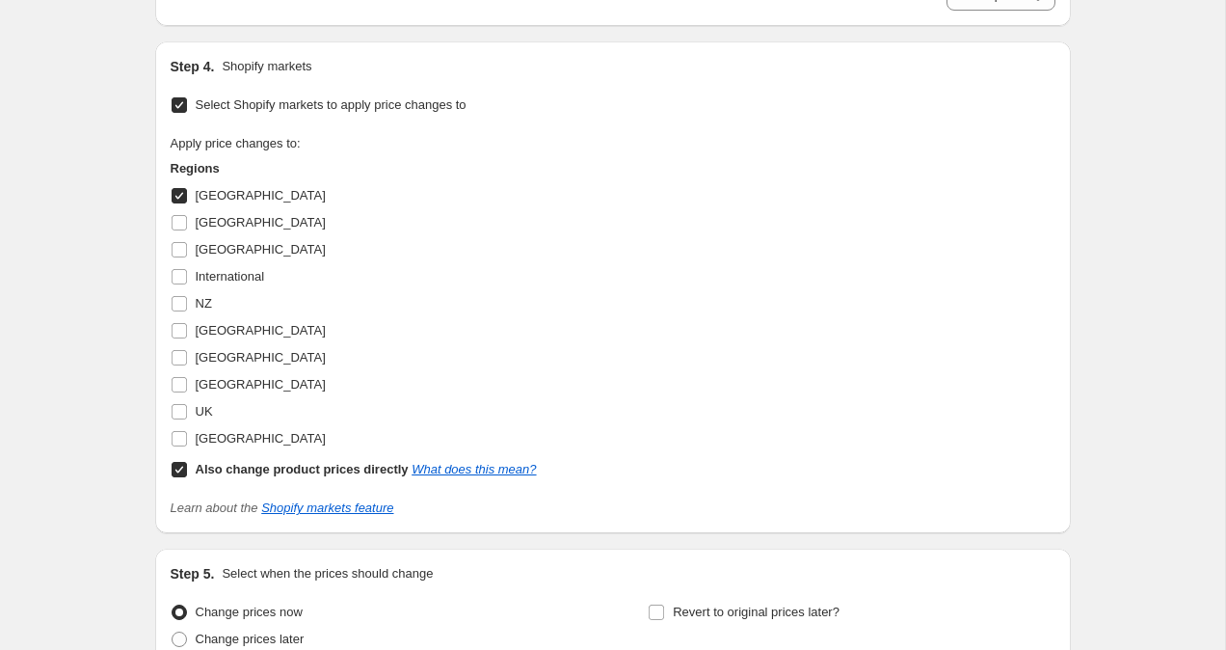
click at [176, 466] on input "Also change product prices directly What does this mean?" at bounding box center [179, 469] width 15 height 15
checkbox input "false"
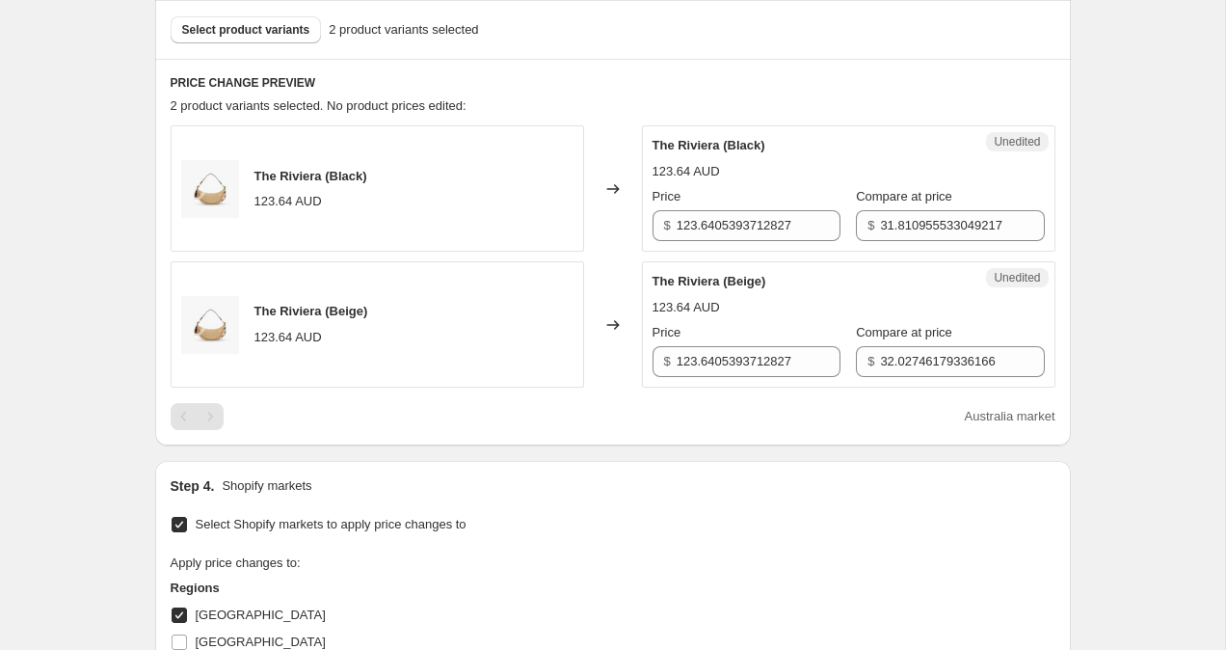
scroll to position [629, 0]
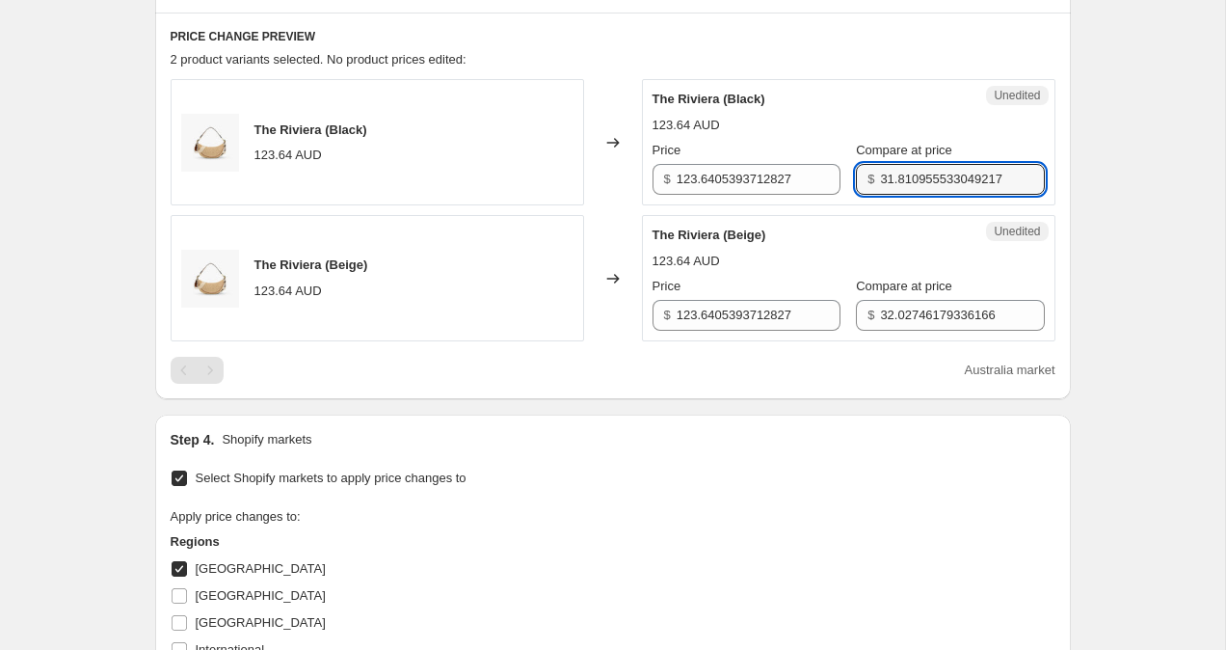
drag, startPoint x: 862, startPoint y: 178, endPoint x: 1061, endPoint y: 186, distance: 199.7
click at [1061, 186] on div "PRICE CHANGE PREVIEW 2 product variants selected. No product prices edited: The…" at bounding box center [613, 206] width 916 height 387
type input "99.95"
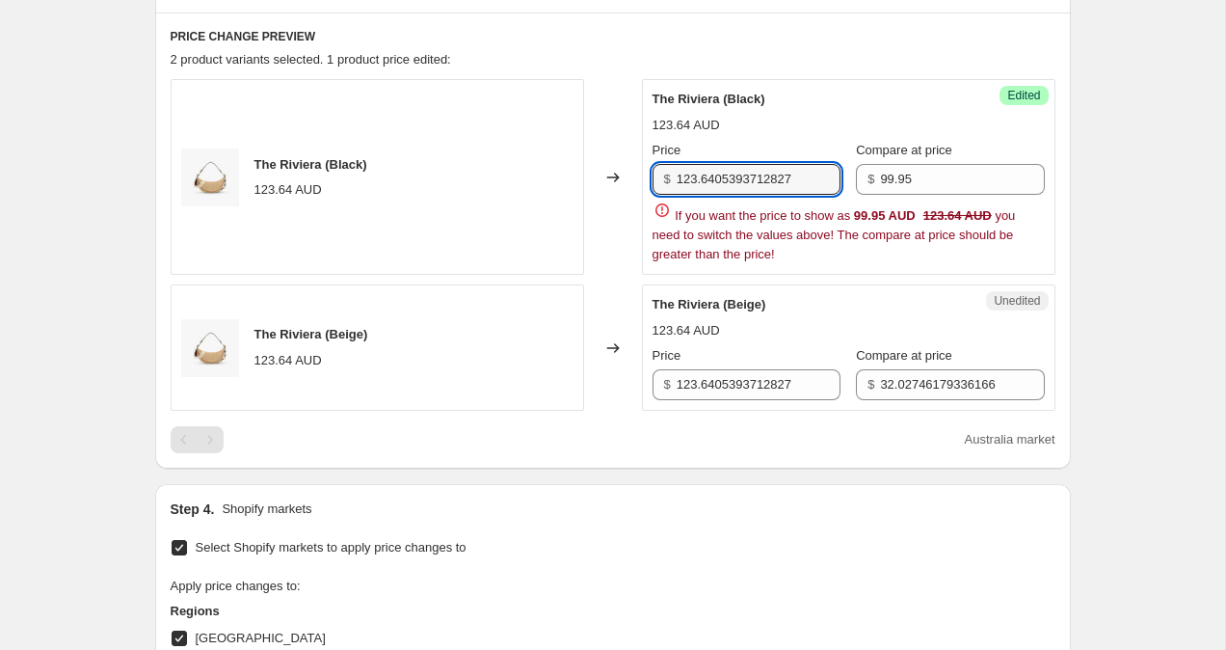
drag, startPoint x: 806, startPoint y: 179, endPoint x: 523, endPoint y: 141, distance: 285.1
click at [523, 141] on div "The Riviera (Black) 123.64 AUD Changed to Success Edited The Riviera (Black) 12…" at bounding box center [613, 177] width 885 height 196
type input "79.95"
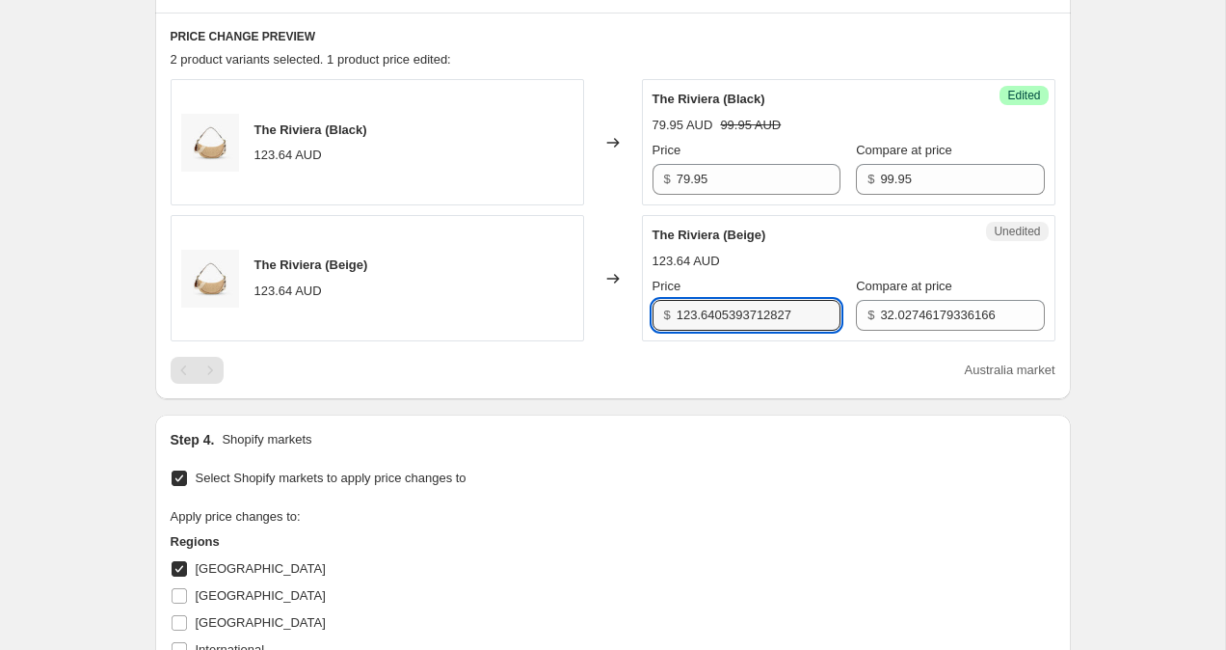
drag, startPoint x: 810, startPoint y: 375, endPoint x: 545, endPoint y: 363, distance: 265.4
click at [551, 363] on div "The Riviera (Black) 123.64 AUD Changed to Success Edited The Riviera (Black) 79…" at bounding box center [613, 231] width 885 height 305
drag, startPoint x: 809, startPoint y: 311, endPoint x: 639, endPoint y: 288, distance: 171.2
click at [639, 288] on div "The Riviera (Beige) 123.64 AUD Changed to Unedited The Riviera (Beige) 123.64 A…" at bounding box center [613, 278] width 885 height 126
type input "79.95"
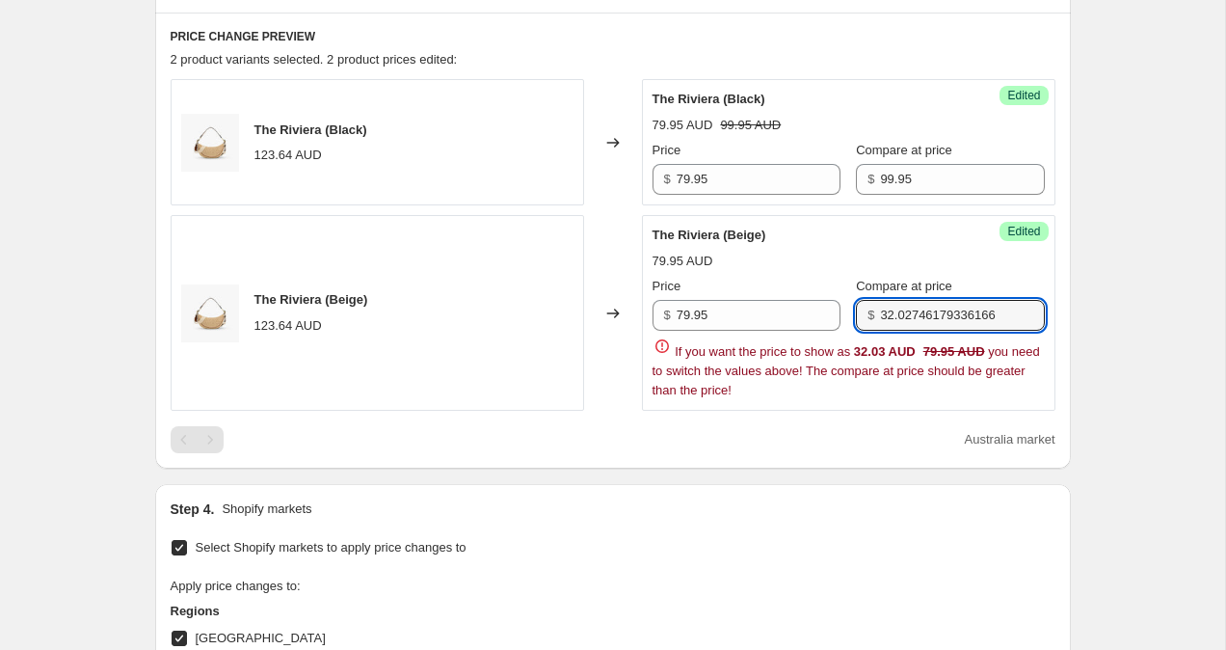
drag, startPoint x: 865, startPoint y: 314, endPoint x: 1116, endPoint y: 356, distance: 255.0
click at [1116, 356] on div "Create new price change job. This page is ready Create new price change job Dra…" at bounding box center [612, 322] width 1225 height 1903
type input "99.95"
click at [1131, 292] on div "Create new price change job. This page is ready Create new price change job Dra…" at bounding box center [612, 322] width 1225 height 1903
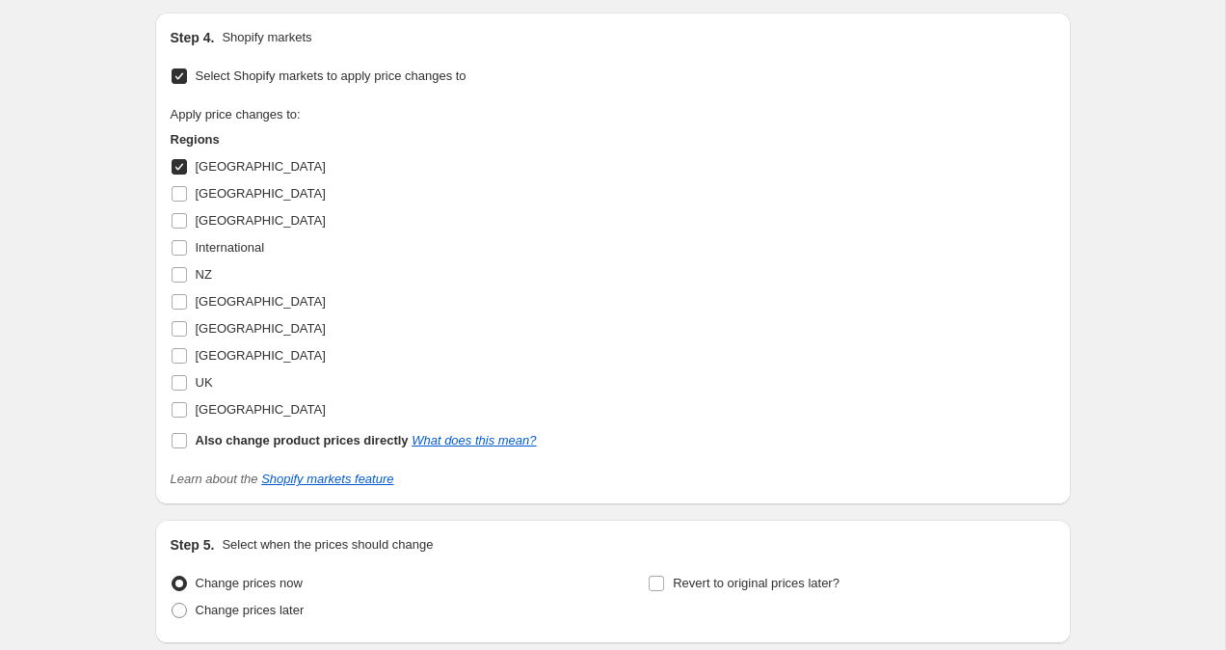
scroll to position [1184, 0]
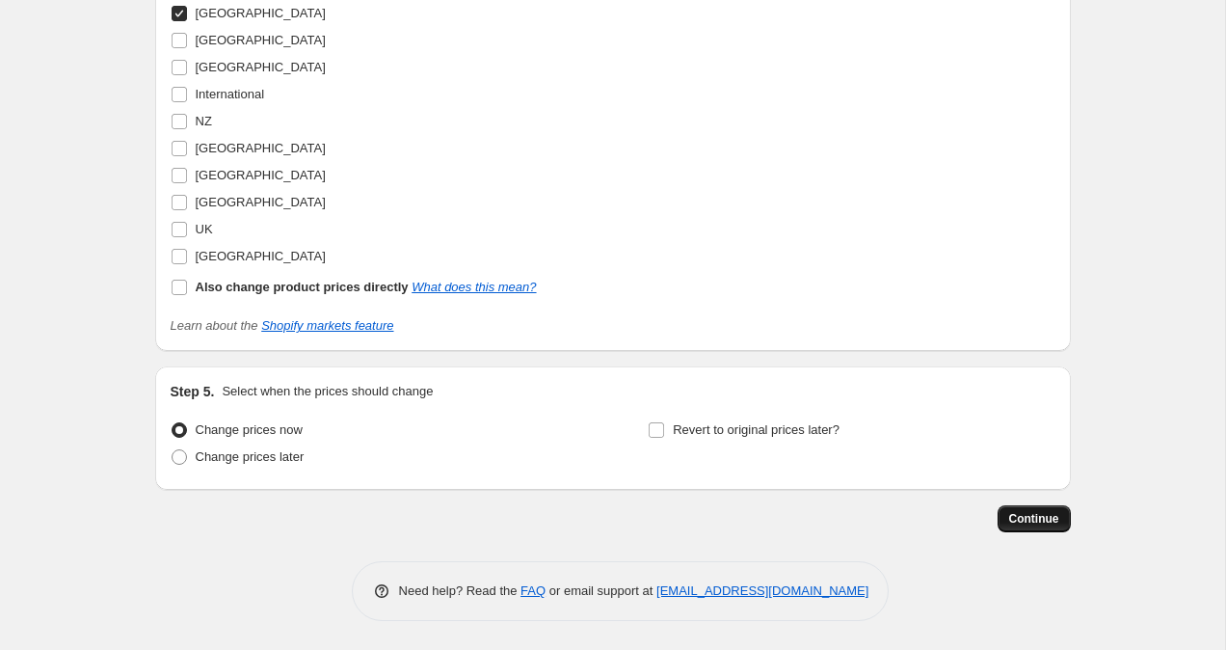
click at [1009, 519] on span "Continue" at bounding box center [1034, 518] width 50 height 15
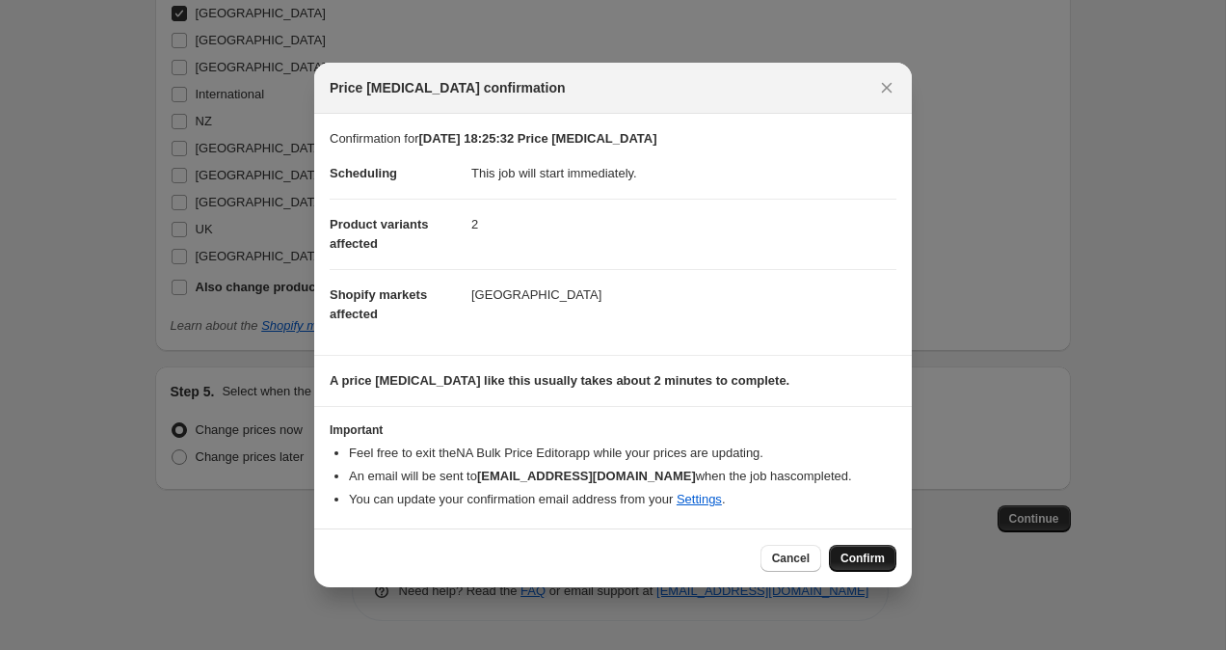
click at [874, 561] on span "Confirm" at bounding box center [863, 557] width 44 height 15
